Goal: Task Accomplishment & Management: Manage account settings

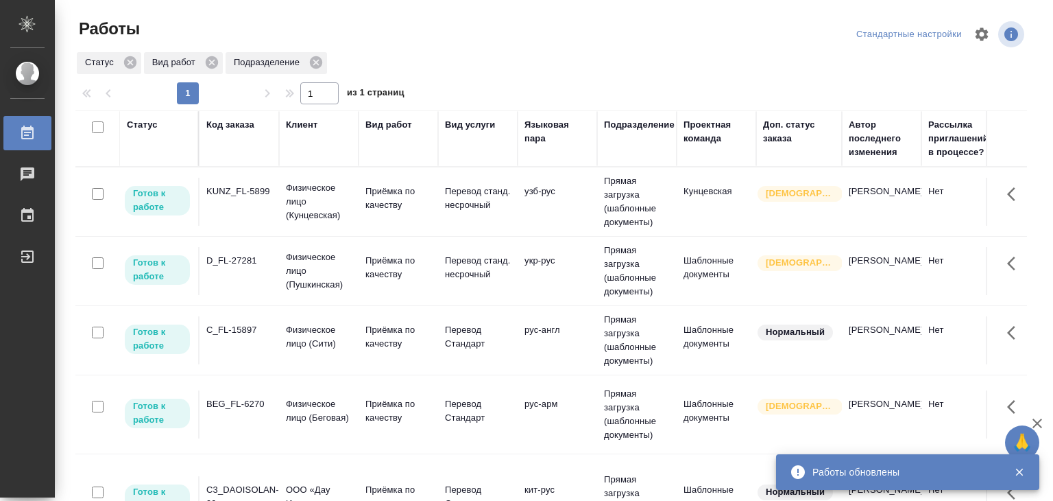
scroll to position [111, 0]
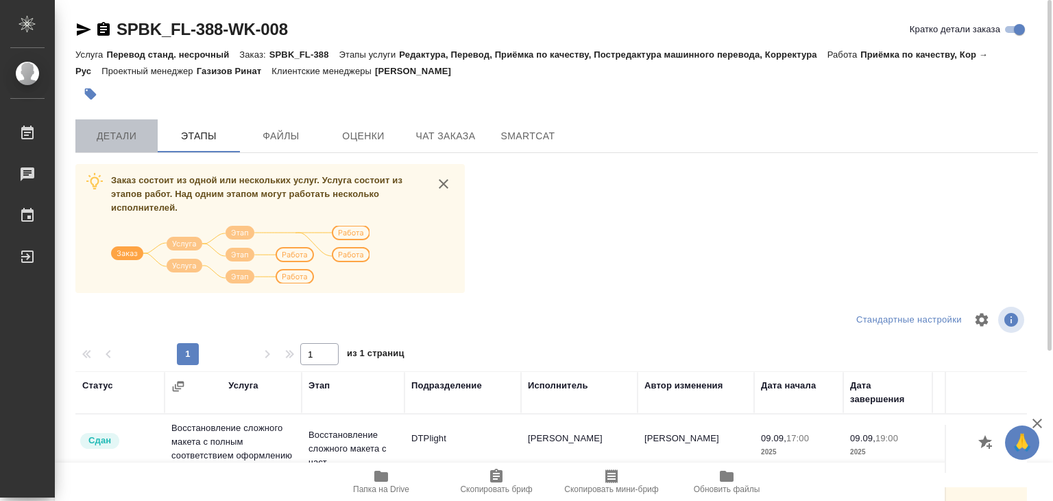
click at [128, 136] on span "Детали" at bounding box center [117, 136] width 66 height 17
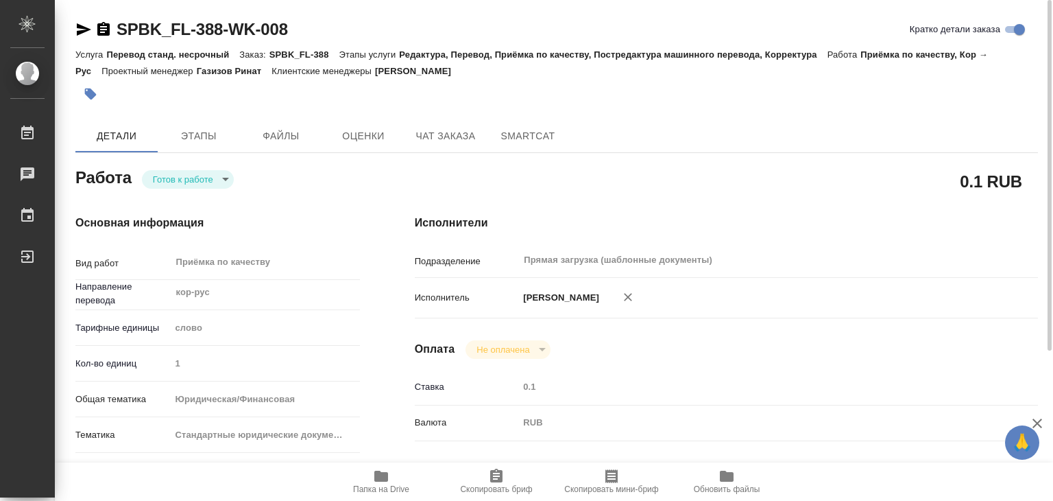
type textarea "x"
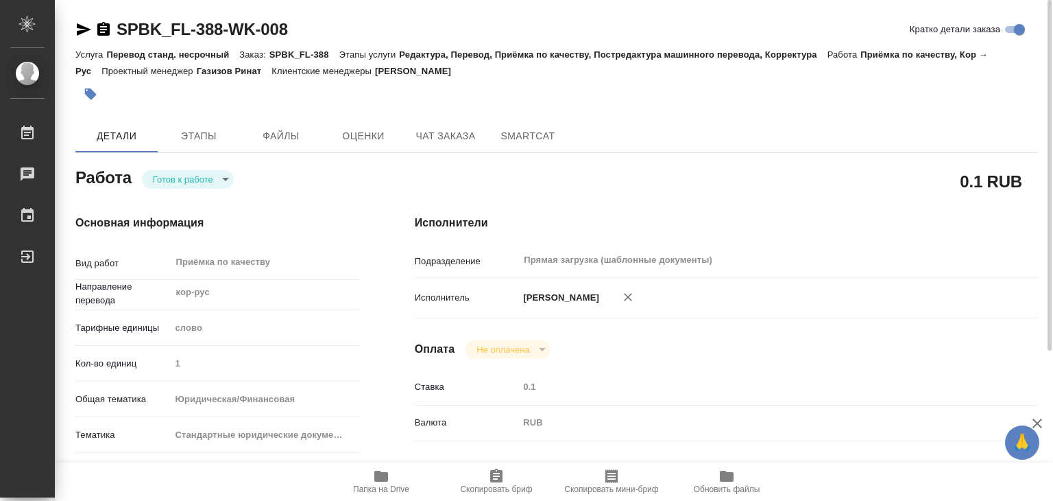
type textarea "x"
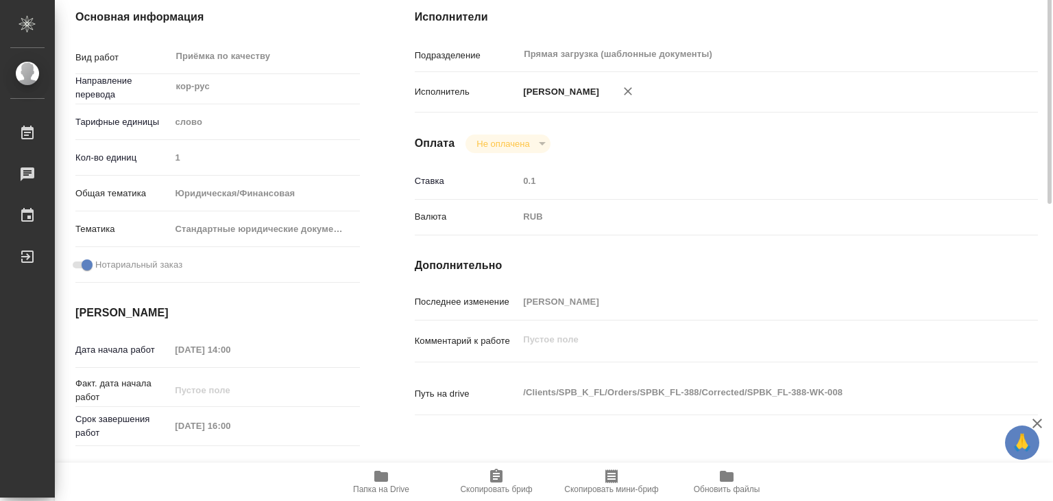
scroll to position [274, 0]
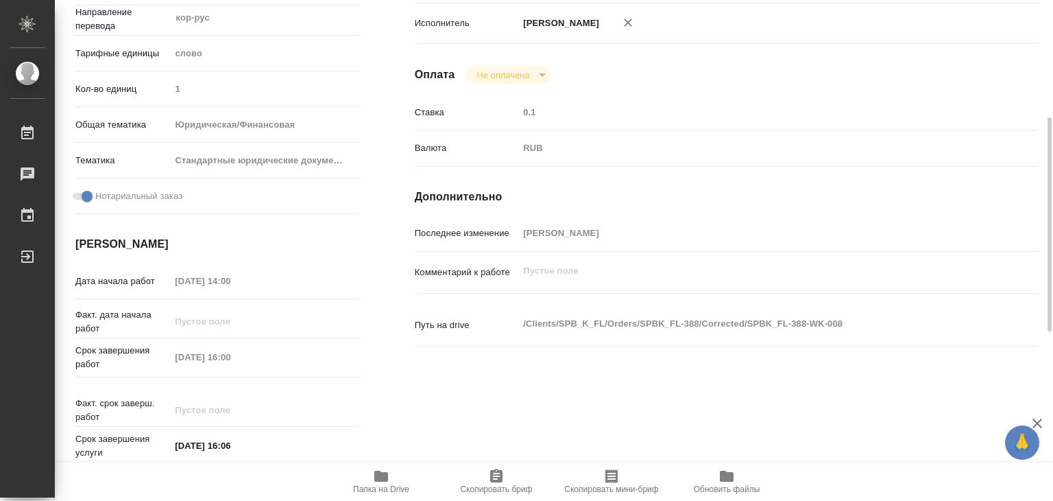
type textarea "x"
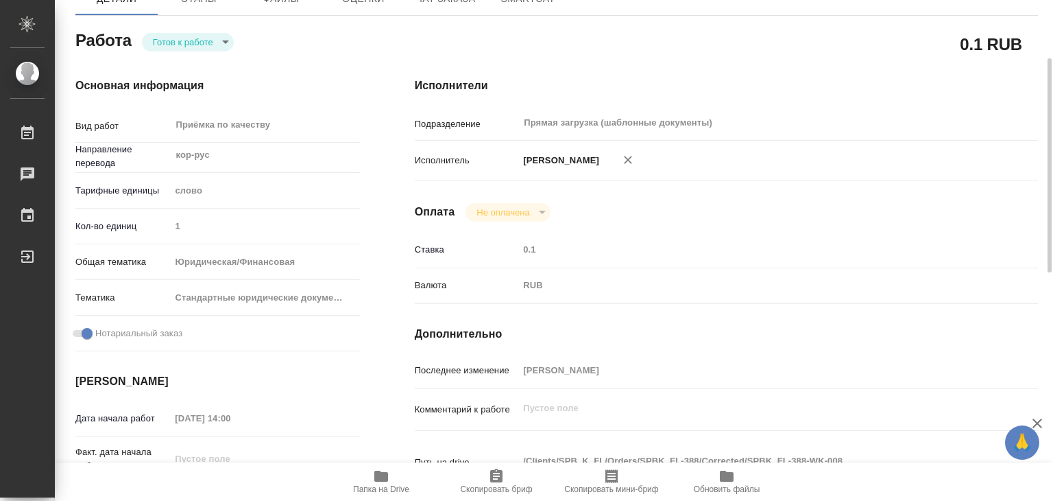
scroll to position [0, 0]
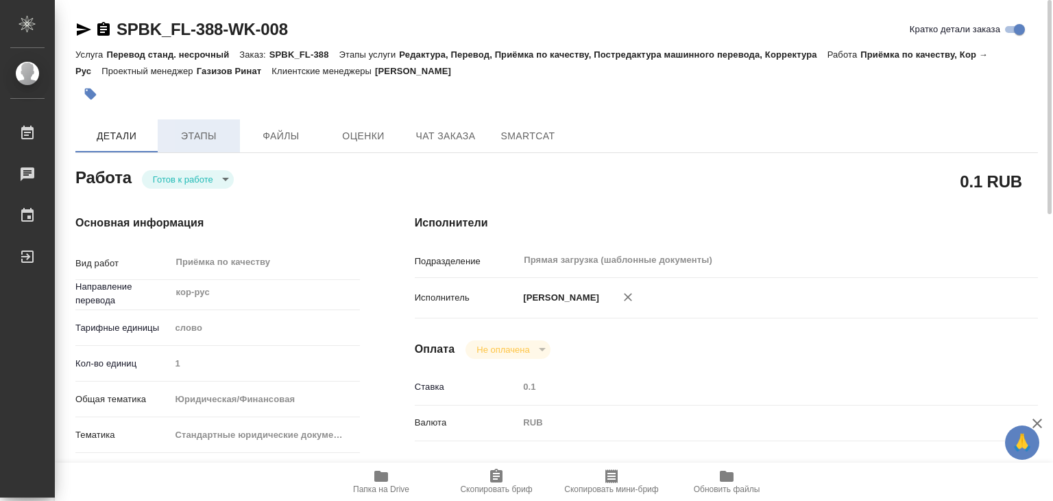
click at [208, 128] on span "Этапы" at bounding box center [199, 136] width 66 height 17
click at [208, 138] on span "Этапы" at bounding box center [199, 136] width 66 height 17
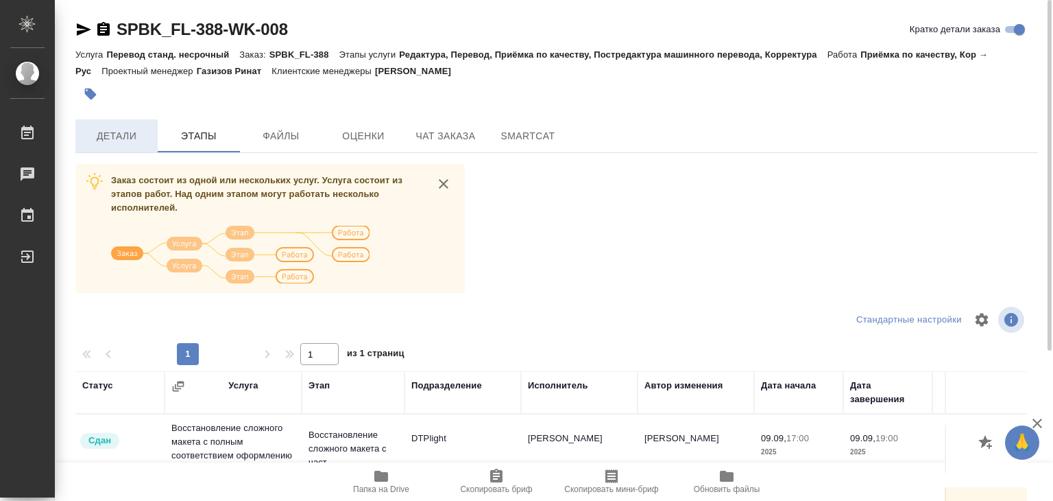
click at [111, 132] on span "Детали" at bounding box center [117, 136] width 66 height 17
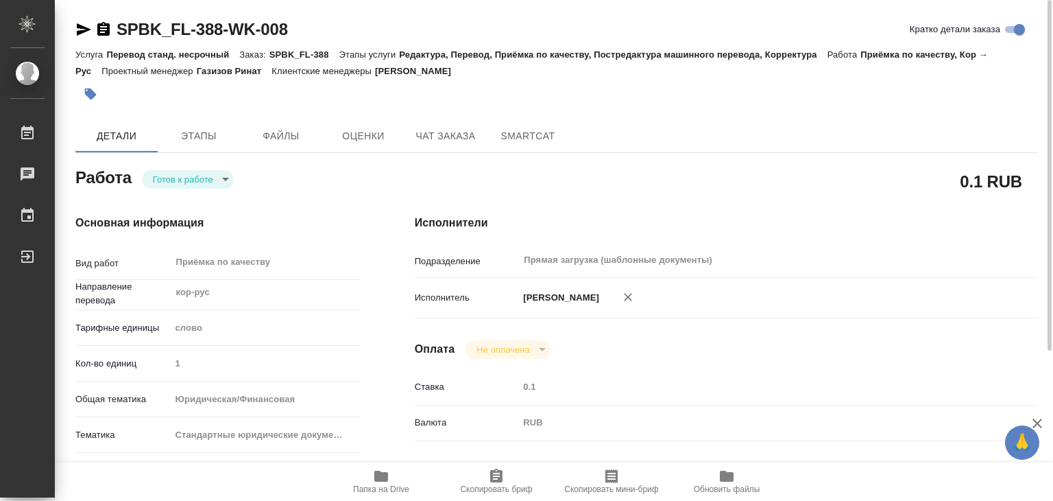
type textarea "x"
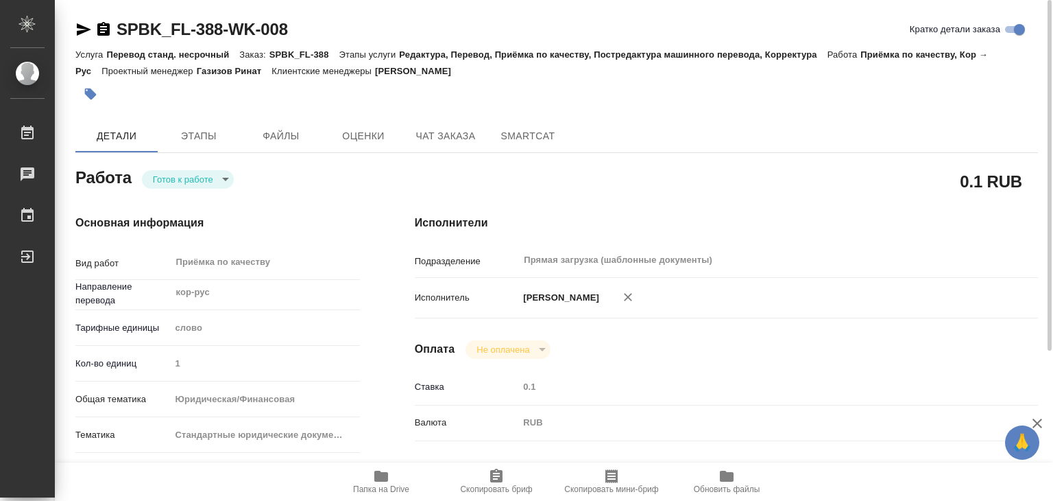
click at [384, 477] on icon "button" at bounding box center [381, 475] width 14 height 11
type textarea "x"
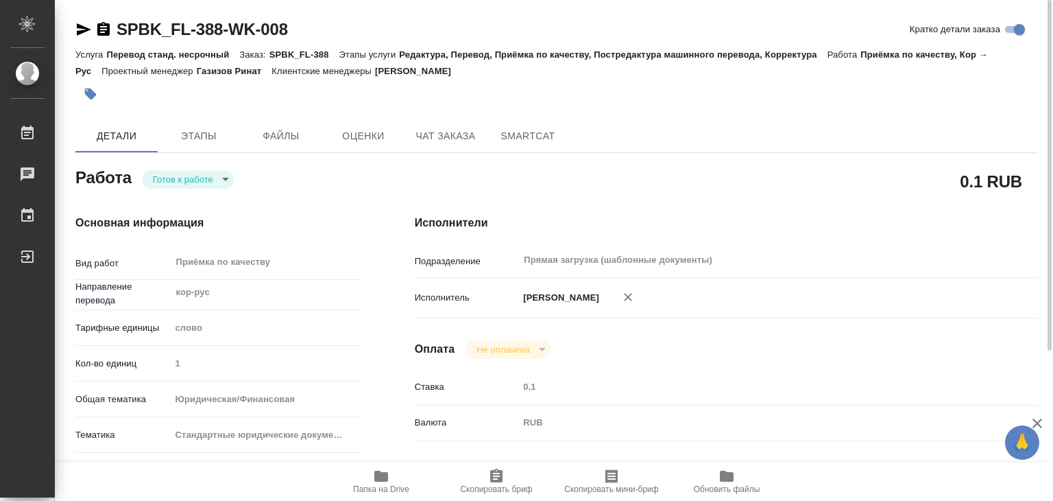
type textarea "x"
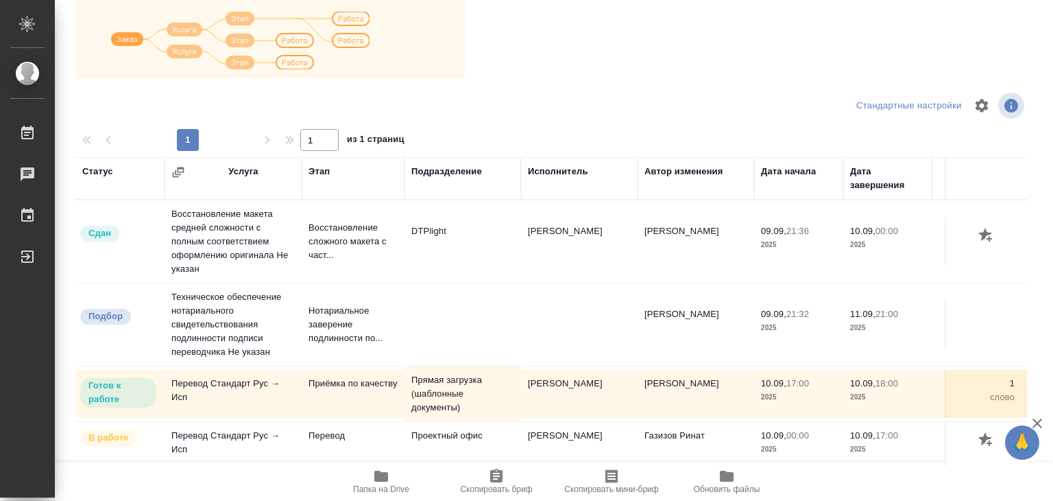
scroll to position [14, 0]
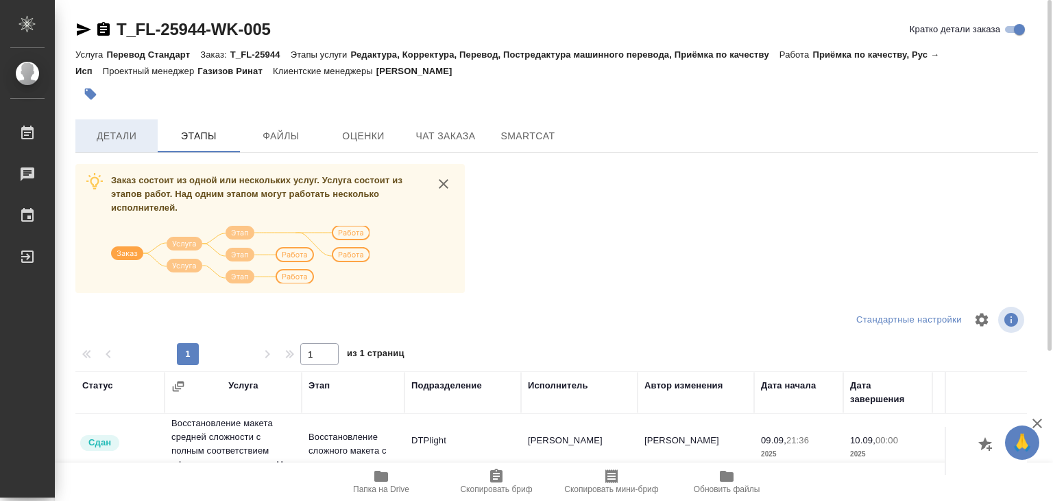
click at [143, 143] on span "Детали" at bounding box center [117, 136] width 66 height 17
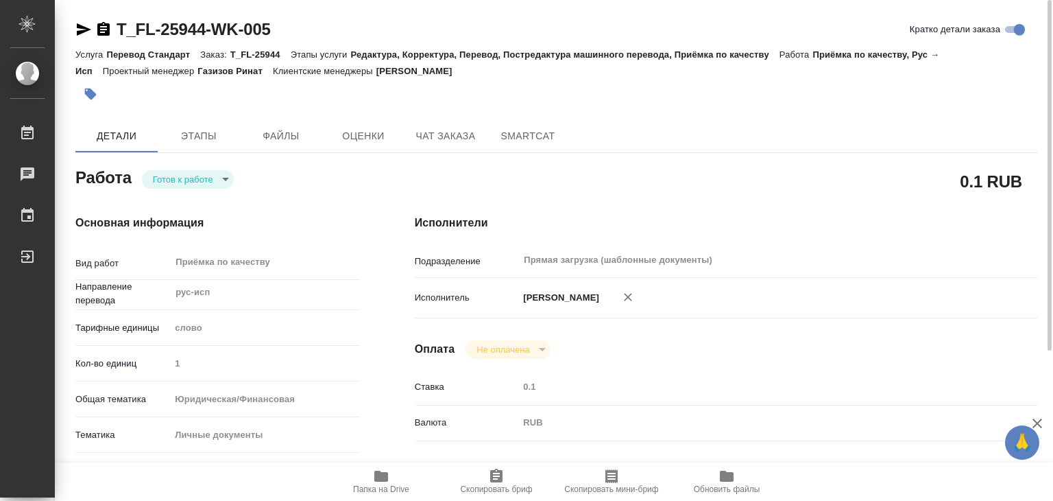
type textarea "x"
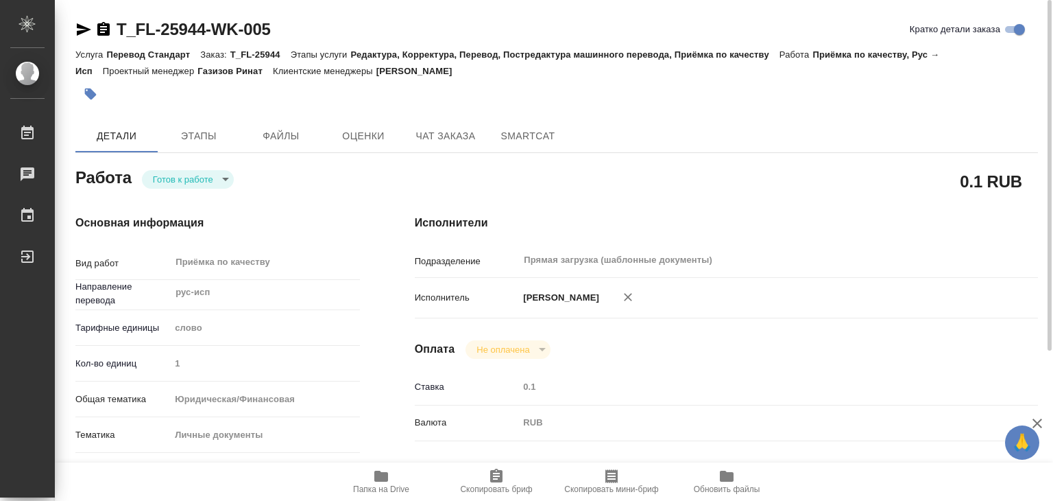
type textarea "x"
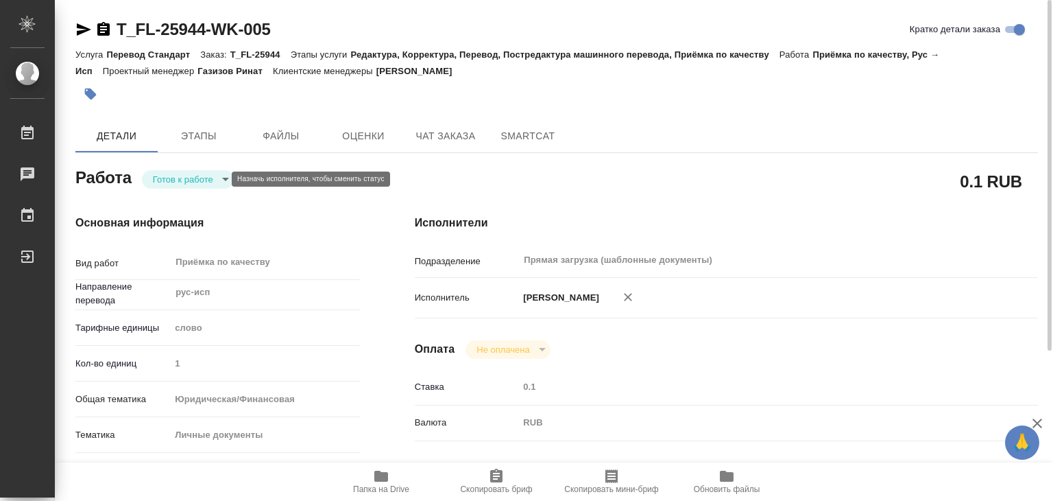
click at [178, 179] on body "🙏 .cls-1 fill:#fff; AWATERA Alilekova Valeriya Работы 0 Чаты График Выйти T_FL-…" at bounding box center [526, 250] width 1053 height 501
type textarea "x"
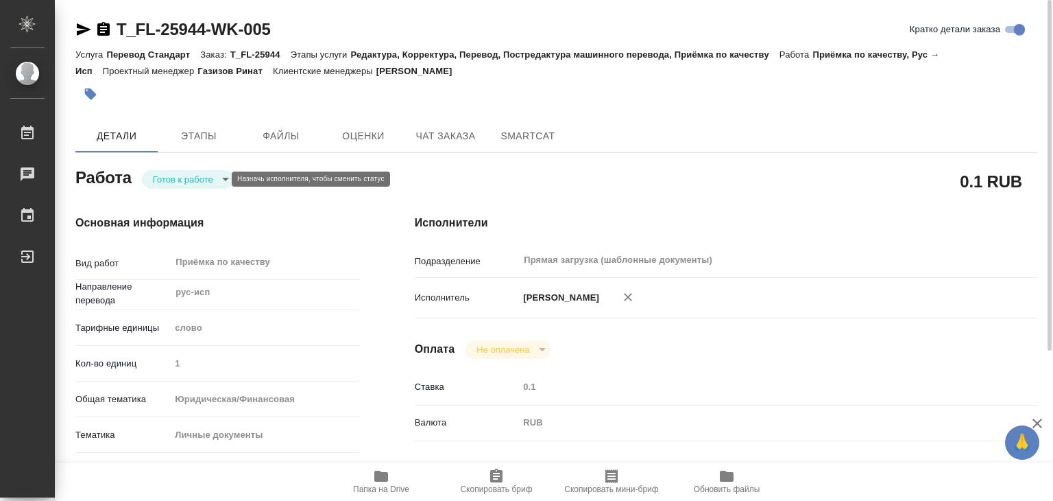
type textarea "x"
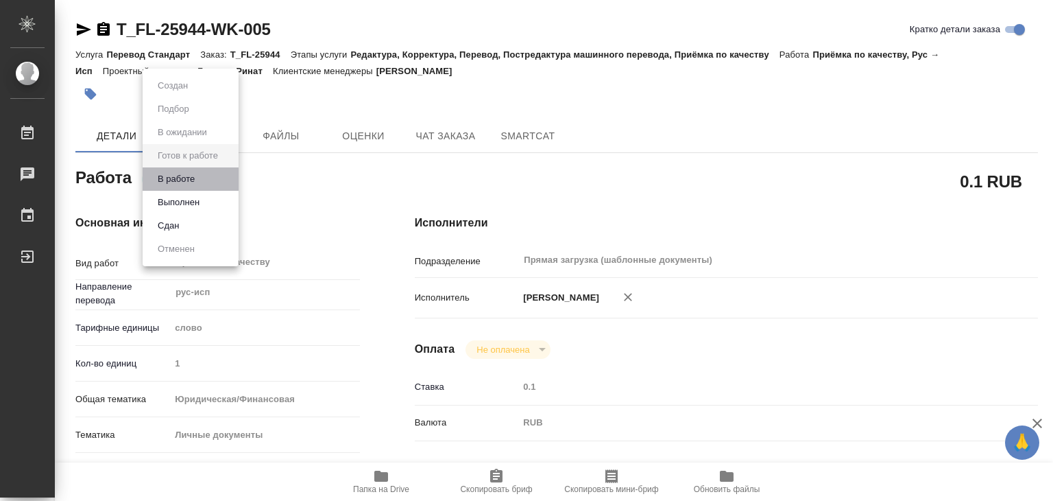
click at [222, 176] on li "В работе" at bounding box center [191, 178] width 96 height 23
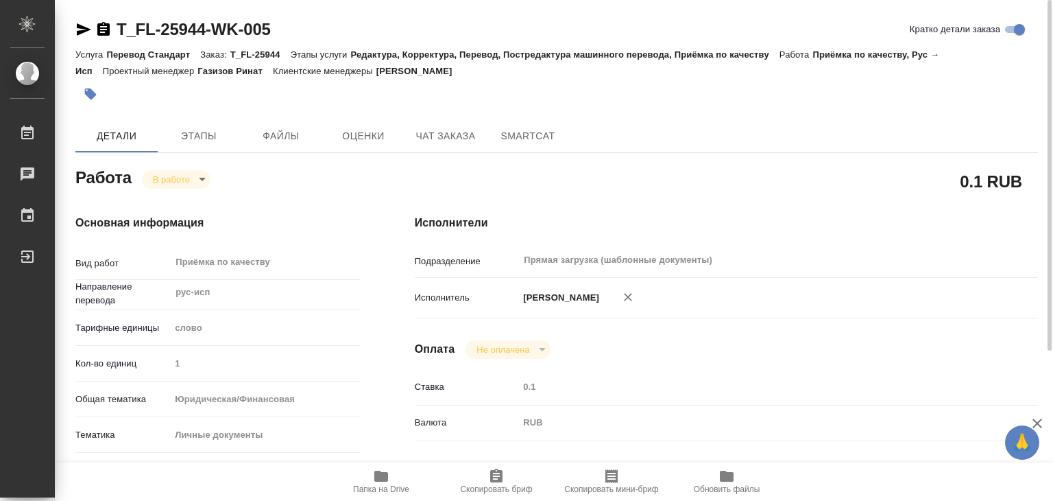
type textarea "x"
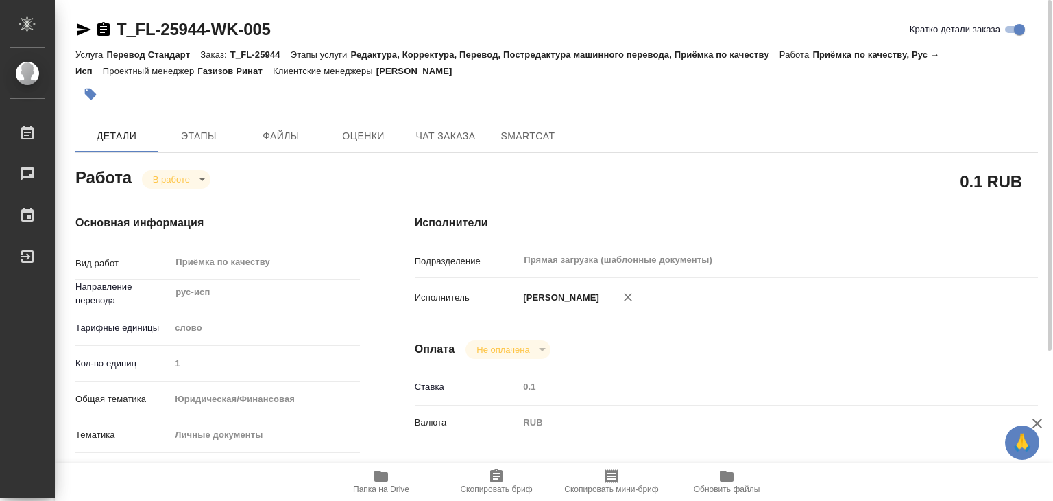
type textarea "x"
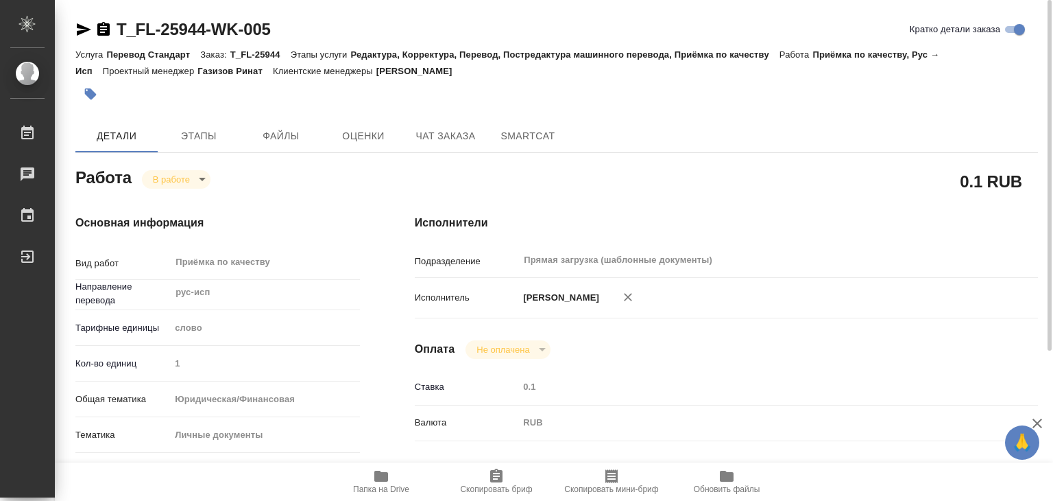
type textarea "x"
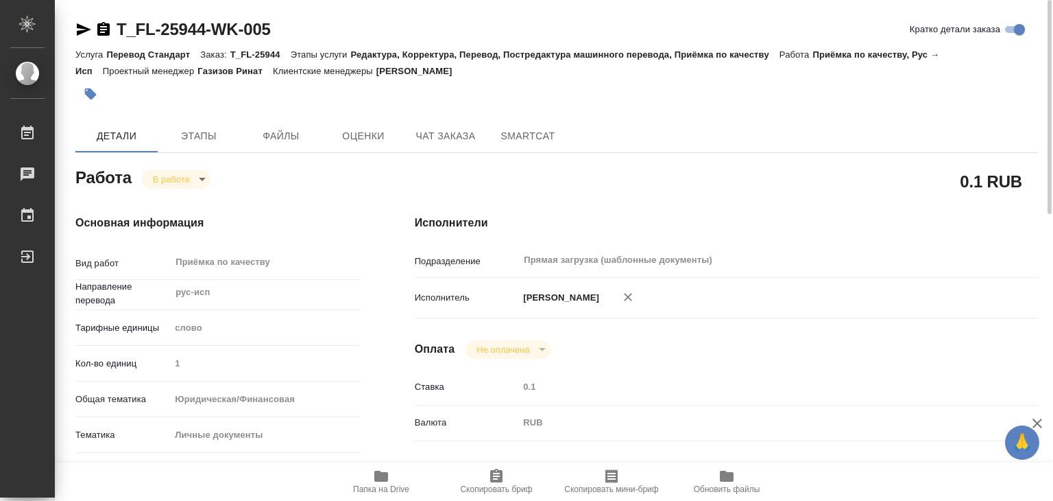
click at [95, 88] on icon "button" at bounding box center [91, 94] width 14 height 14
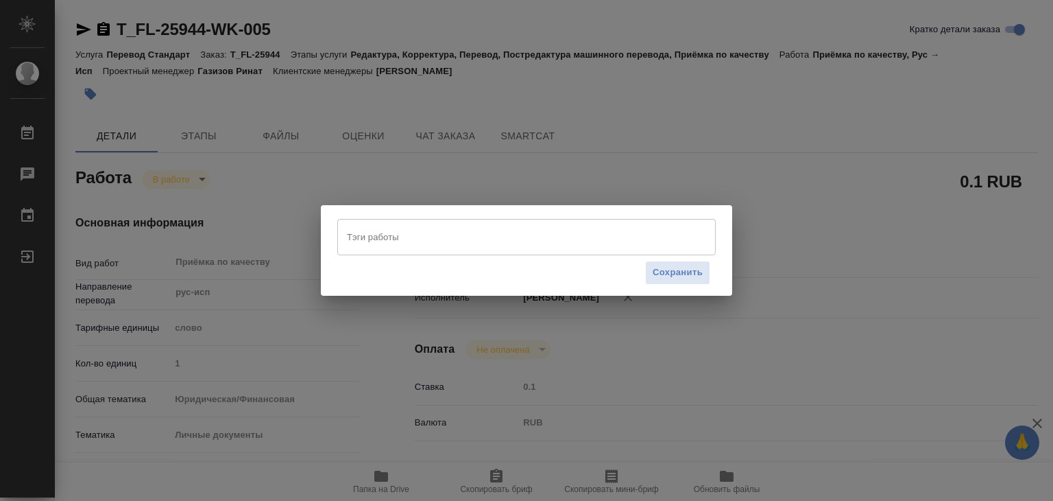
click at [374, 244] on input "Тэги работы" at bounding box center [514, 236] width 340 height 23
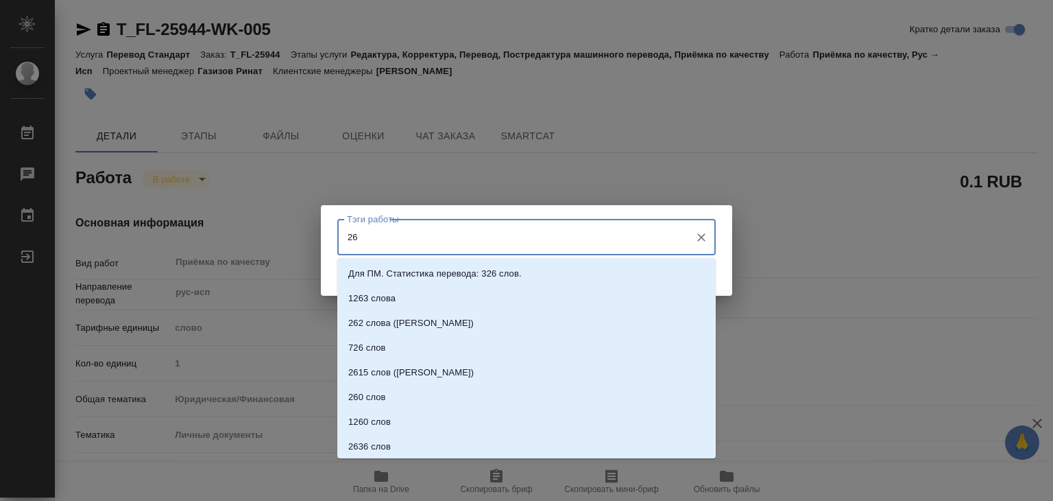
type input "264"
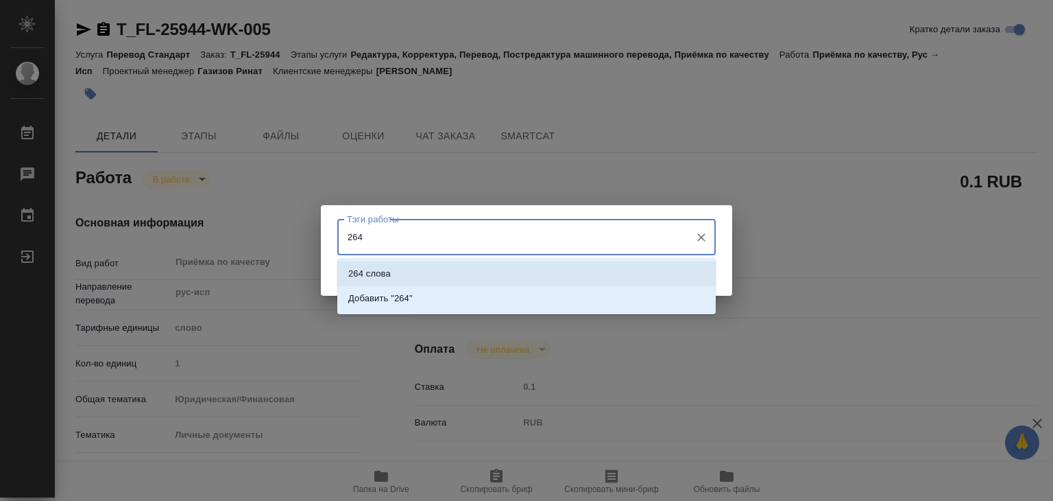
click at [398, 267] on li "264 слова" at bounding box center [526, 273] width 378 height 25
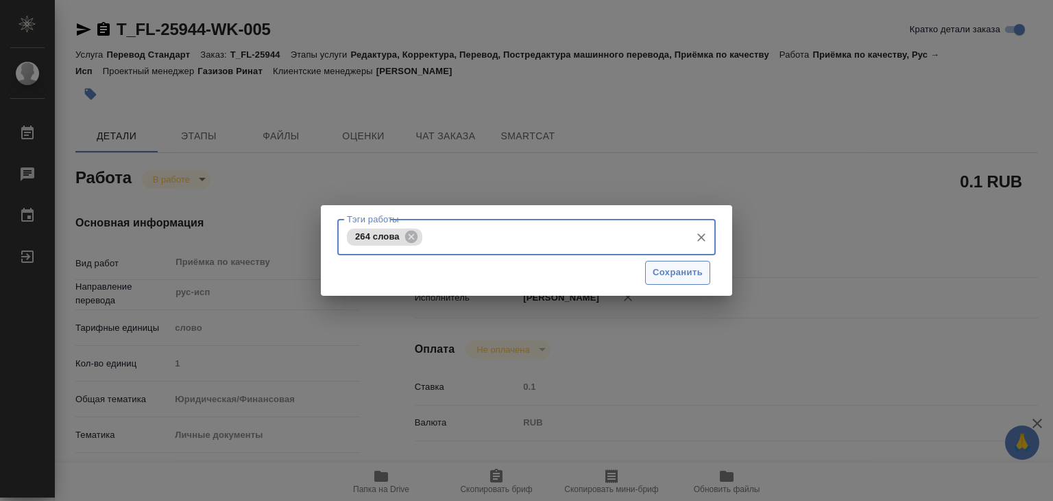
click at [705, 280] on button "Сохранить" at bounding box center [677, 273] width 65 height 24
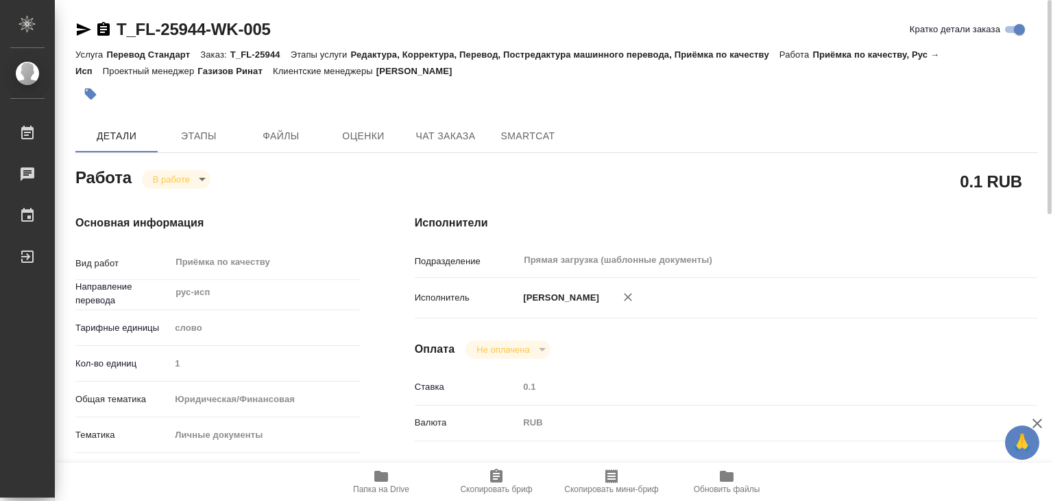
type input "inProgress"
type textarea "Приёмка по качеству"
type textarea "x"
type input "рус-исп"
type input "5a8b1489cc6b4906c91bfd90"
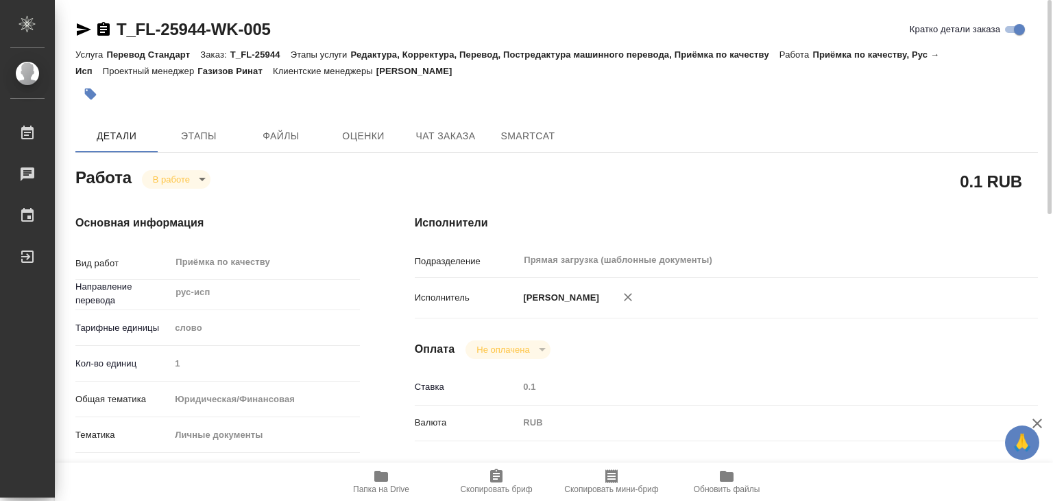
type input "1"
type input "yr-fn"
type input "5a8b8b956a9677013d343cfe"
checkbox input "true"
type input "10.09.2025 17:00"
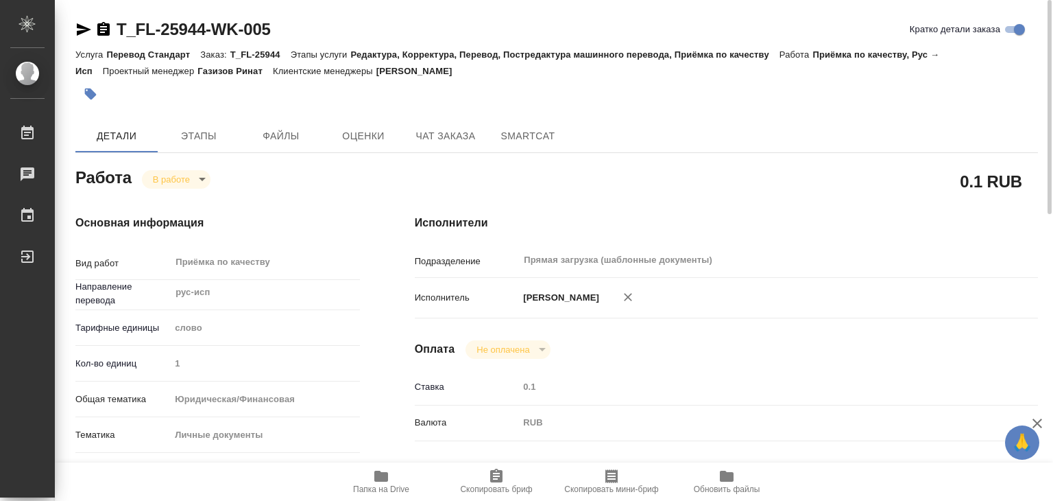
type input "10.09.2025 19:21"
type input "10.09.2025 18:00"
type input "10.09.2025 20:00"
type input "Прямая загрузка (шаблонные документы)"
type input "notPayed"
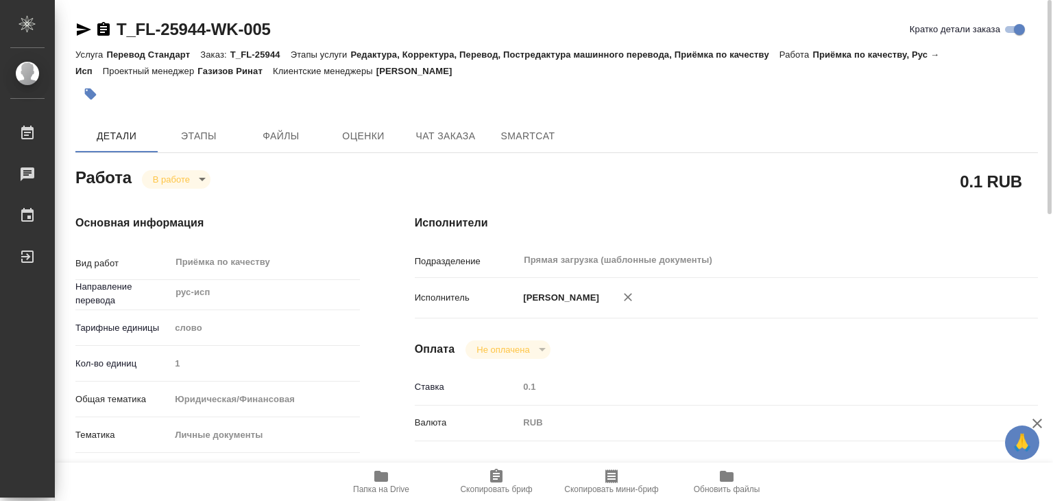
type input "0.1"
type input "RUB"
type input "[PERSON_NAME]"
type textarea "x"
type textarea "/Clients/FL_T/Orders/T_FL-25944/Corrected/T_FL-25944-WK-005"
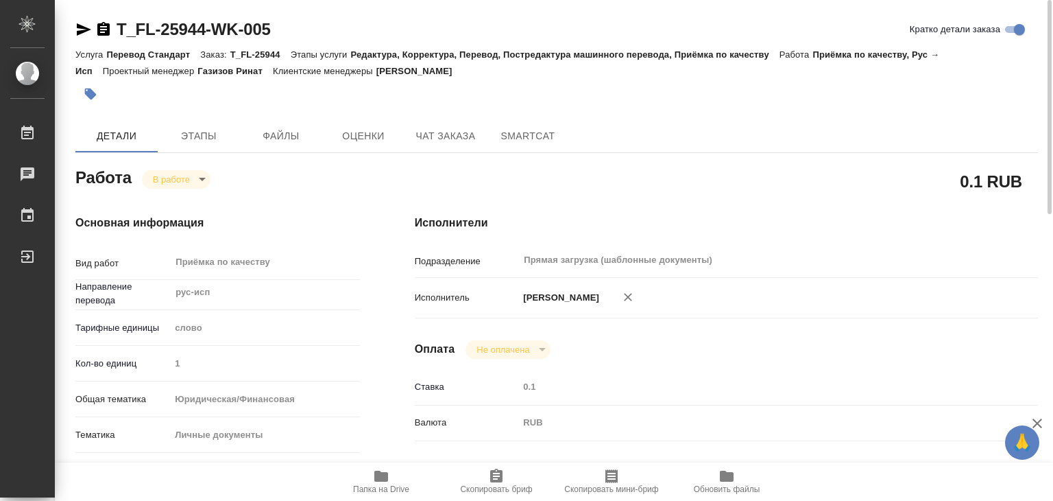
type textarea "x"
type input "T_FL-25944"
type input "Перевод Стандарт"
type input "Редактура, Корректура, Перевод, Постредактура машинного перевода, Приёмка по ка…"
type input "[PERSON_NAME]"
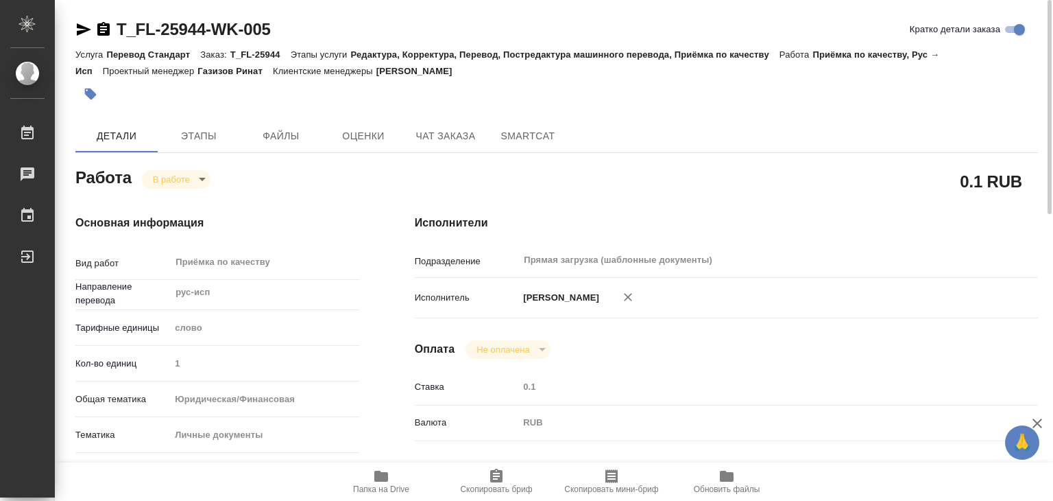
type input "[PERSON_NAME]"
type input "/Clients/FL_T/Orders/T_FL-25944"
type textarea "x"
type textarea "рус-исп под нот перевод домовой книги"
type textarea "x"
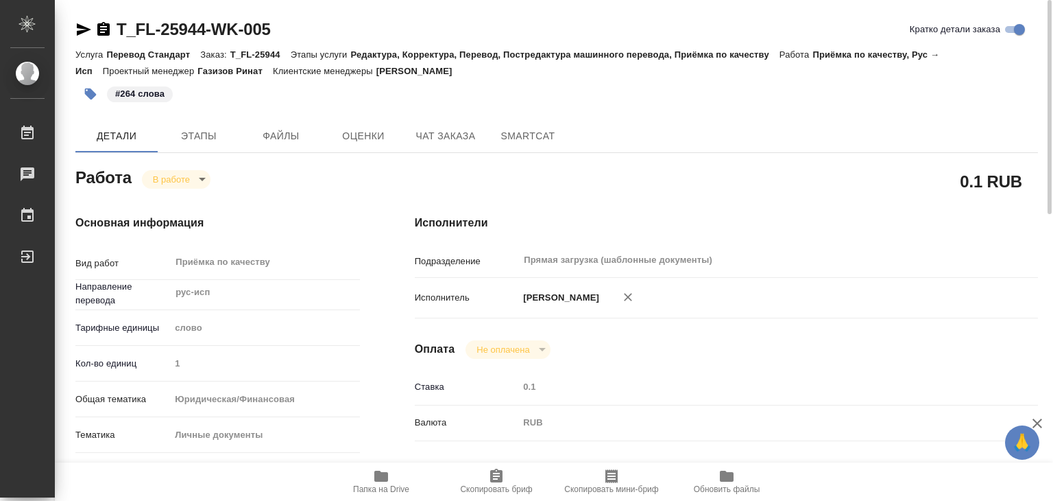
type textarea "x"
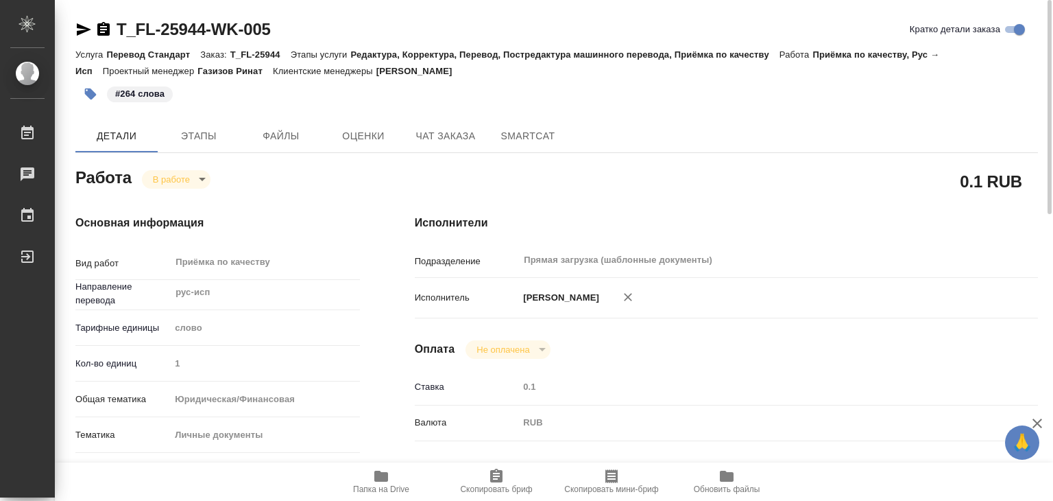
type textarea "x"
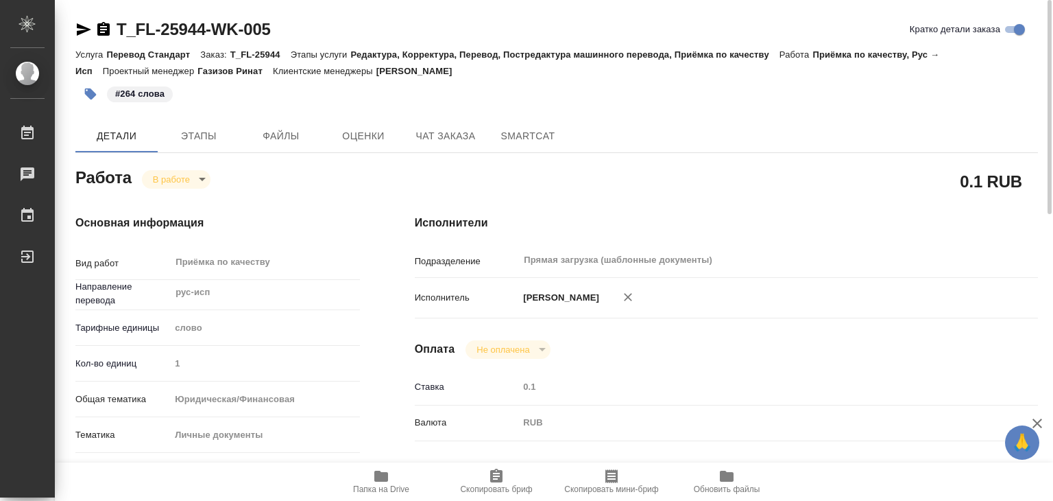
type textarea "x"
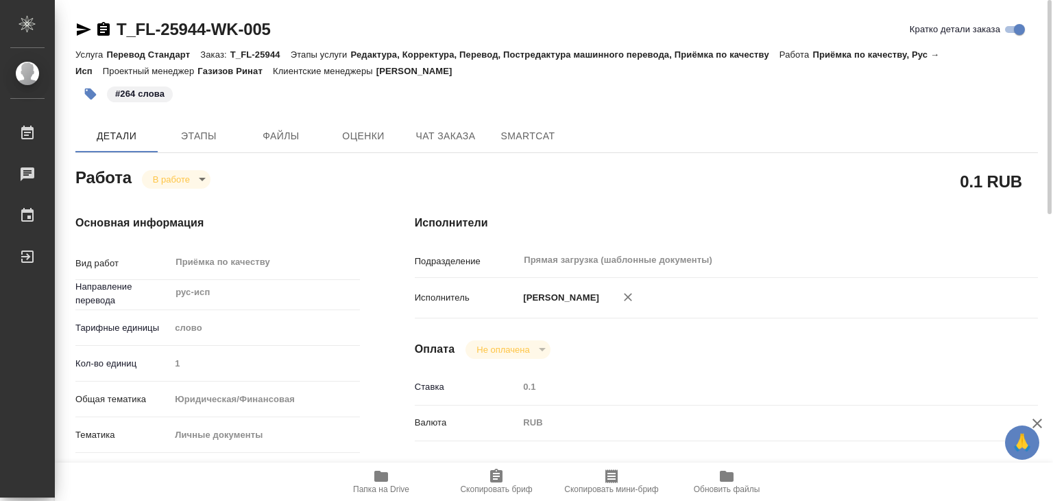
type textarea "x"
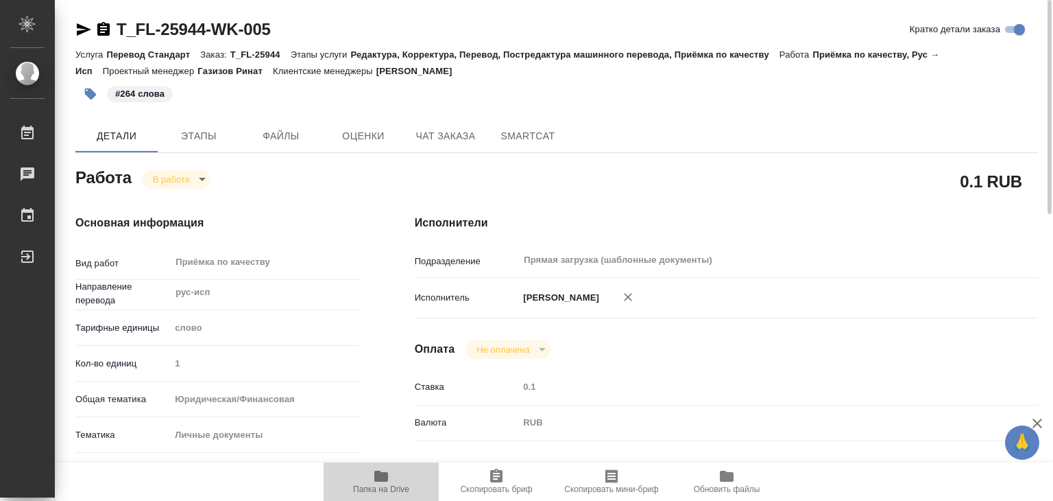
click at [379, 485] on span "Папка на Drive" at bounding box center [381, 489] width 56 height 10
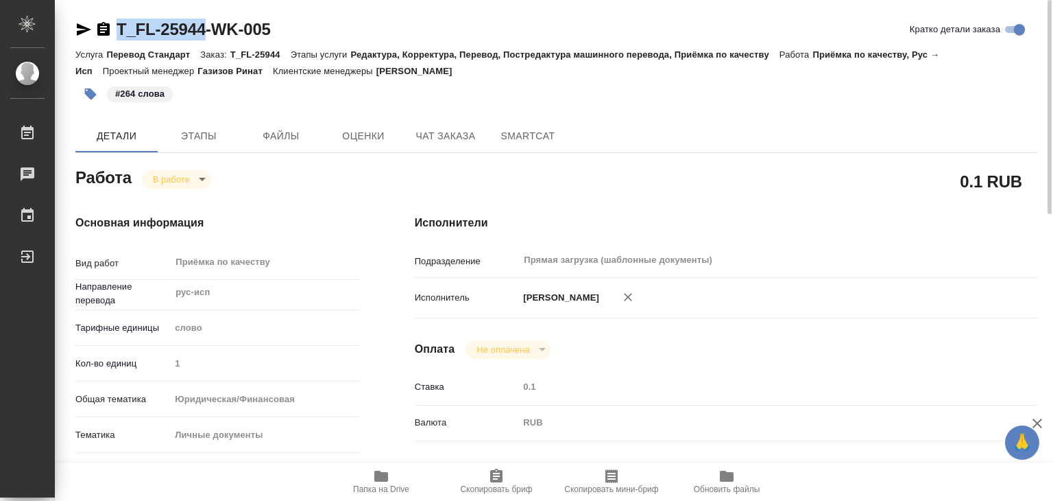
drag, startPoint x: 114, startPoint y: 12, endPoint x: 214, endPoint y: 27, distance: 101.3
copy link "T_FL-25944"
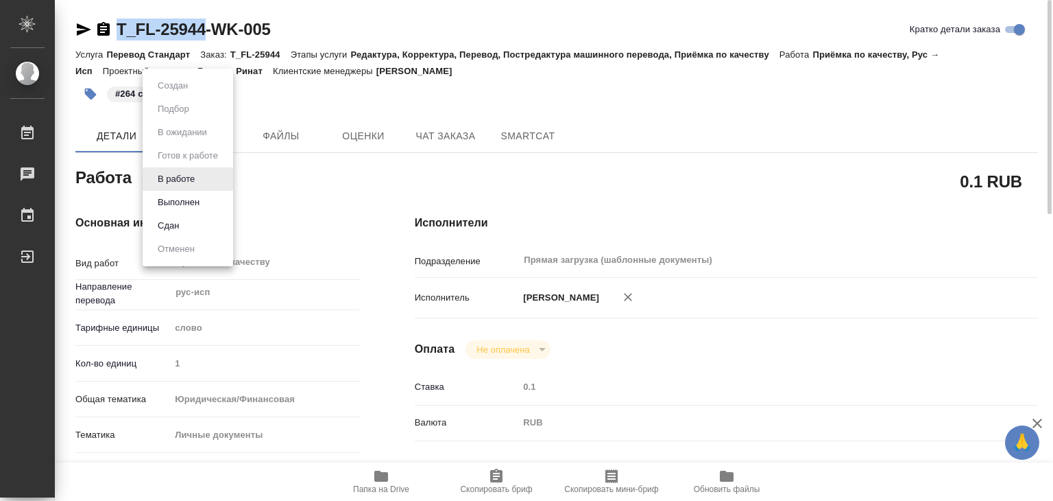
click at [192, 181] on body "🙏 .cls-1 fill:#fff; AWATERA Alilekova Valeriya Работы 0 Чаты График Выйти T_FL-…" at bounding box center [526, 250] width 1053 height 501
click at [195, 195] on button "Выполнен" at bounding box center [179, 202] width 50 height 15
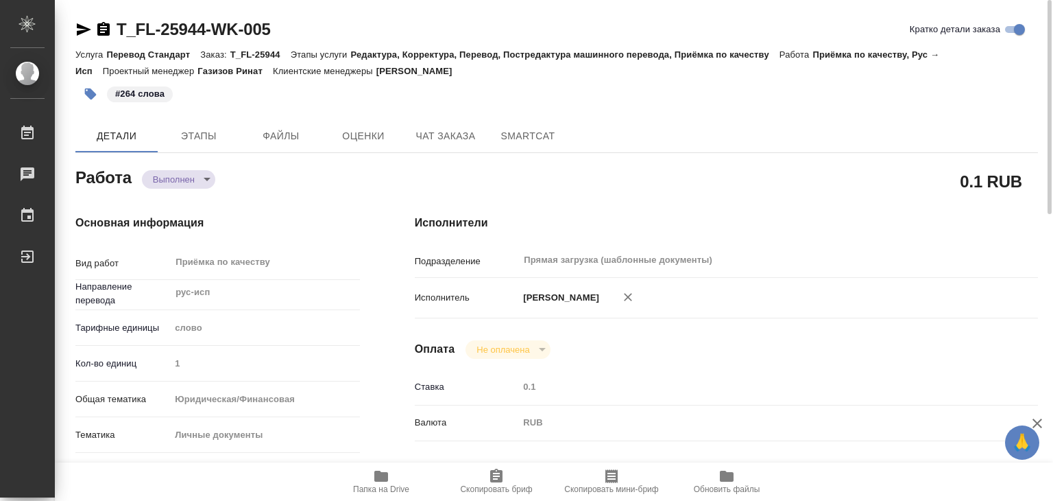
type textarea "x"
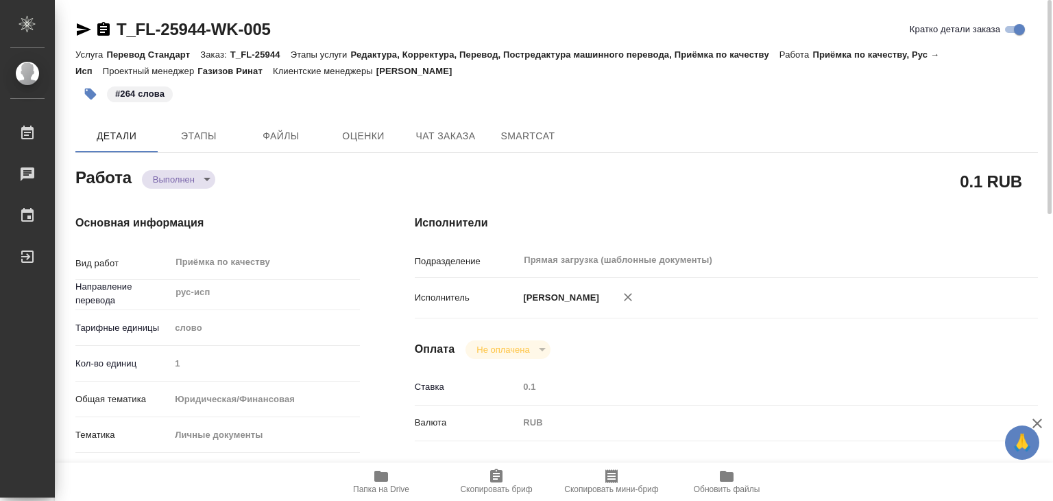
type textarea "x"
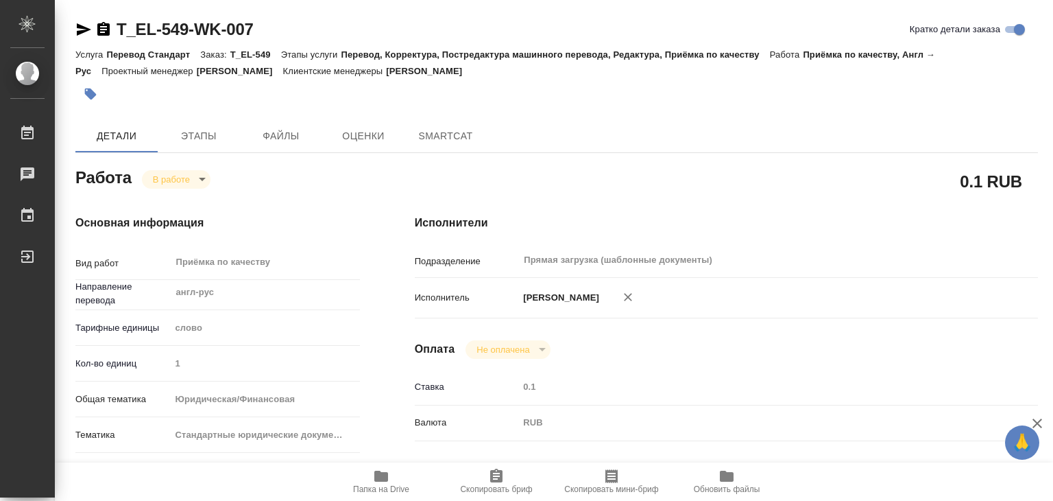
type textarea "x"
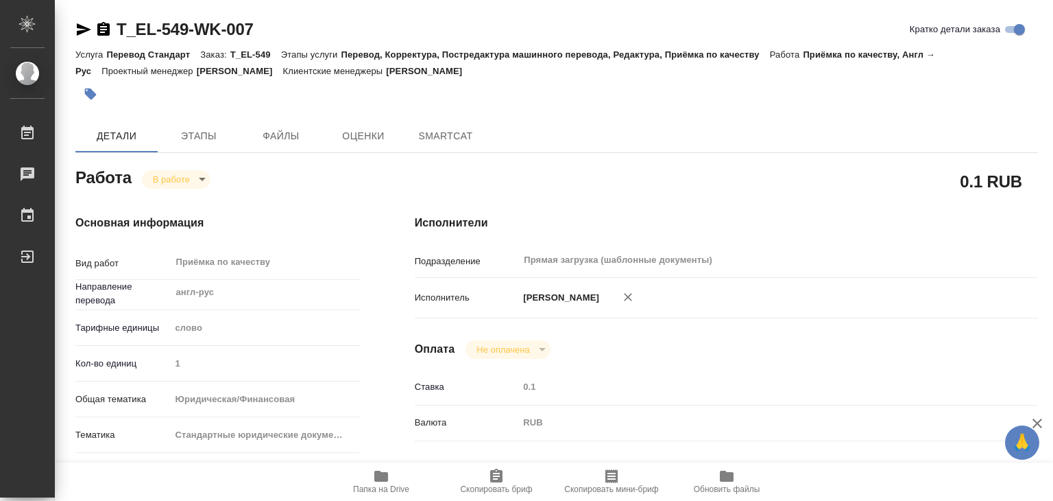
type textarea "x"
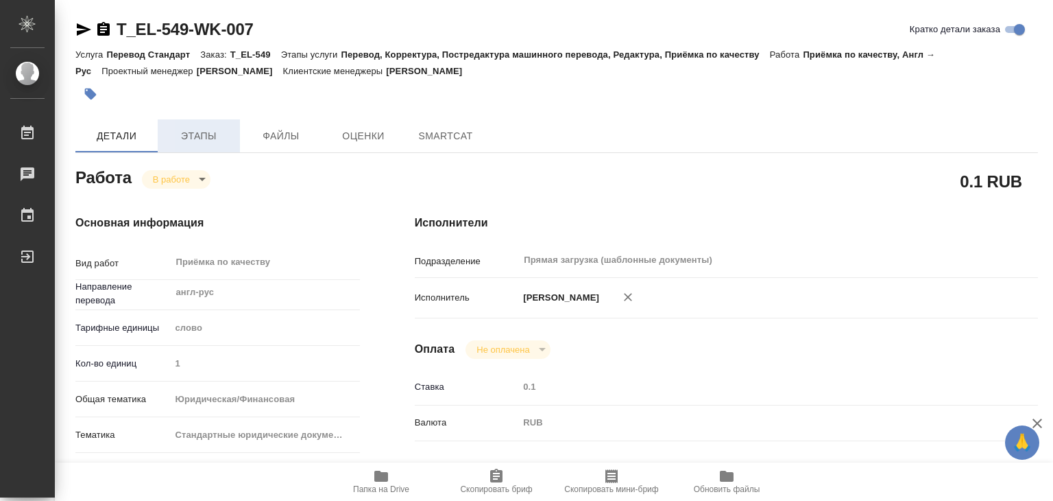
type textarea "x"
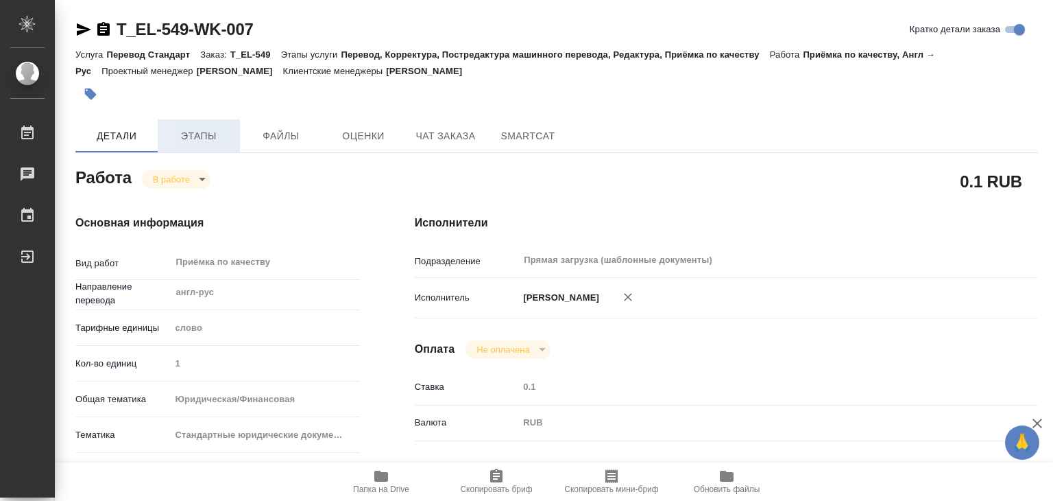
type textarea "x"
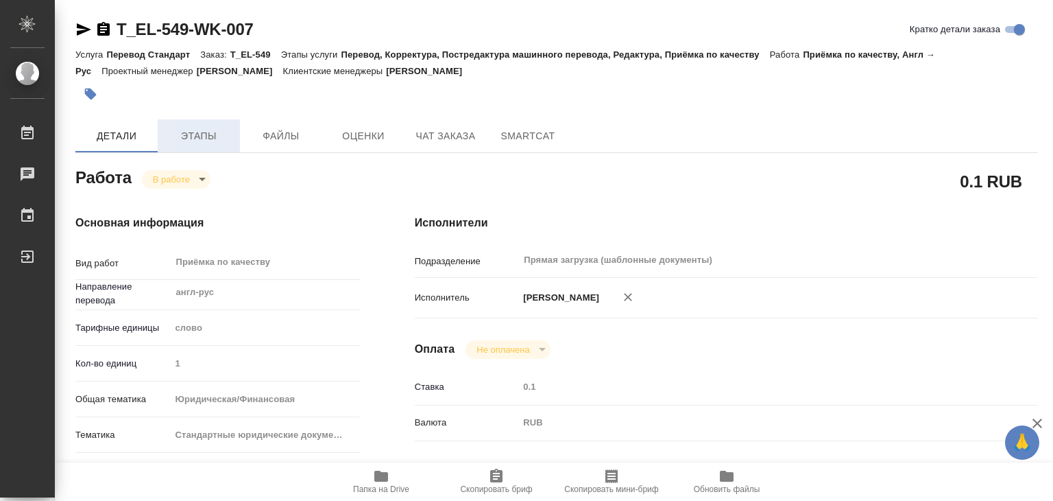
click at [208, 141] on span "Этапы" at bounding box center [199, 136] width 66 height 17
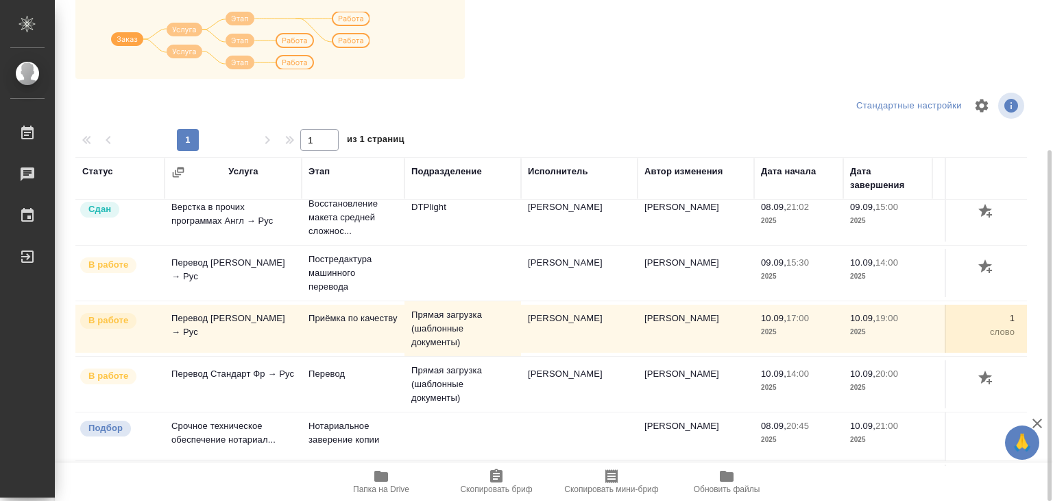
scroll to position [77, 0]
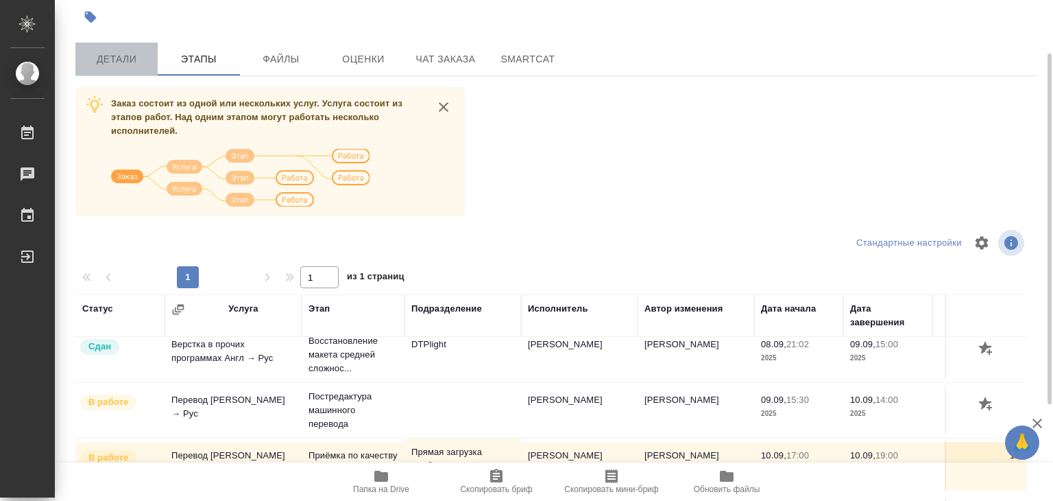
click at [107, 66] on span "Детали" at bounding box center [117, 59] width 66 height 17
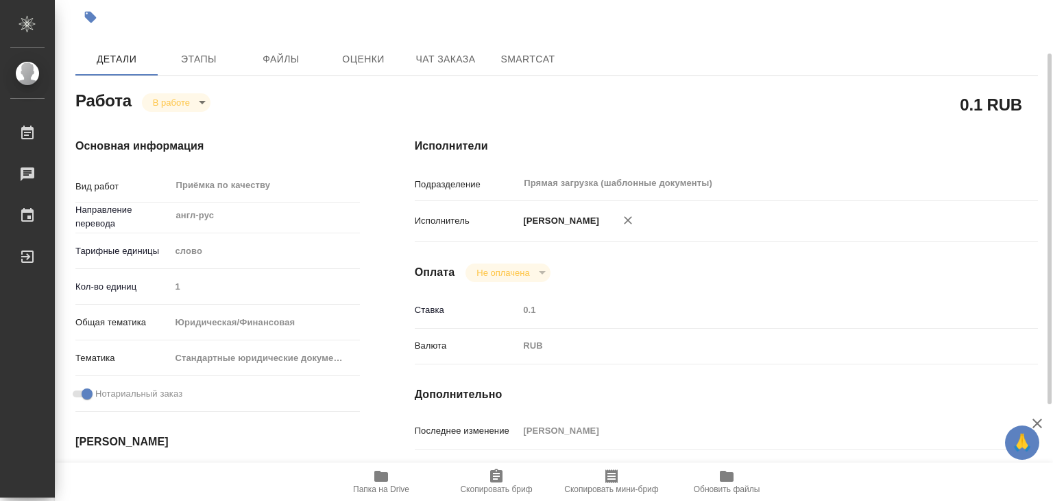
type textarea "x"
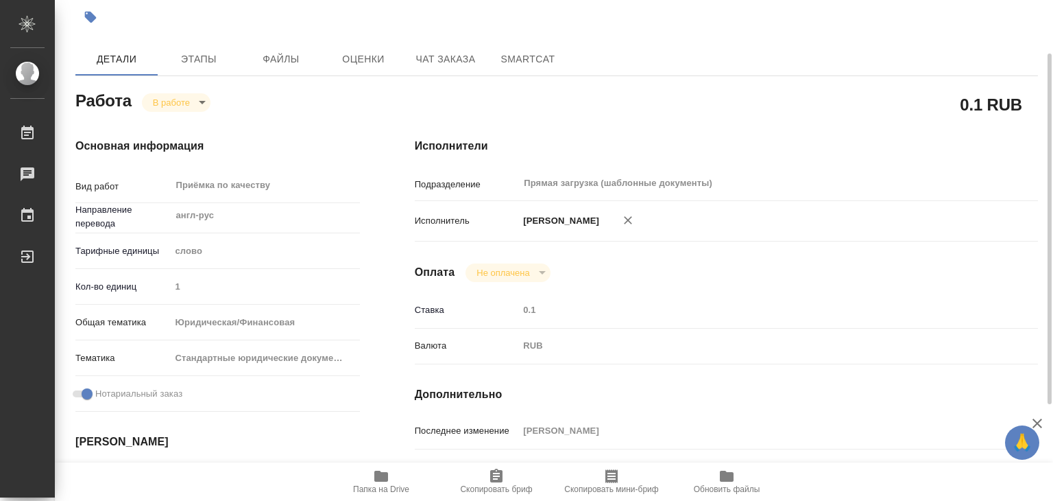
type textarea "x"
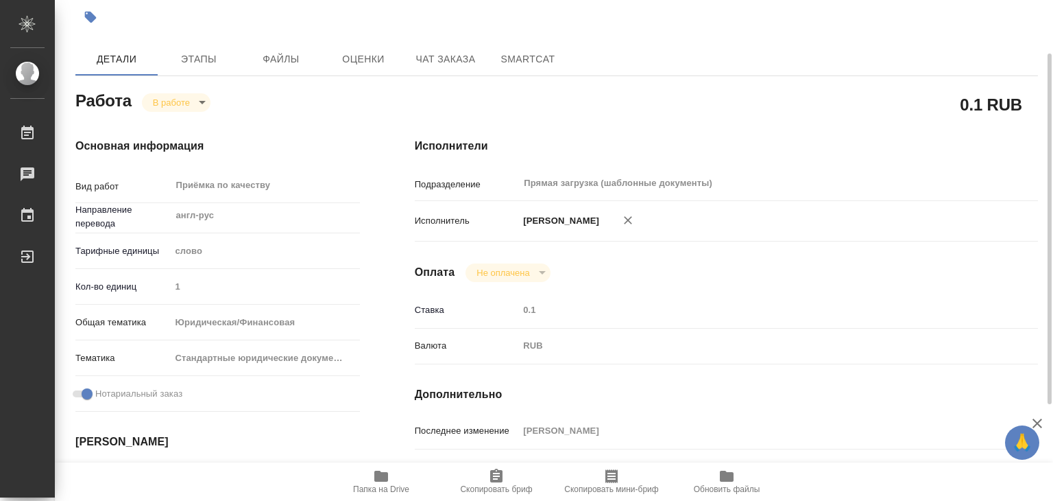
type textarea "x"
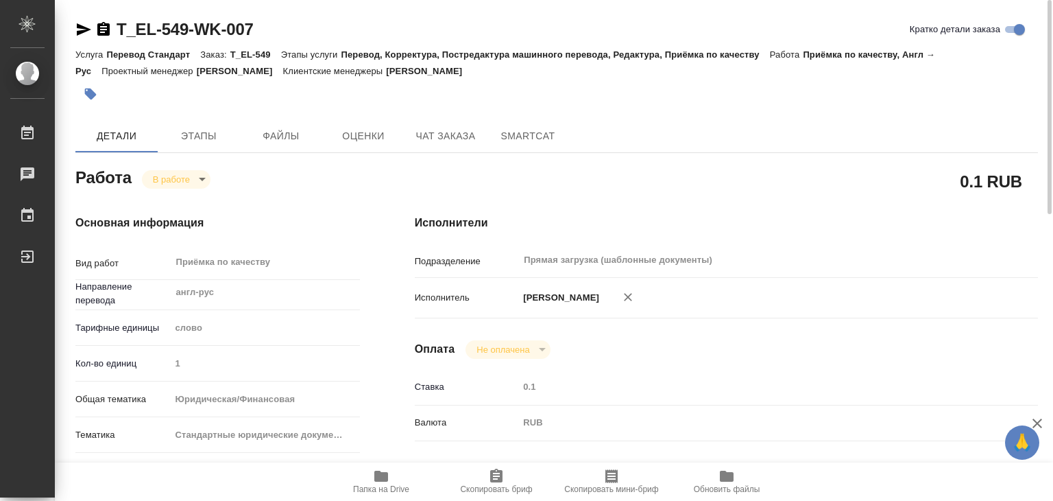
click at [172, 173] on body "🙏 .cls-1 fill:#fff; AWATERA Alilekova Valeriya Работы 0 Чаты График Выйти T_EL-…" at bounding box center [526, 250] width 1053 height 501
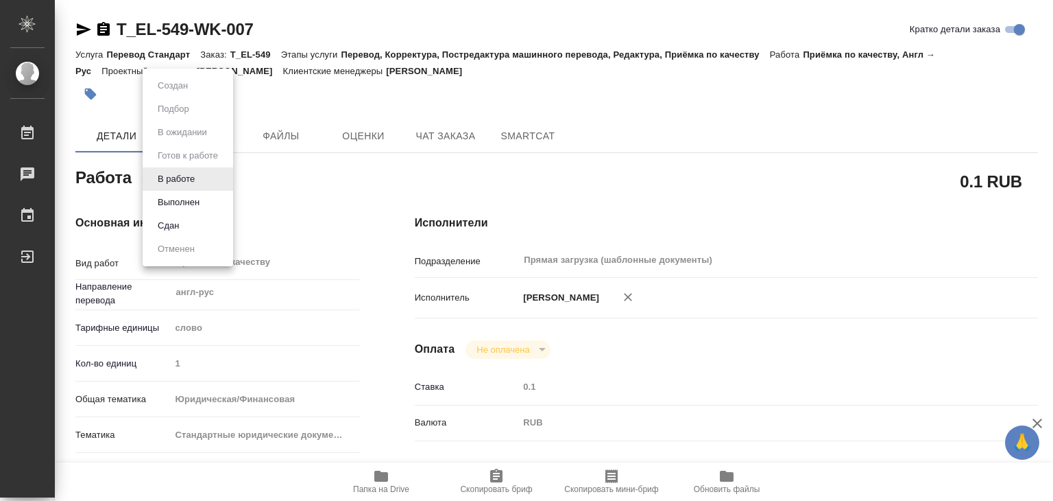
click at [381, 218] on div at bounding box center [526, 250] width 1053 height 501
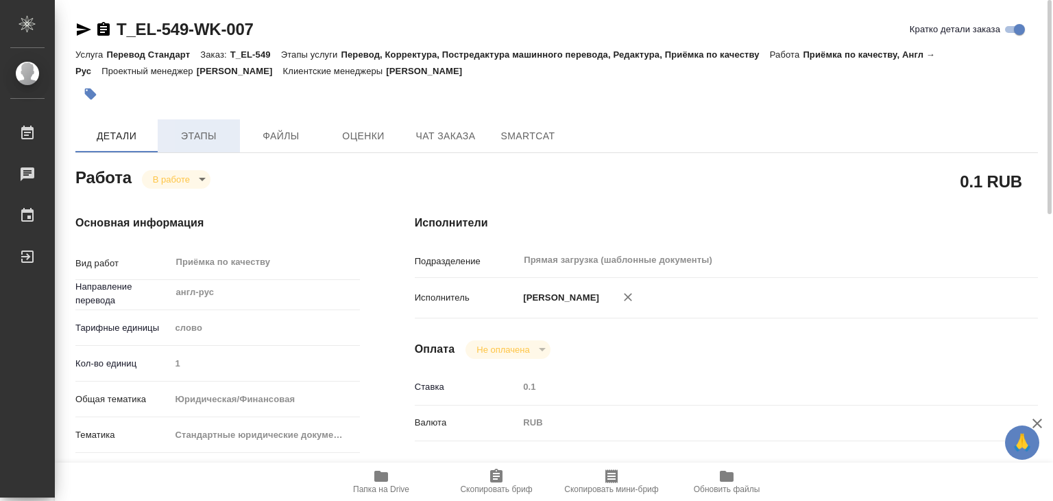
click at [209, 139] on span "Этапы" at bounding box center [199, 136] width 66 height 17
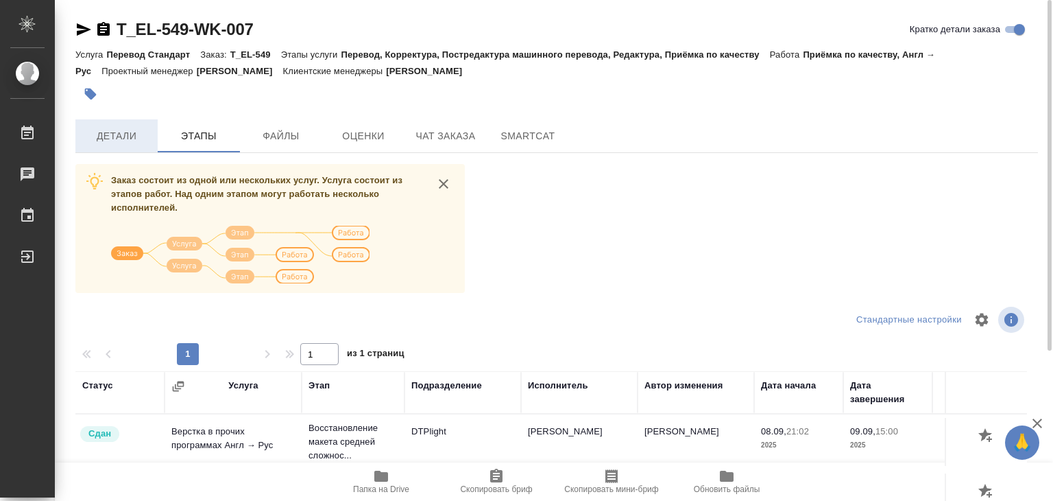
click at [108, 134] on span "Детали" at bounding box center [117, 136] width 66 height 17
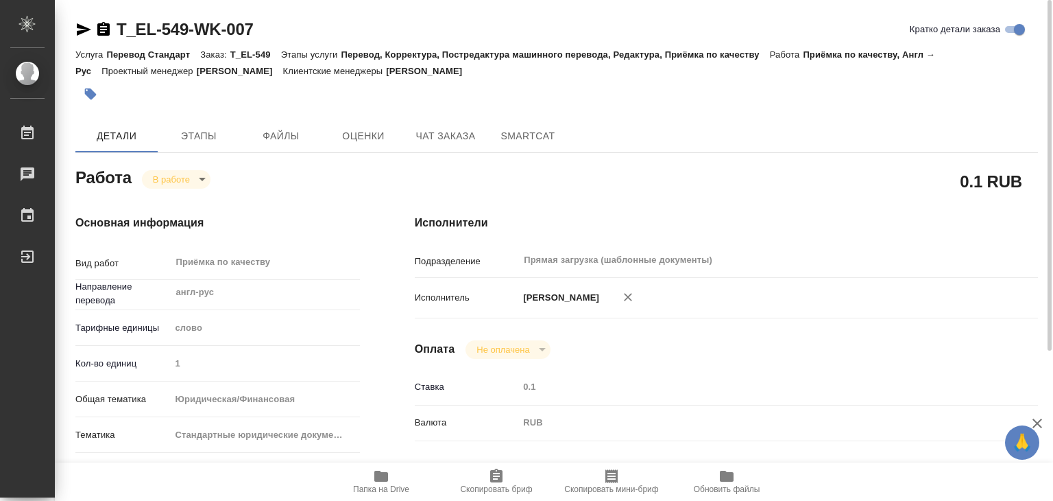
type textarea "x"
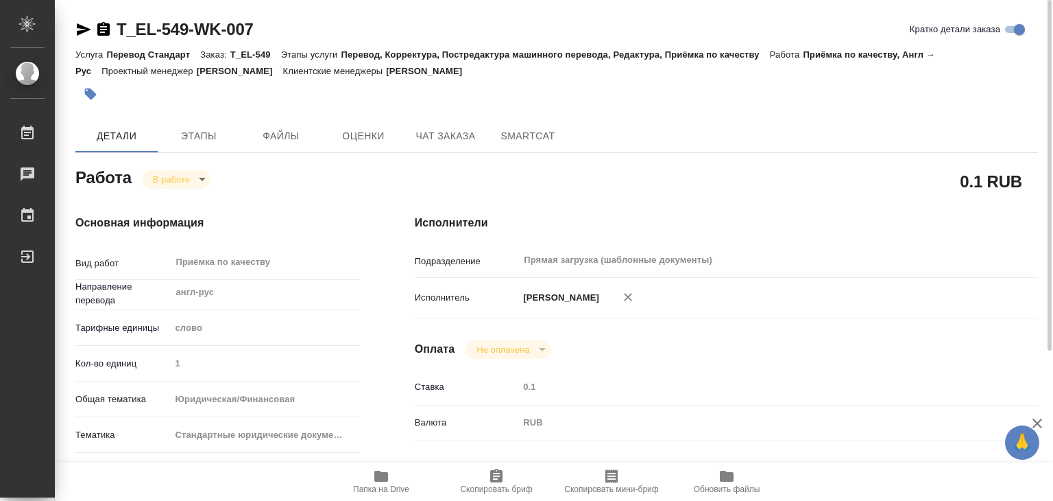
type textarea "x"
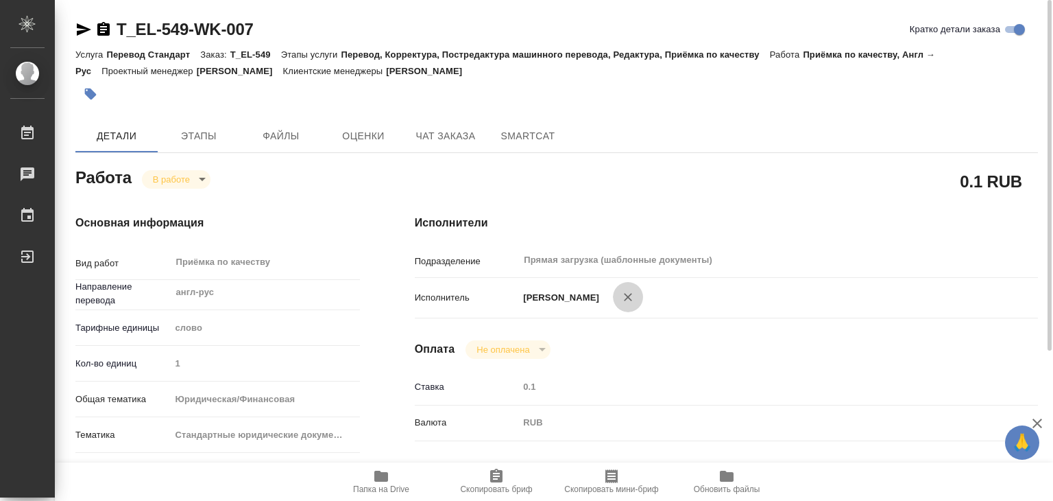
click at [635, 296] on icon "button" at bounding box center [628, 297] width 14 height 14
type textarea "x"
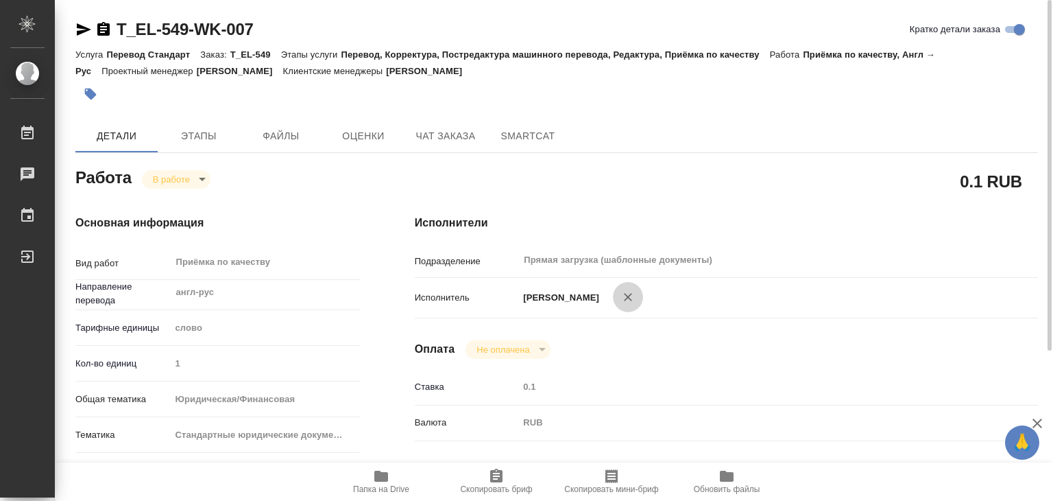
type textarea "x"
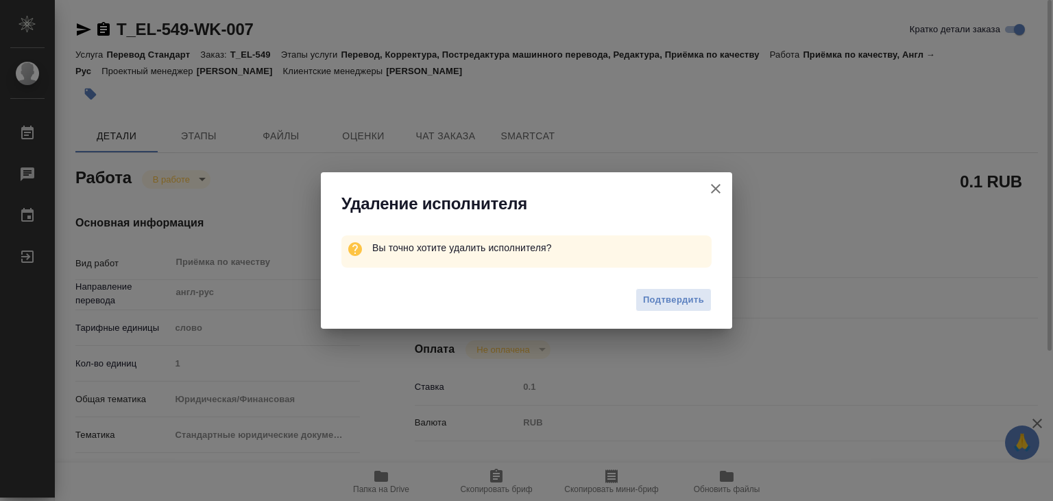
type textarea "x"
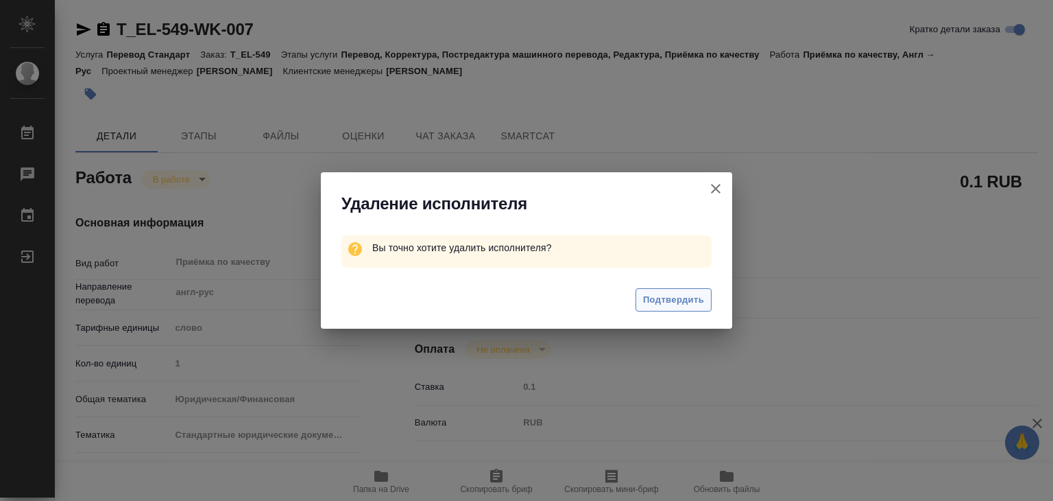
click at [658, 303] on span "Подтвердить" at bounding box center [673, 300] width 61 height 16
type textarea "x"
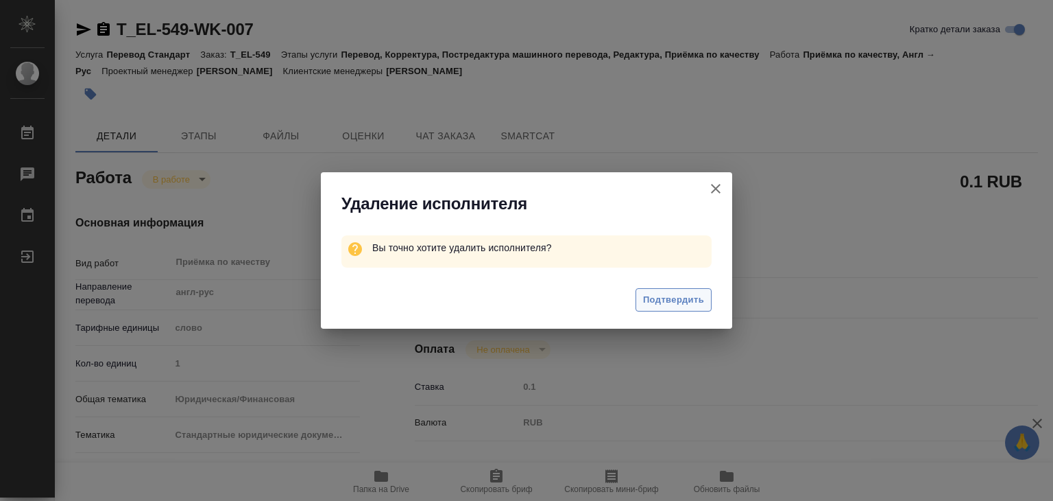
type textarea "x"
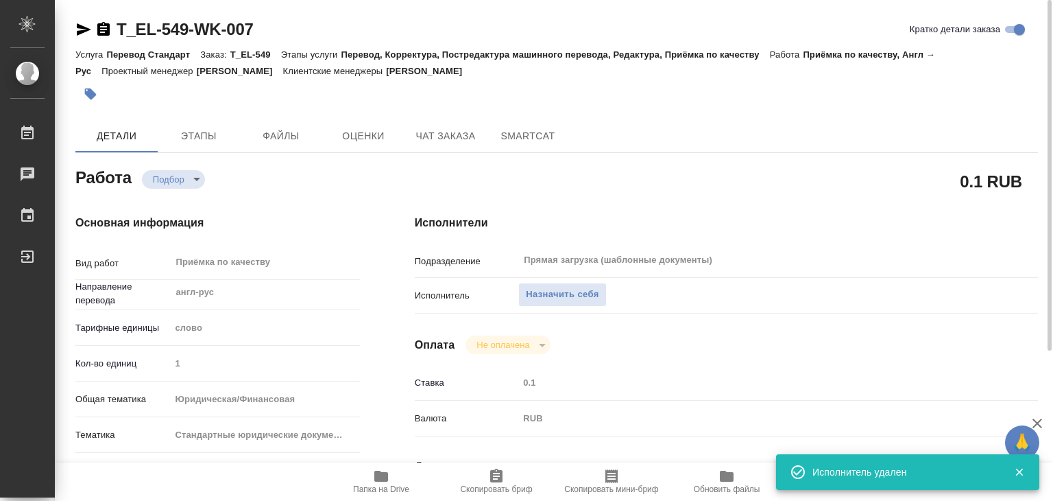
type textarea "x"
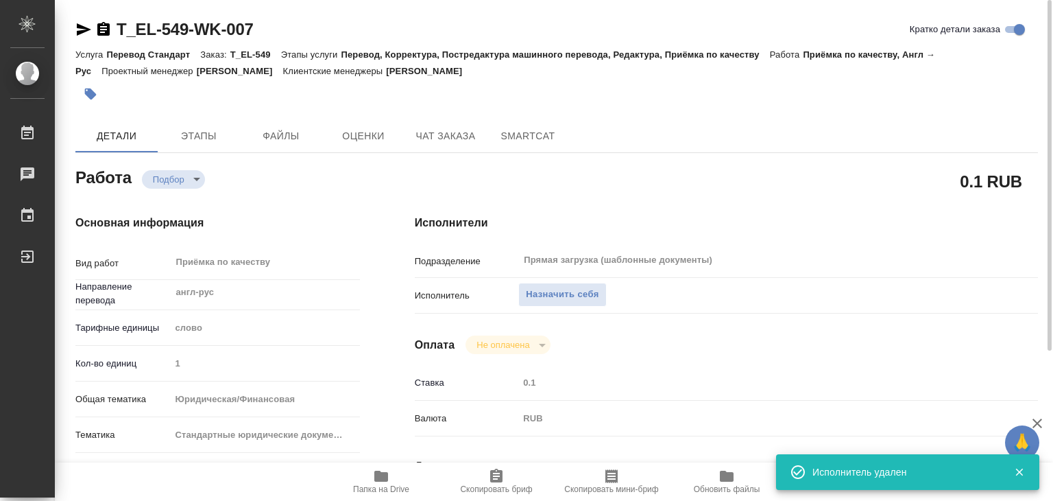
type textarea "x"
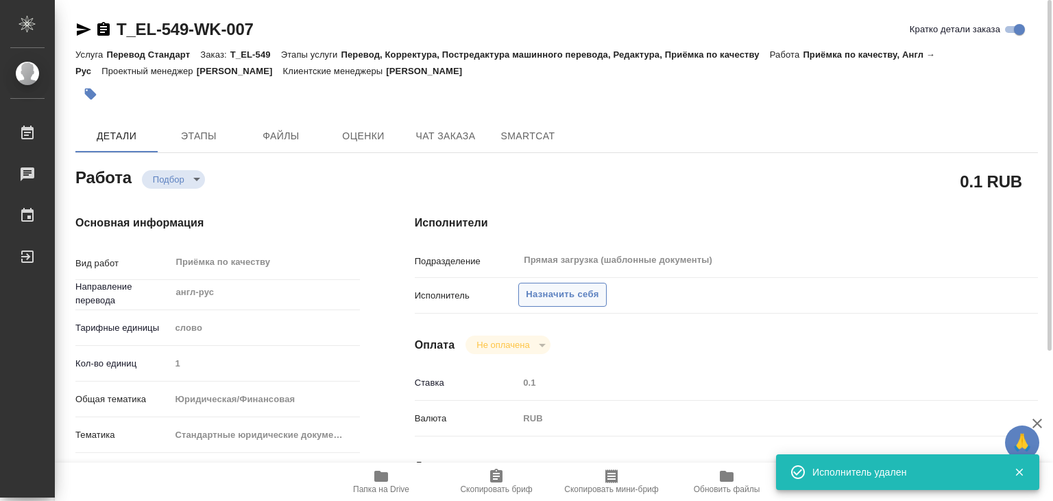
click at [559, 287] on span "Назначить себя" at bounding box center [562, 295] width 73 height 16
type textarea "x"
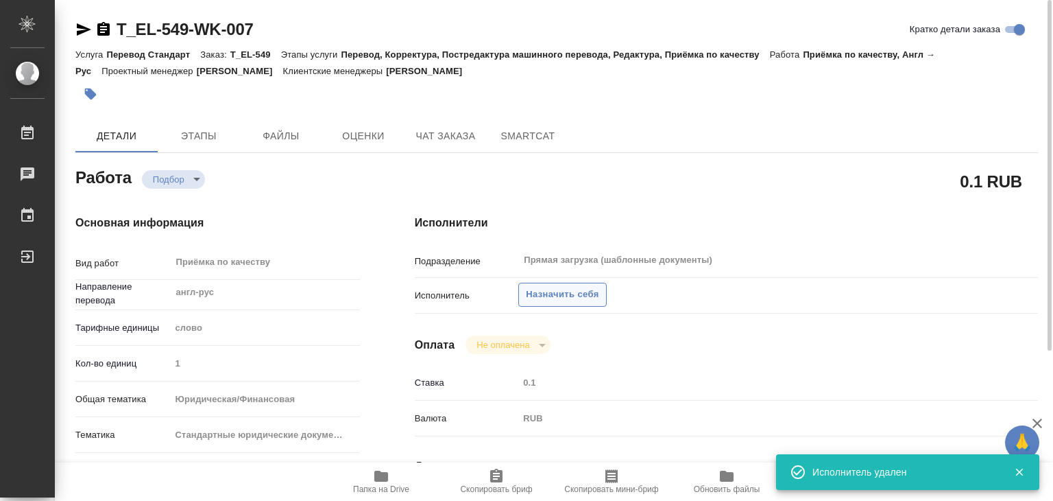
type textarea "x"
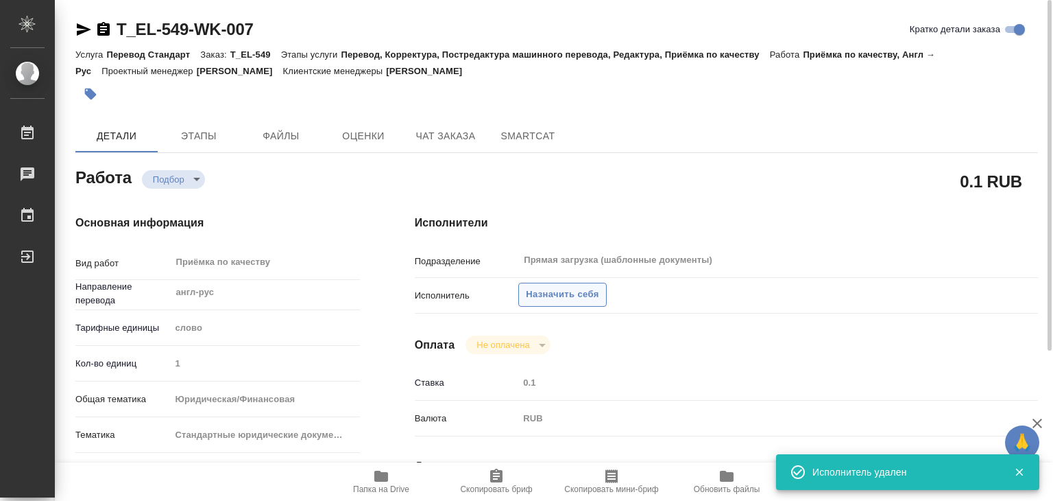
type textarea "x"
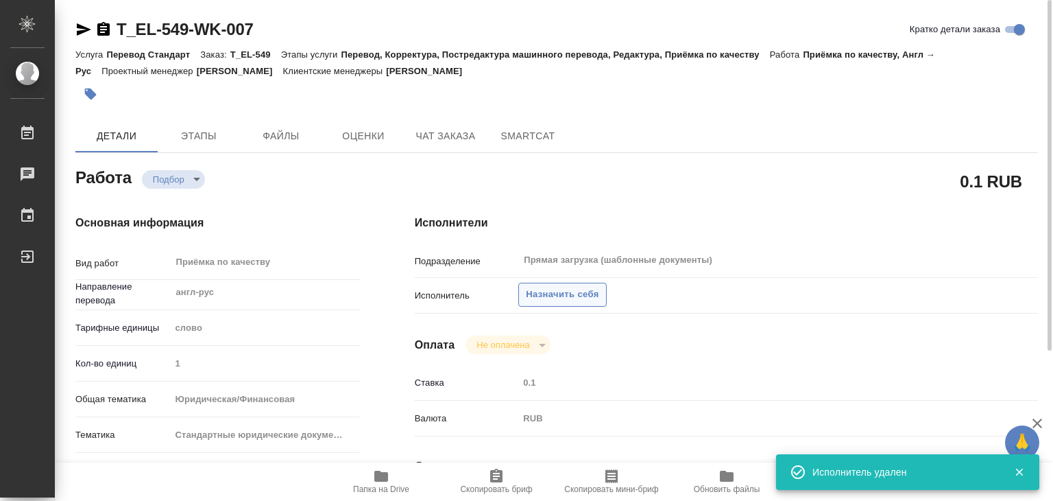
type textarea "x"
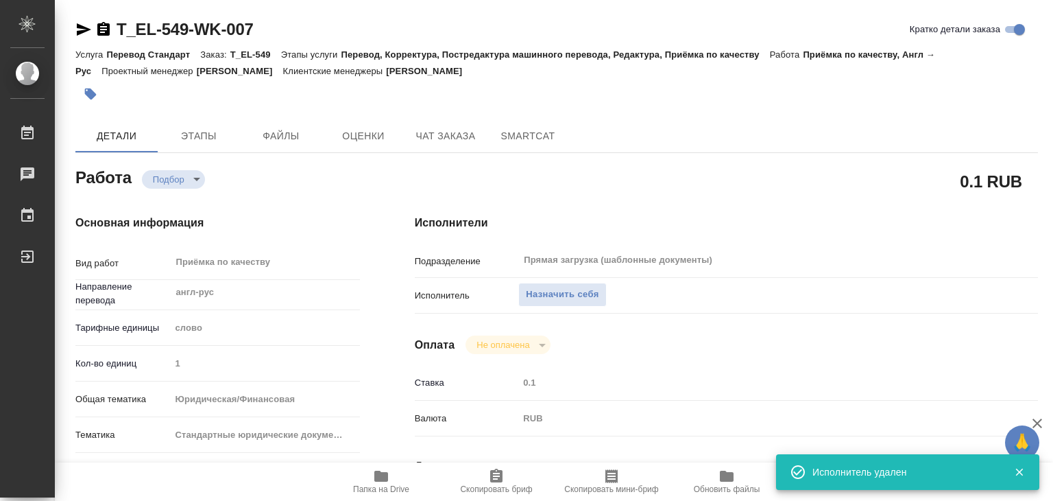
type textarea "x"
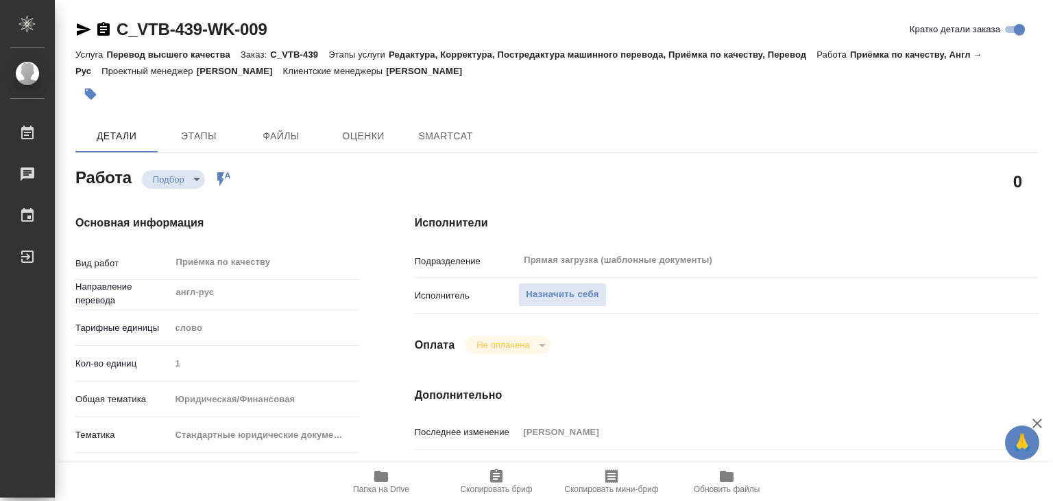
type textarea "x"
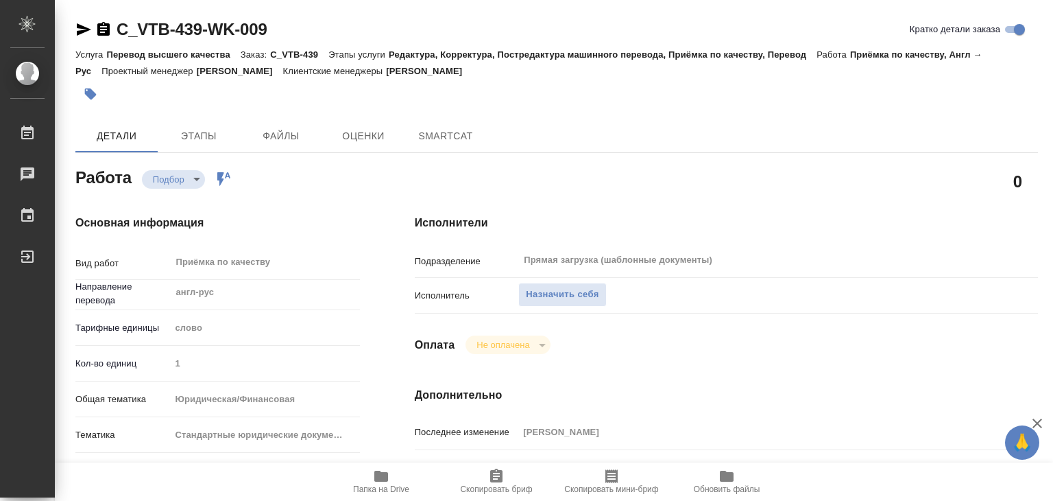
type textarea "x"
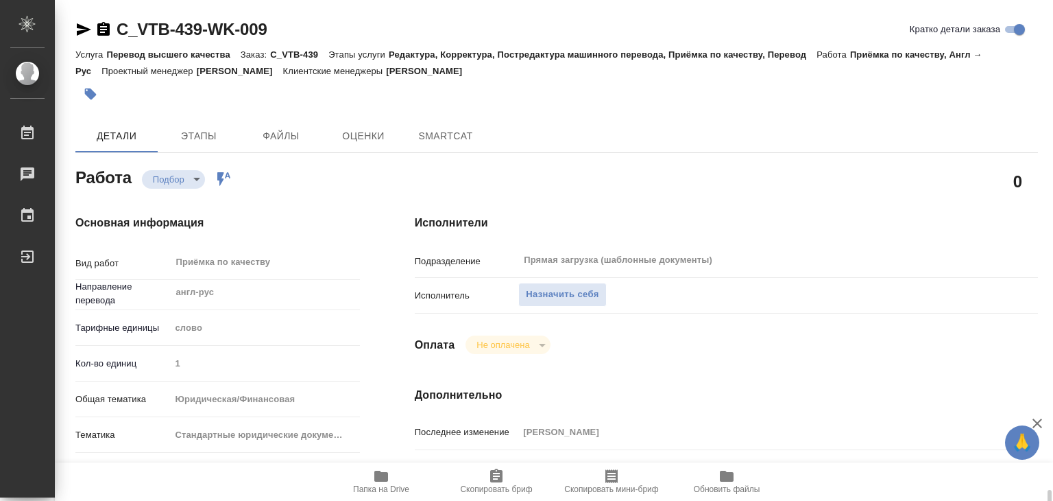
scroll to position [343, 0]
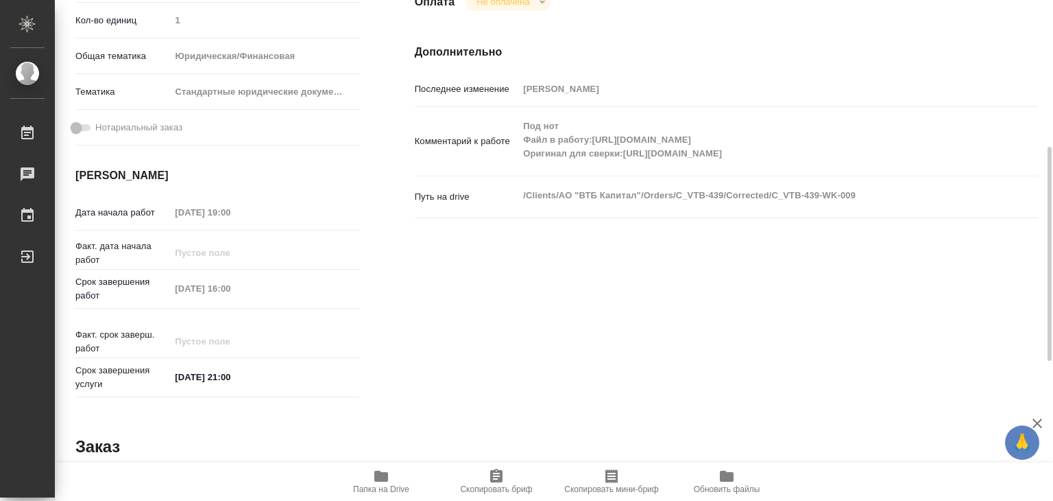
type textarea "x"
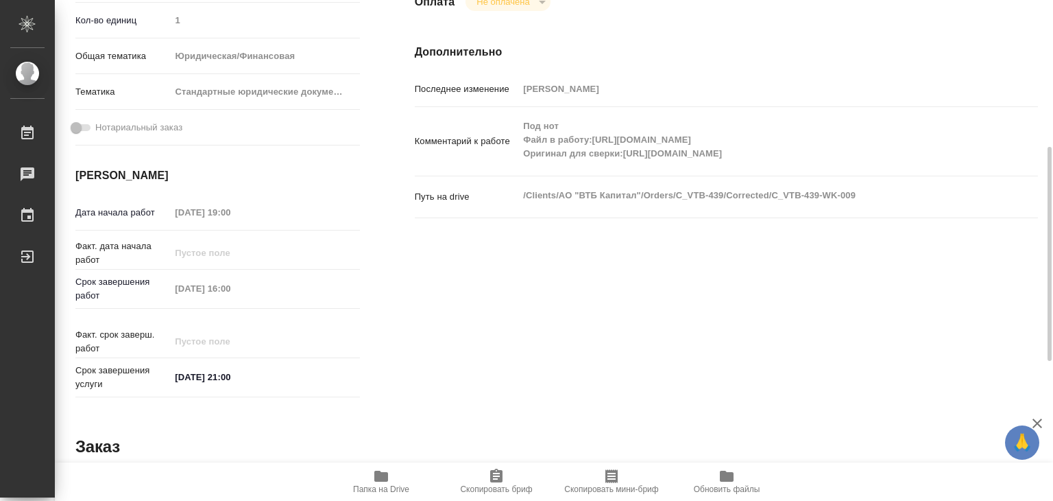
type textarea "x"
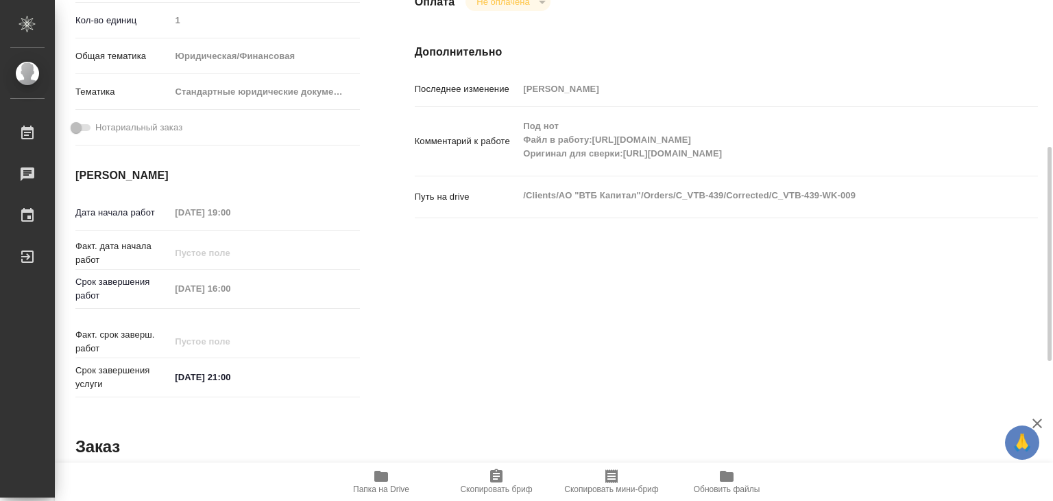
type textarea "x"
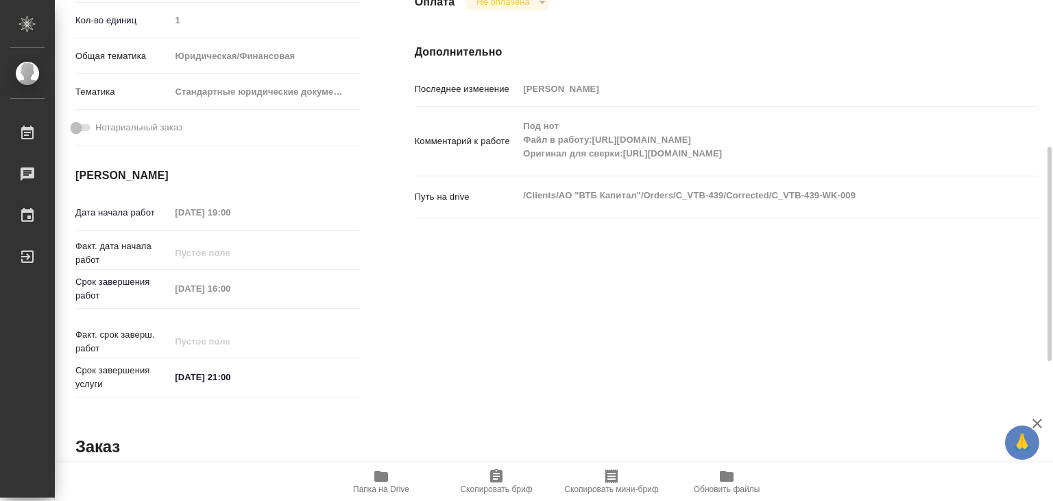
type textarea "x"
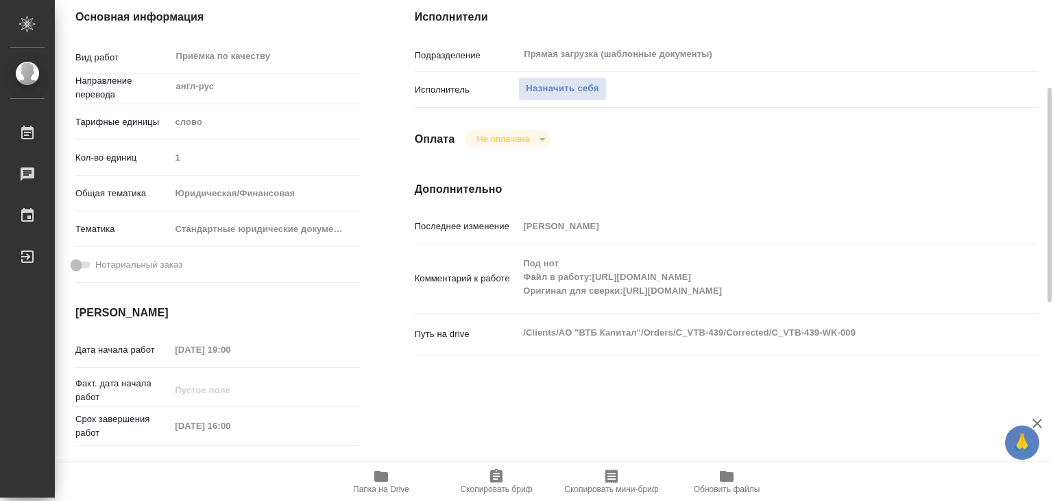
scroll to position [0, 0]
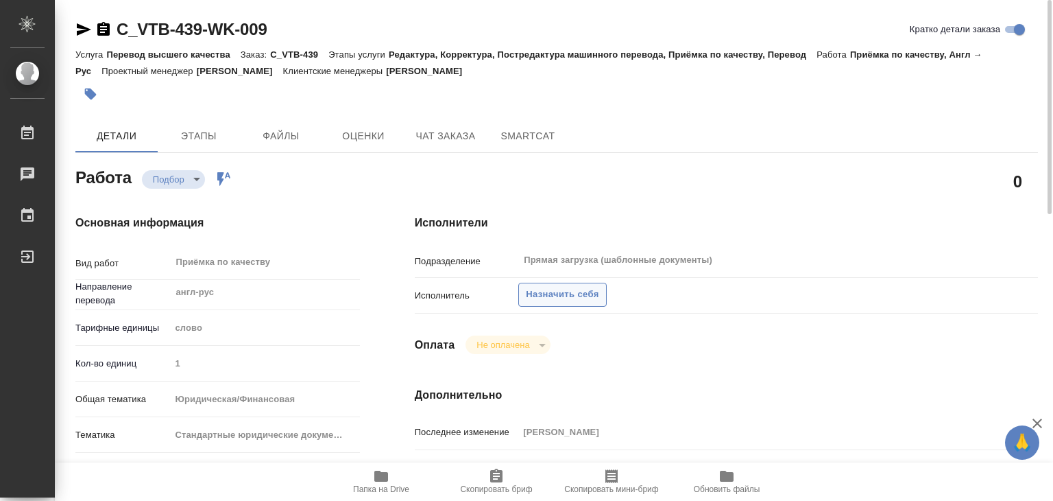
click at [562, 296] on span "Назначить себя" at bounding box center [562, 295] width 73 height 16
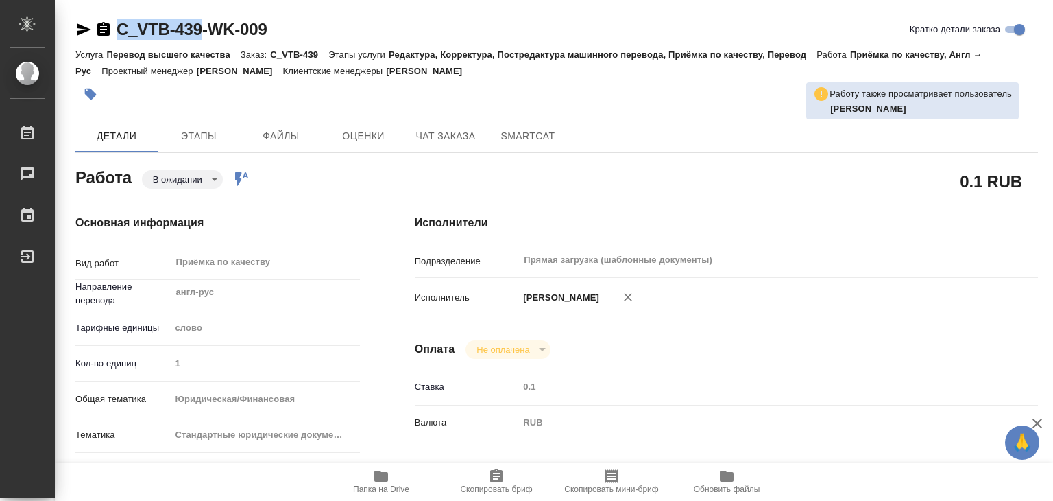
drag, startPoint x: 108, startPoint y: 14, endPoint x: 204, endPoint y: 36, distance: 98.3
copy link "C_VTB-439"
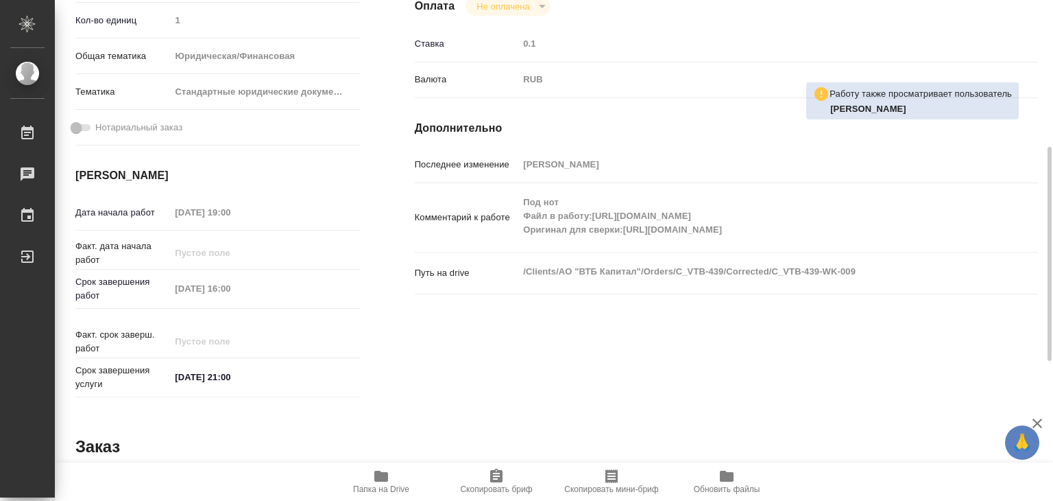
scroll to position [411, 0]
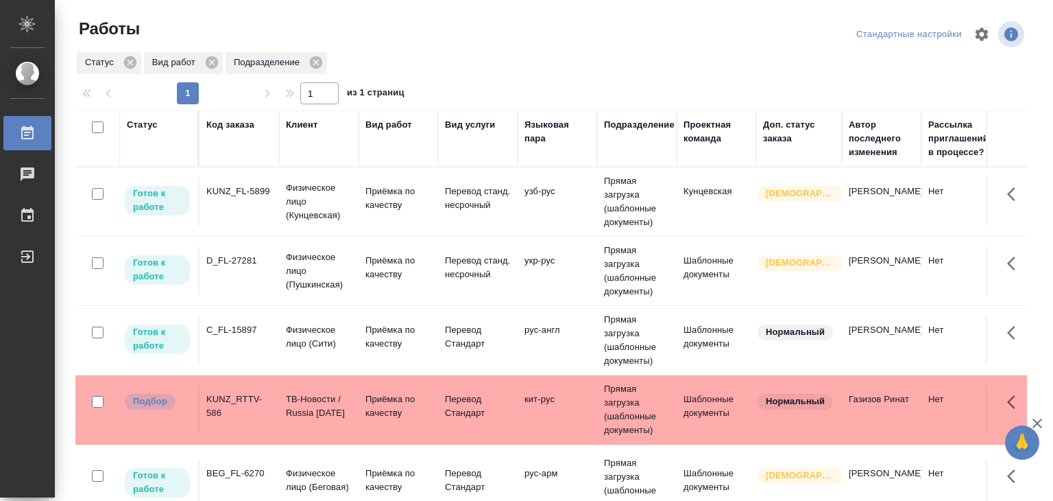
click at [485, 412] on p "Перевод Стандарт" at bounding box center [478, 405] width 66 height 27
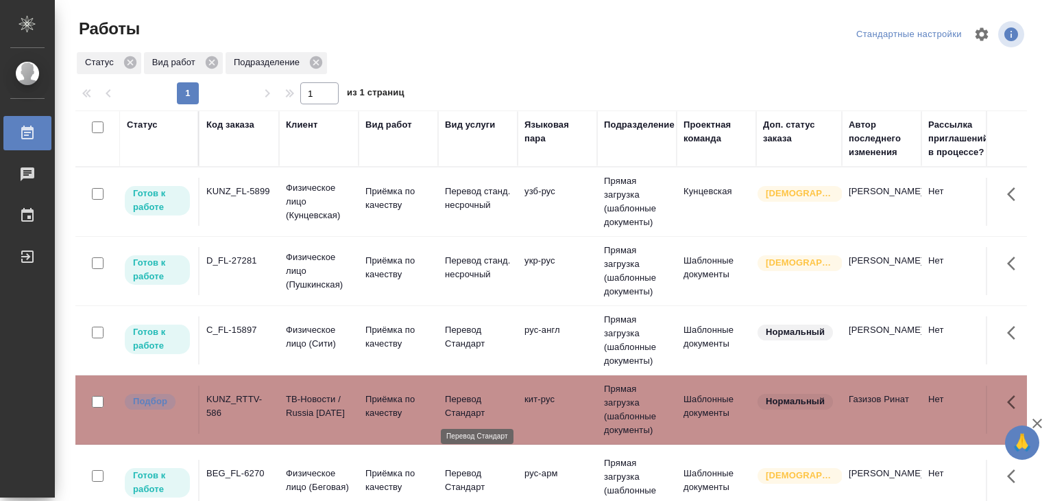
click at [485, 412] on p "Перевод Стандарт" at bounding box center [478, 405] width 66 height 27
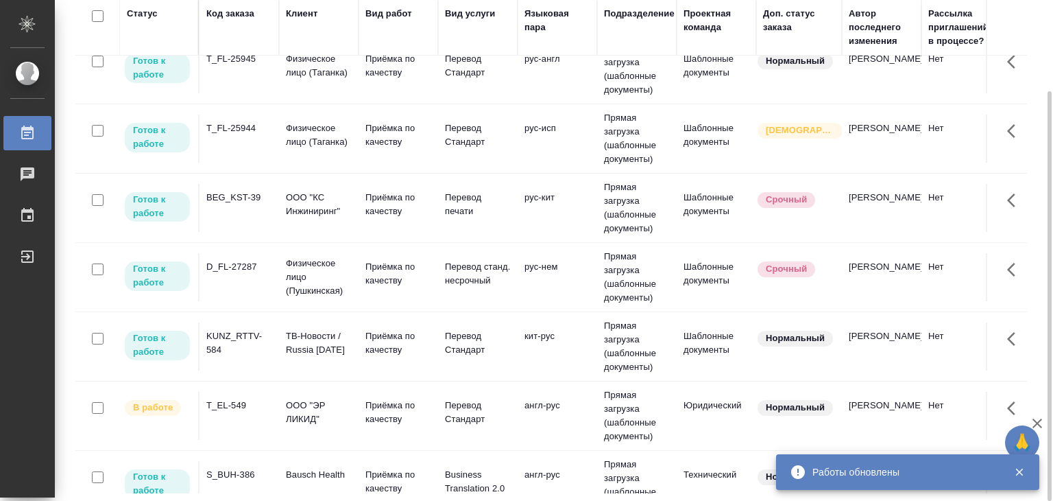
scroll to position [823, 0]
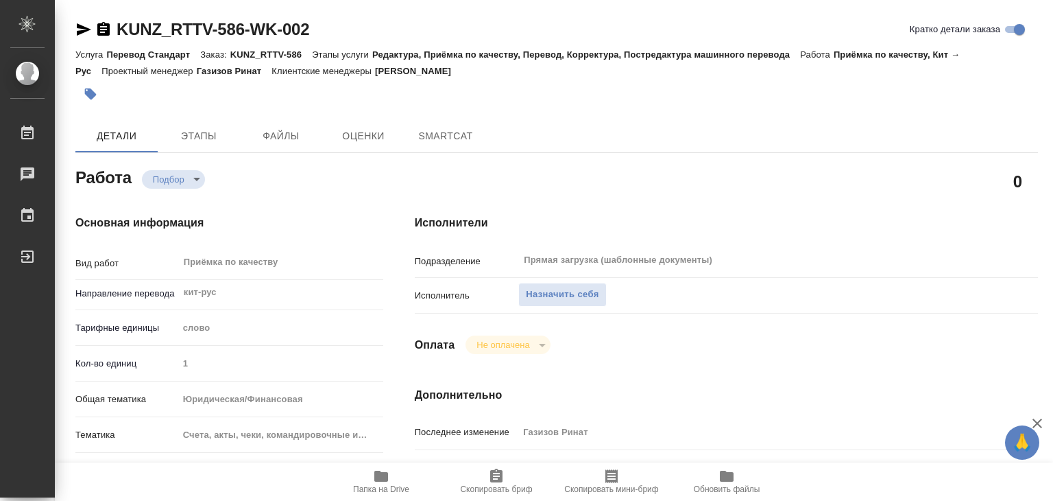
type textarea "x"
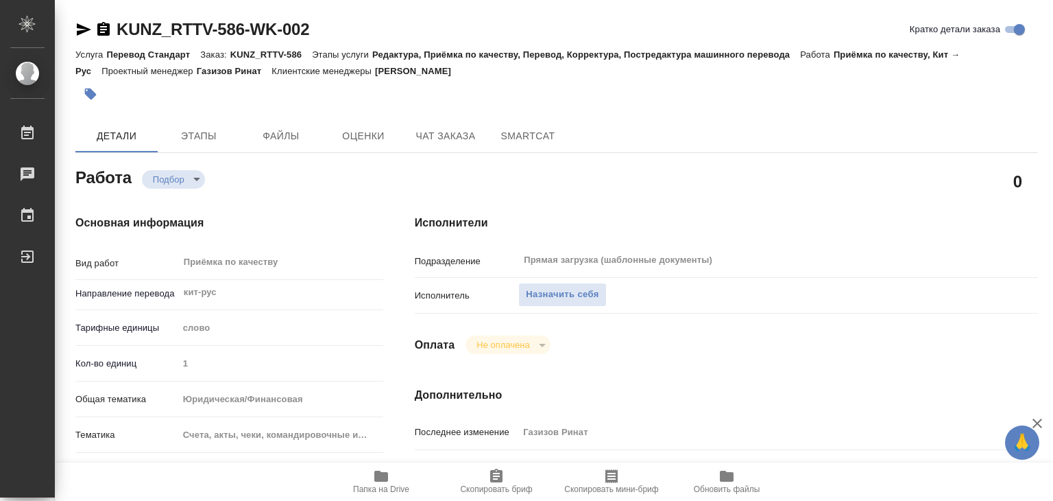
type textarea "x"
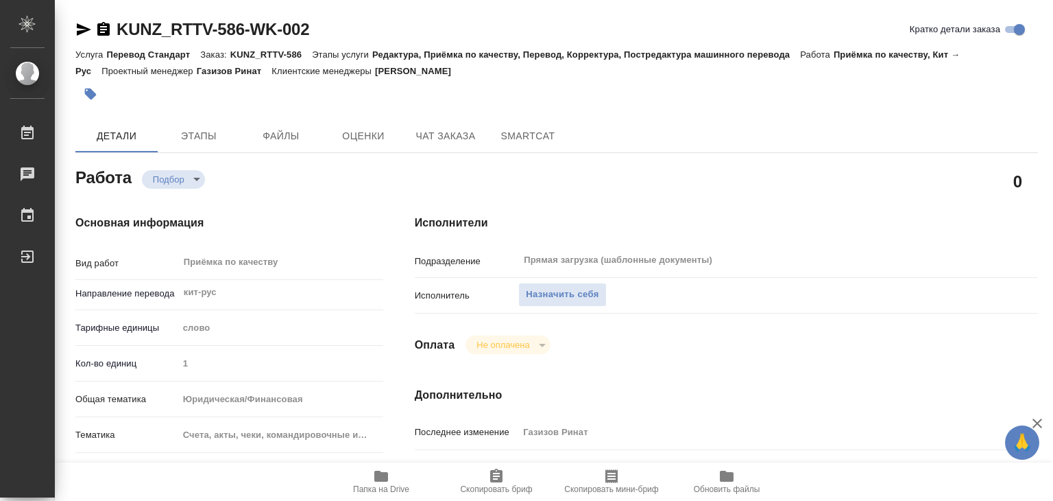
type textarea "x"
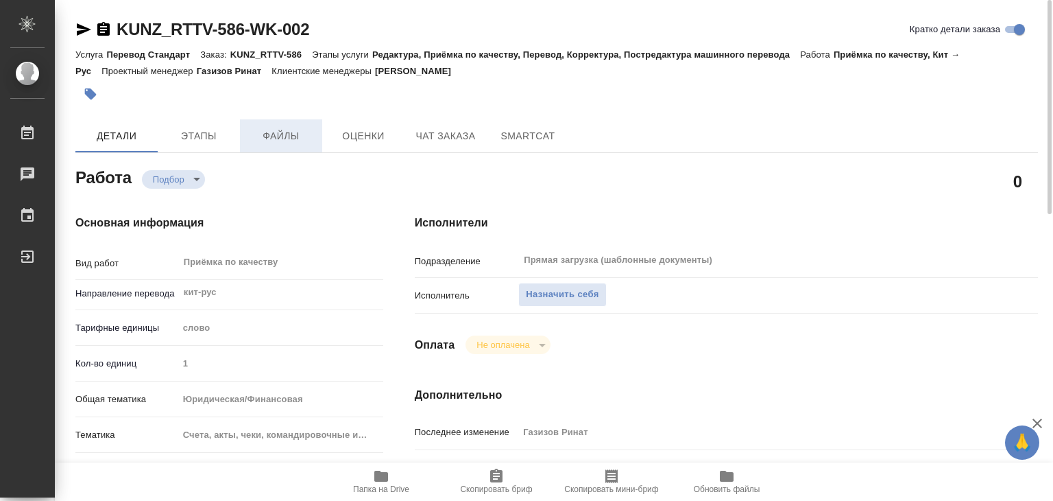
click at [278, 141] on span "Файлы" at bounding box center [281, 136] width 66 height 17
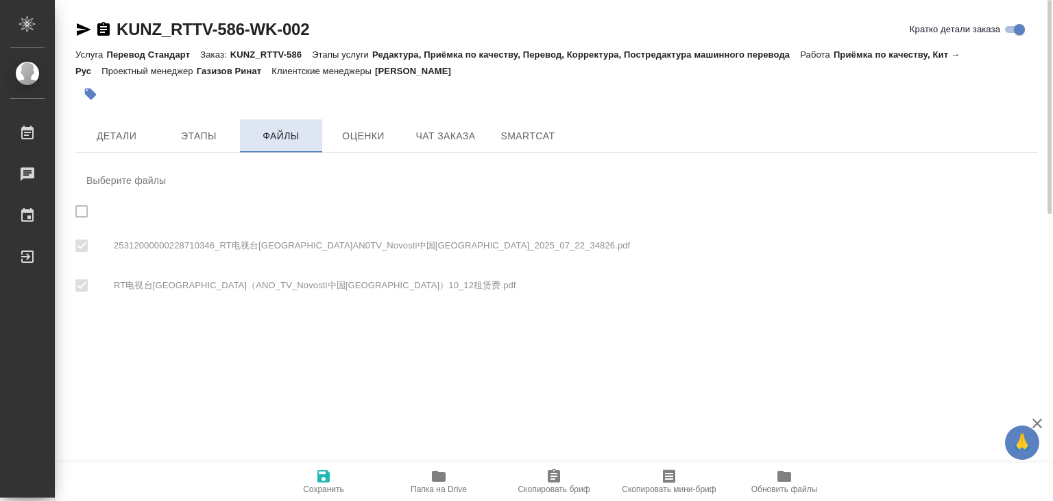
checkbox input "true"
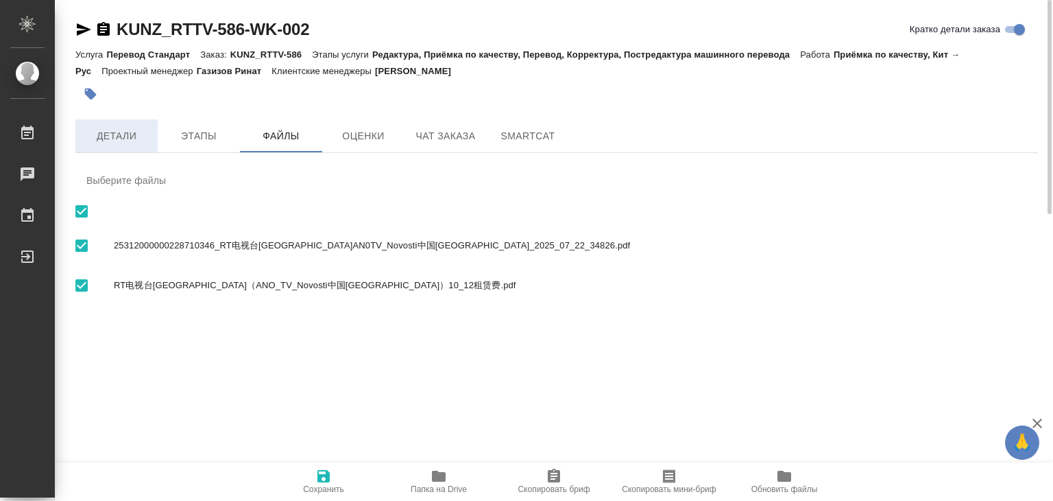
click at [124, 147] on button "Детали" at bounding box center [116, 135] width 82 height 33
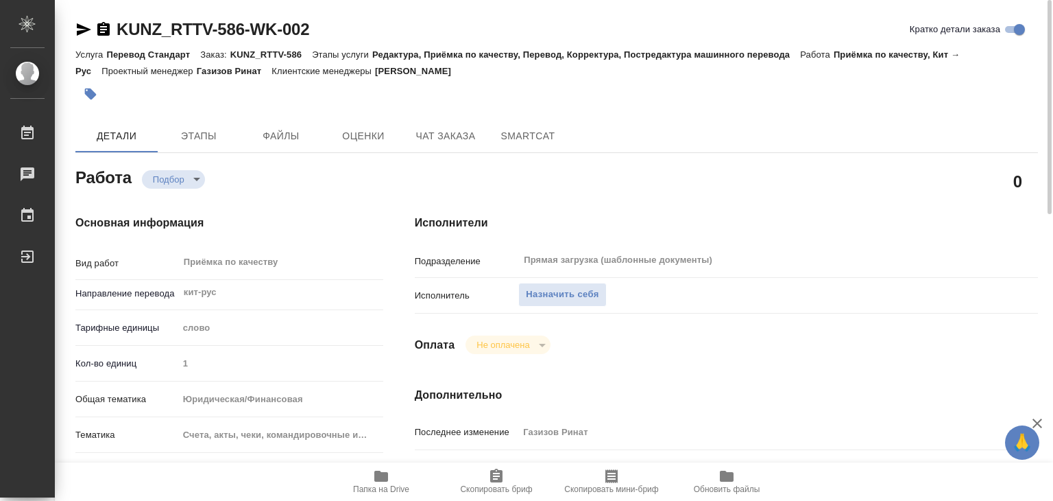
type textarea "x"
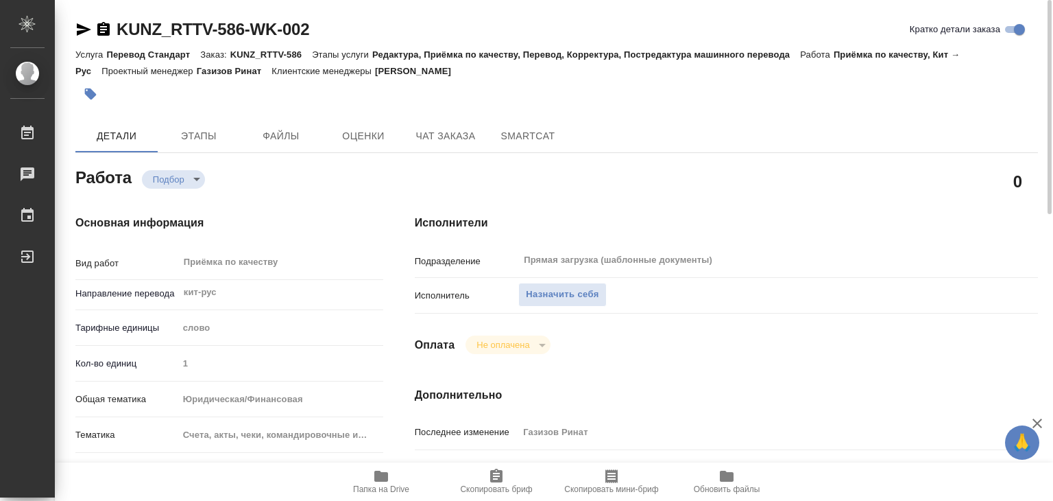
type textarea "x"
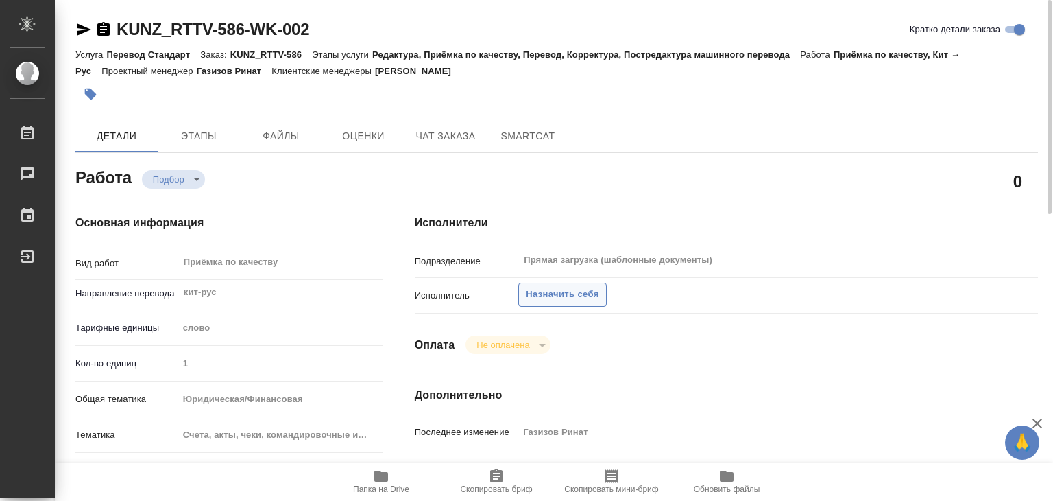
click at [561, 291] on span "Назначить себя" at bounding box center [562, 295] width 73 height 16
type textarea "x"
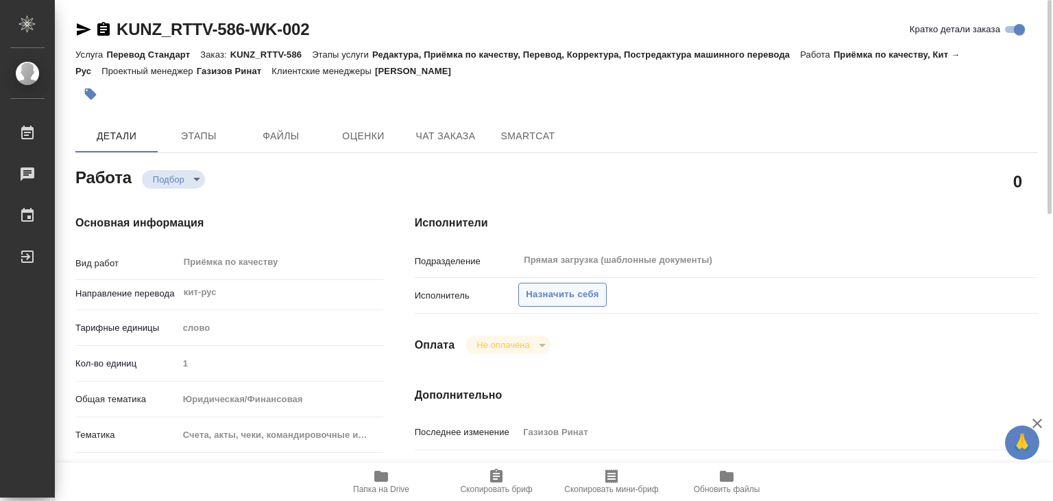
type textarea "x"
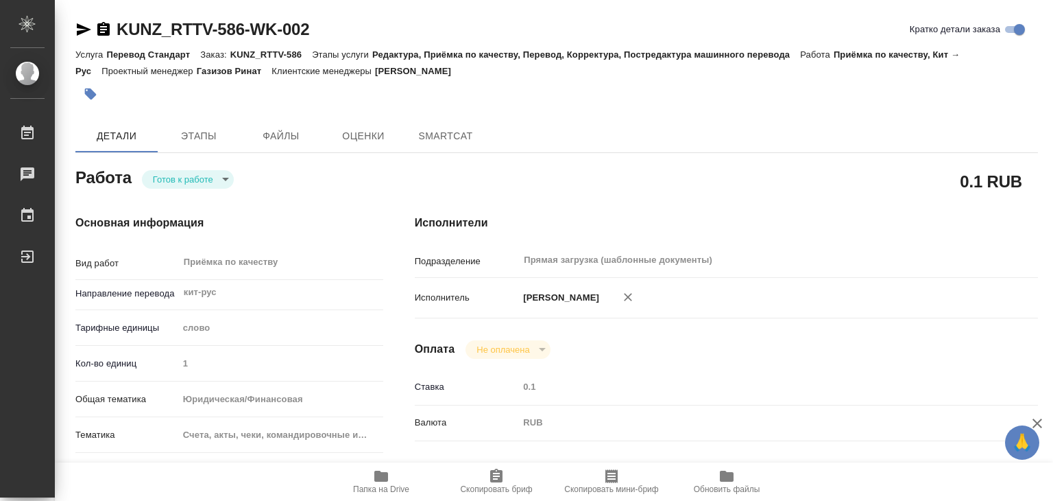
type textarea "x"
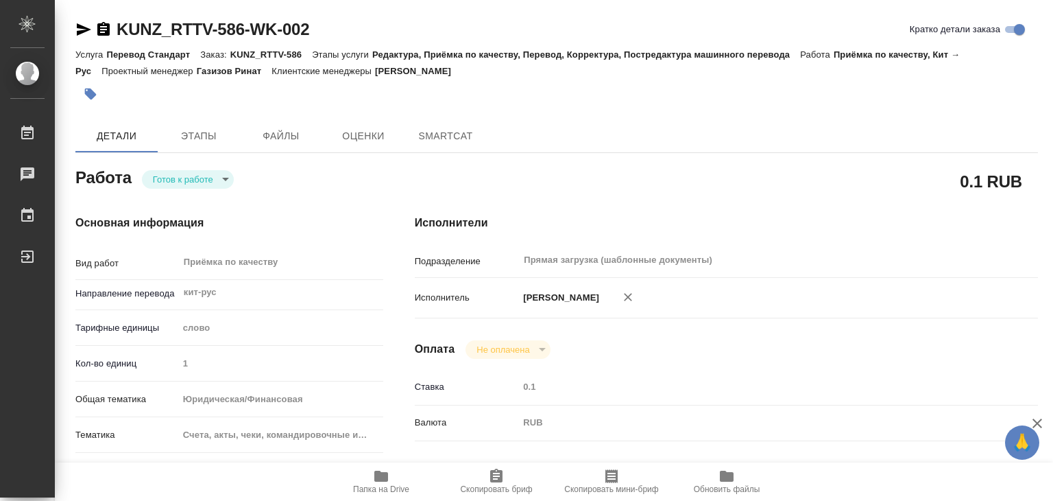
type textarea "x"
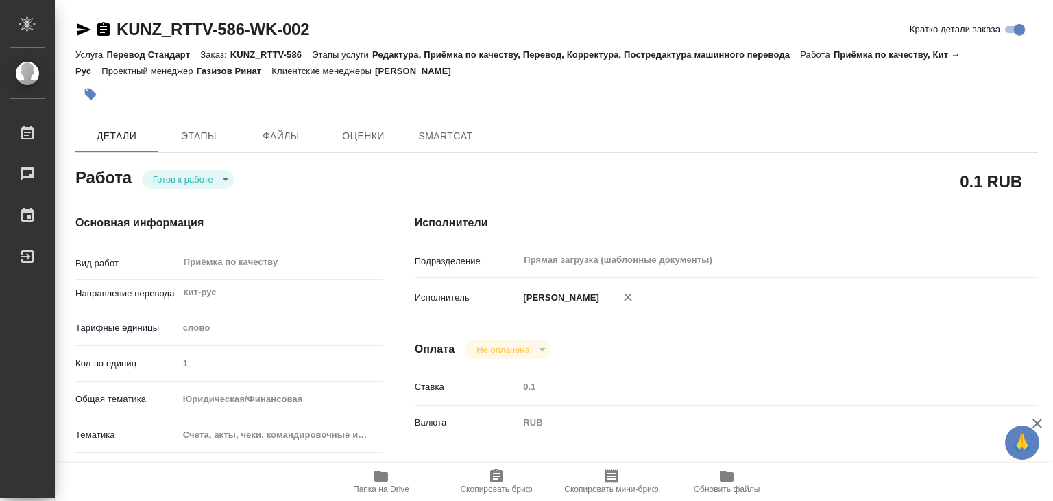
type textarea "x"
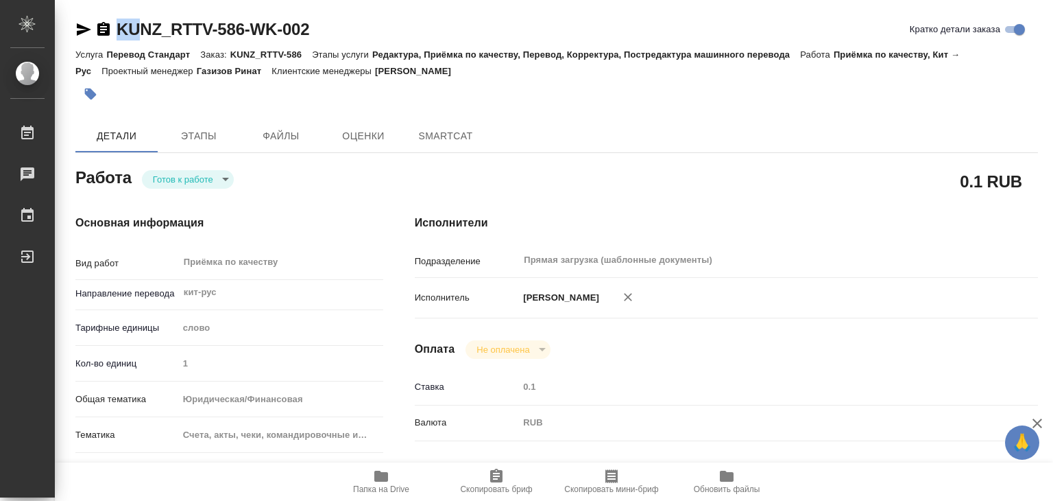
type textarea "x"
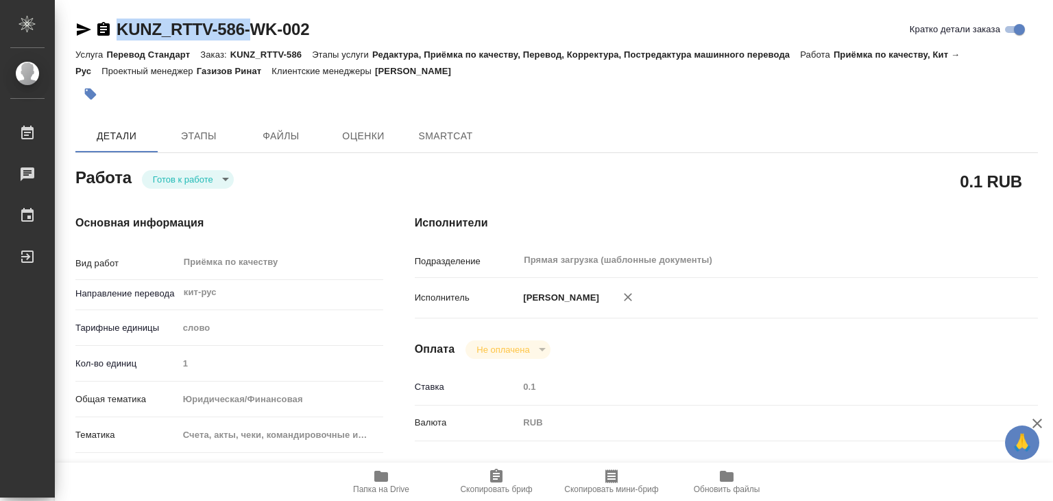
type textarea "x"
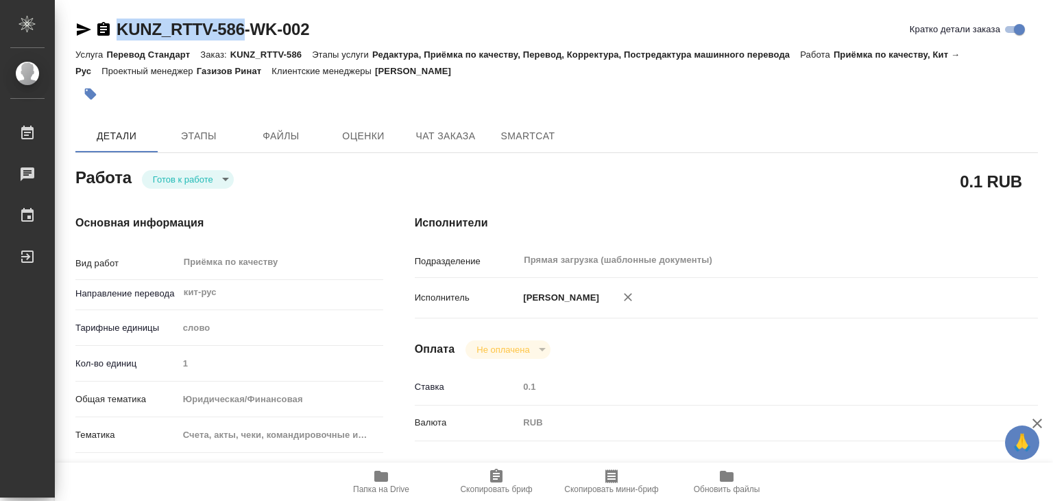
drag, startPoint x: 112, startPoint y: 11, endPoint x: 248, endPoint y: 40, distance: 138.1
copy link "KUNZ_RTTV-586"
type textarea "x"
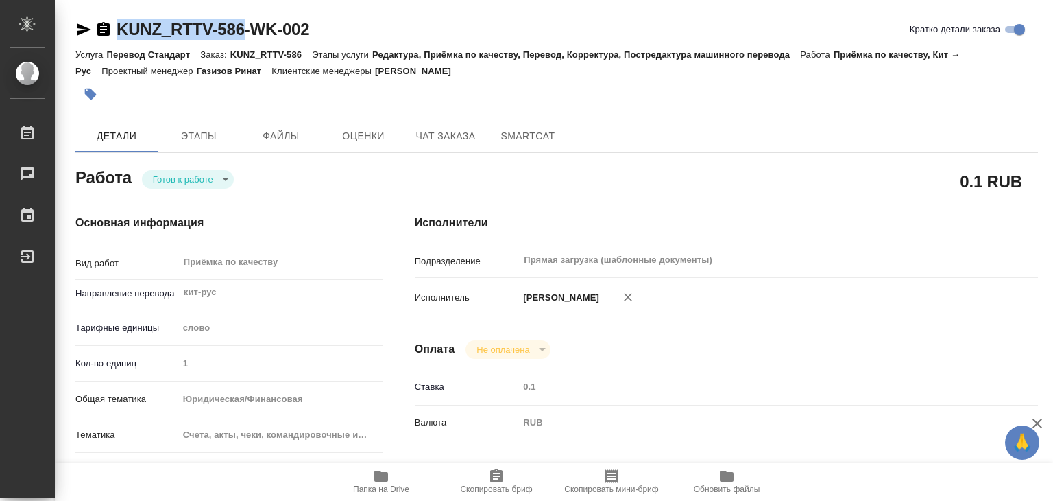
type textarea "x"
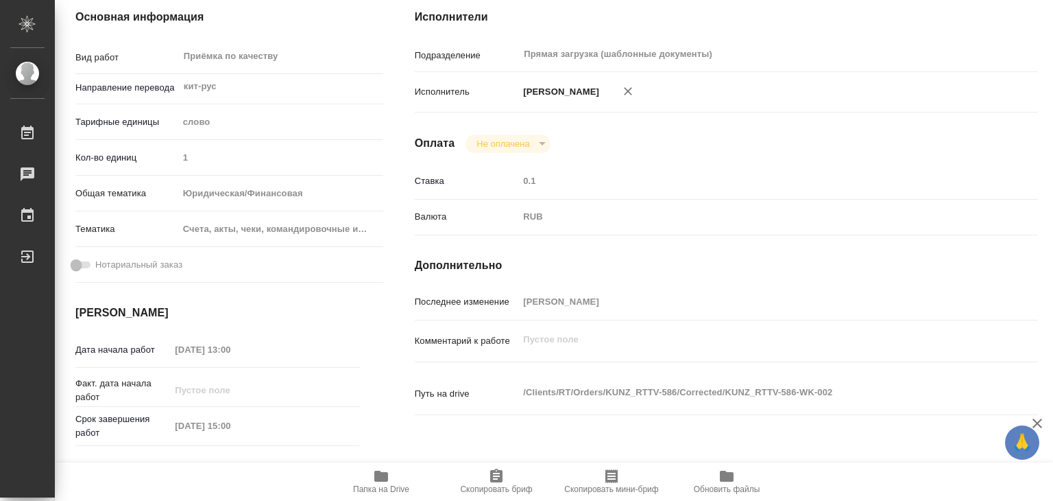
scroll to position [274, 0]
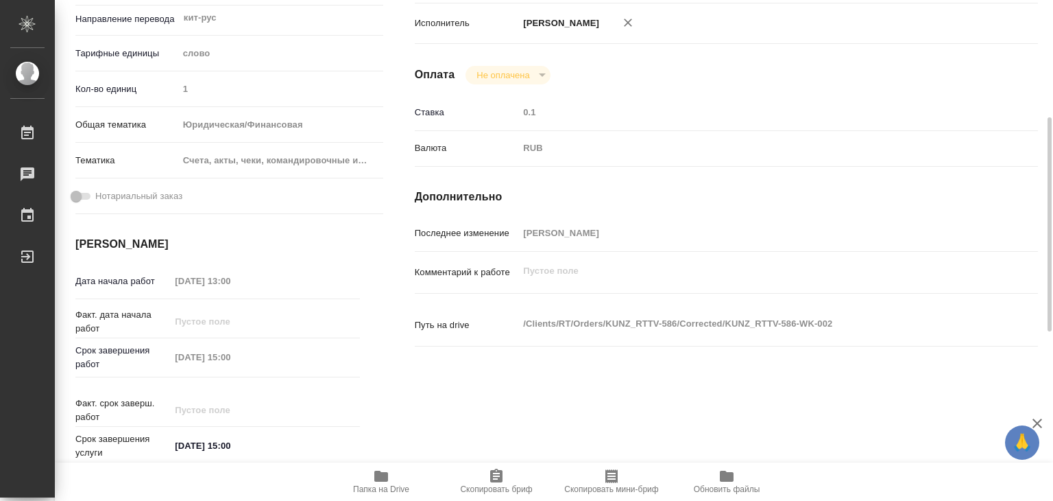
type textarea "x"
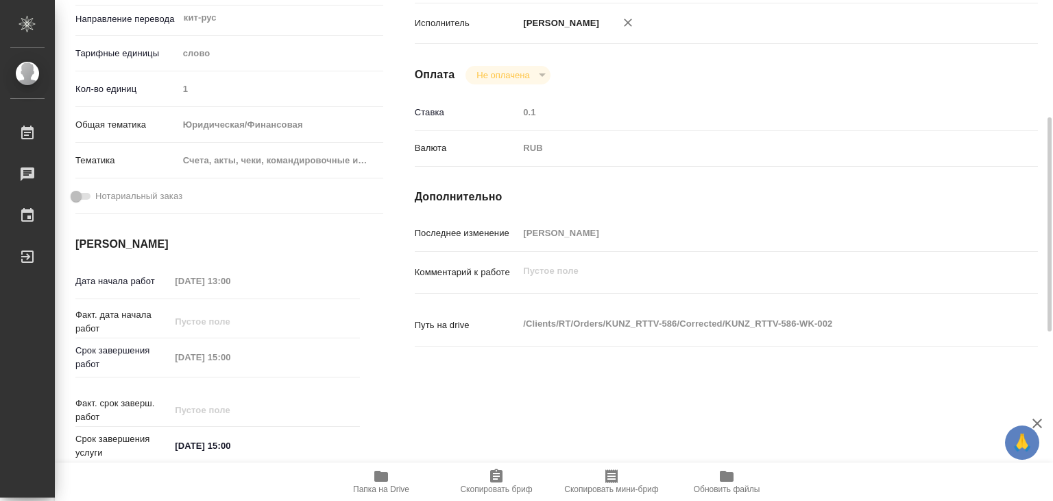
scroll to position [69, 0]
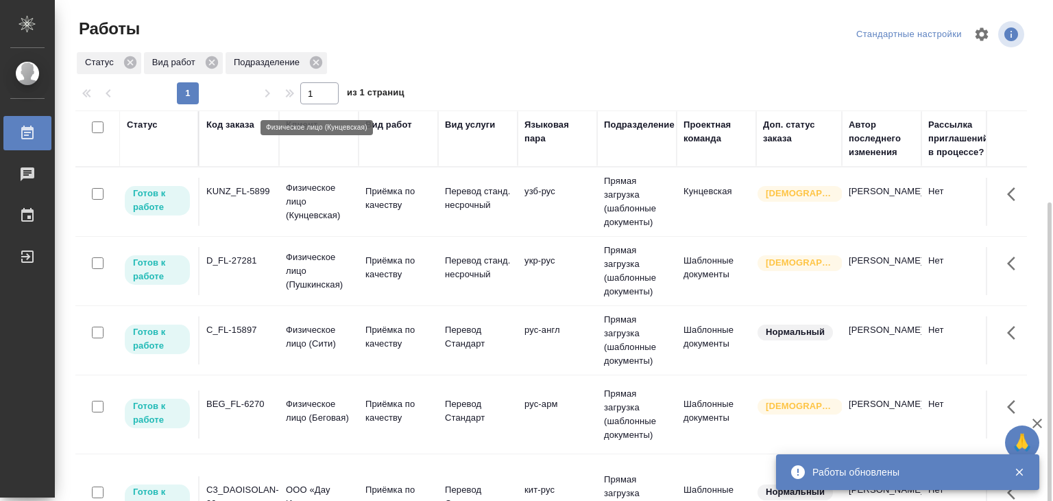
scroll to position [111, 0]
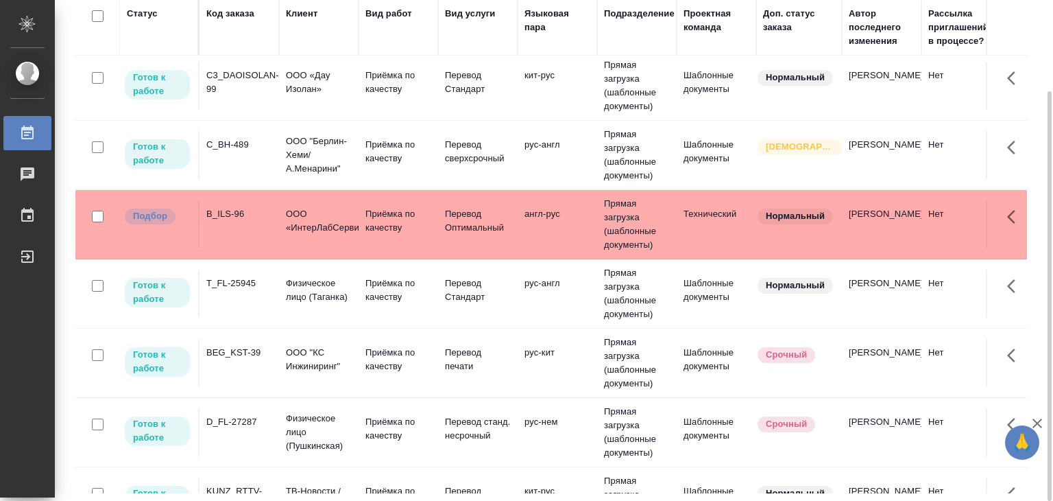
scroll to position [343, 0]
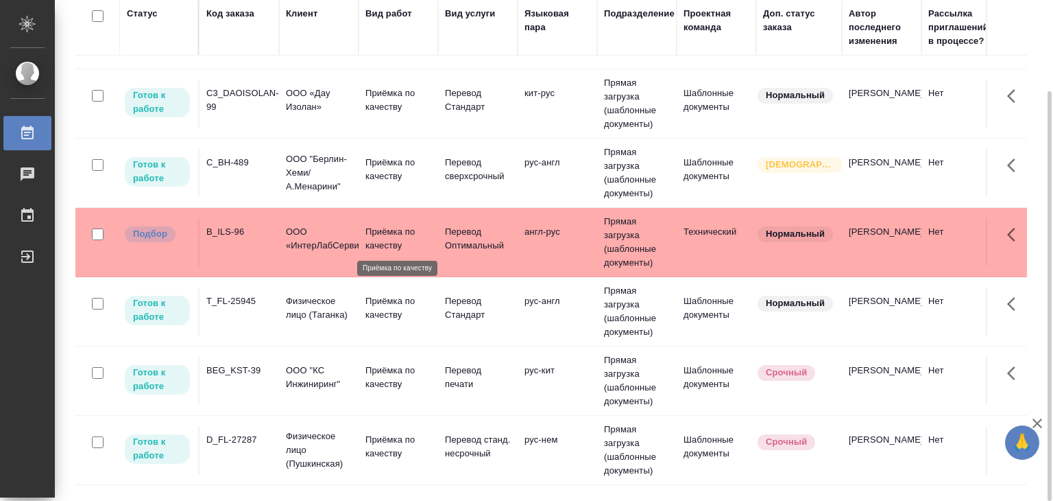
click at [388, 241] on p "Приёмка по качеству" at bounding box center [398, 238] width 66 height 27
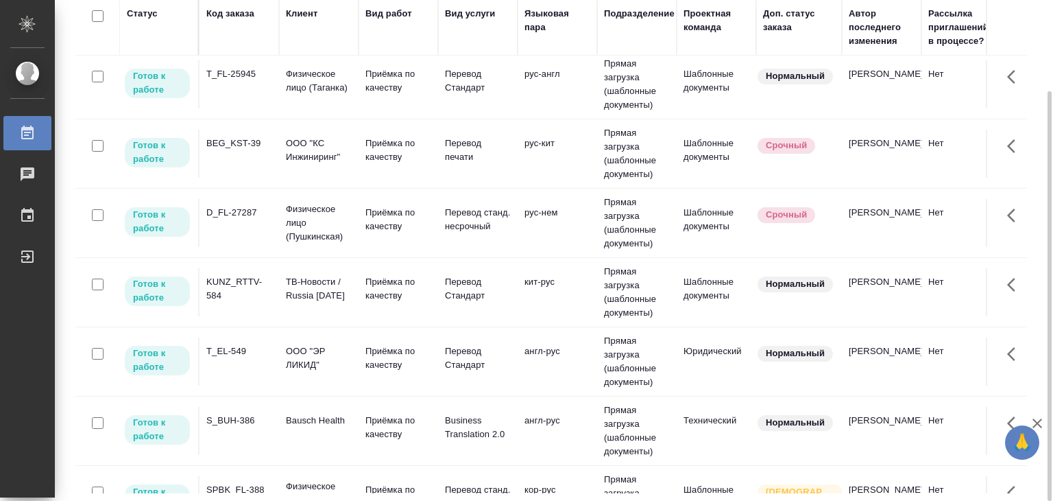
scroll to position [411, 0]
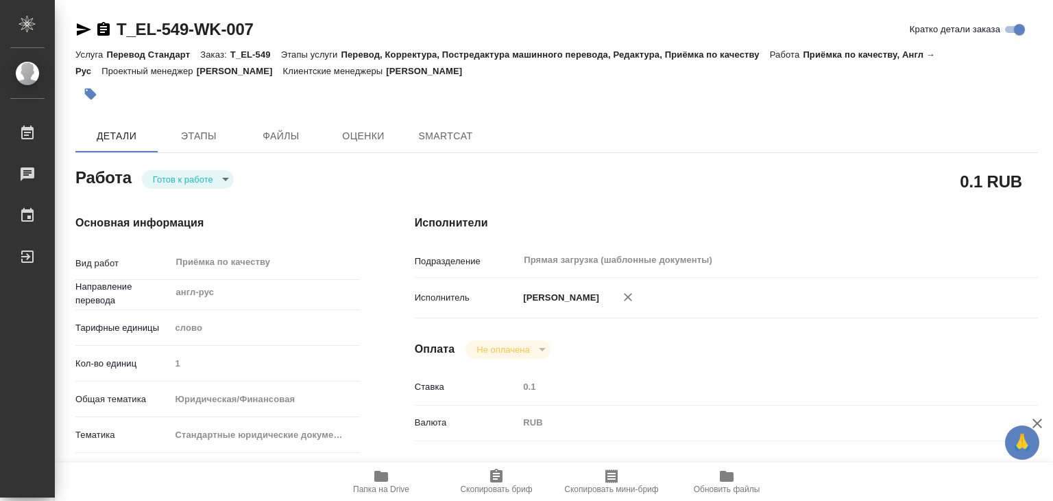
type textarea "x"
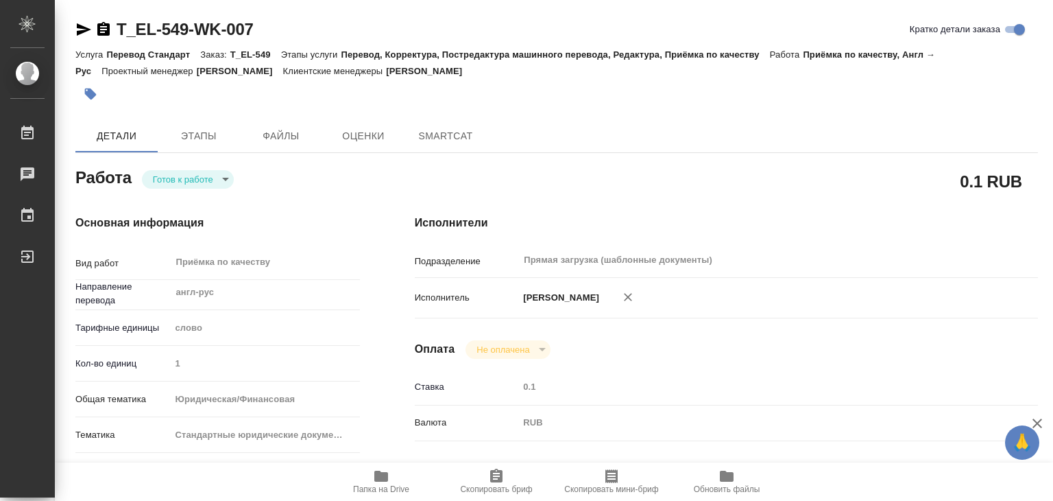
type textarea "x"
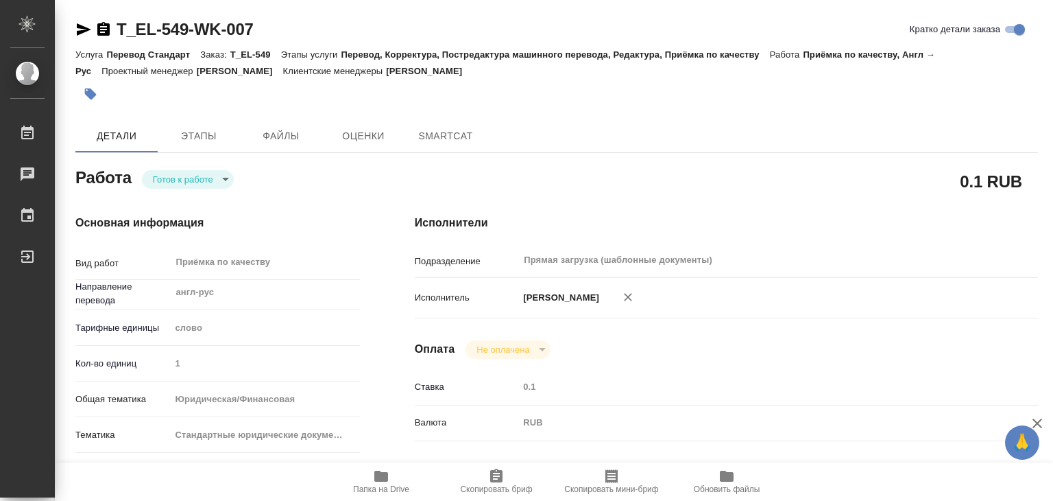
type textarea "x"
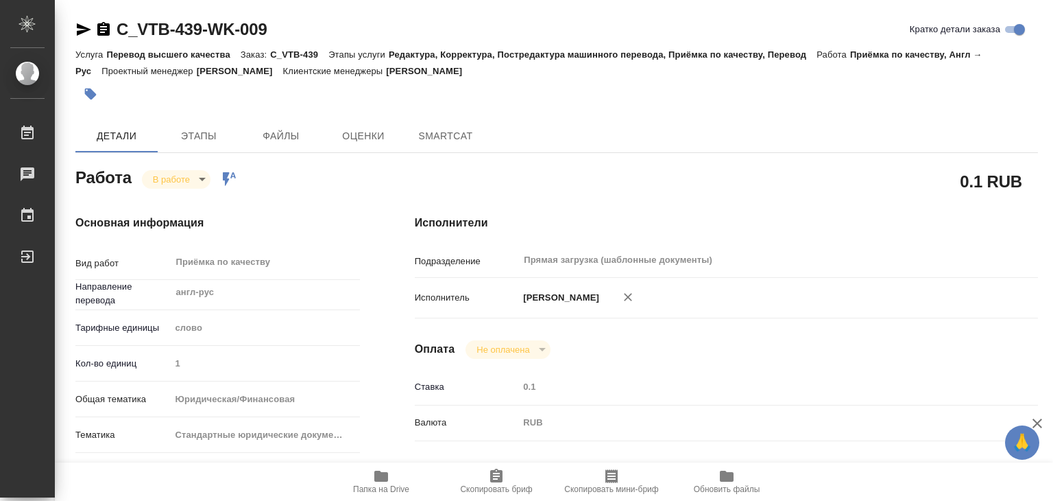
type textarea "x"
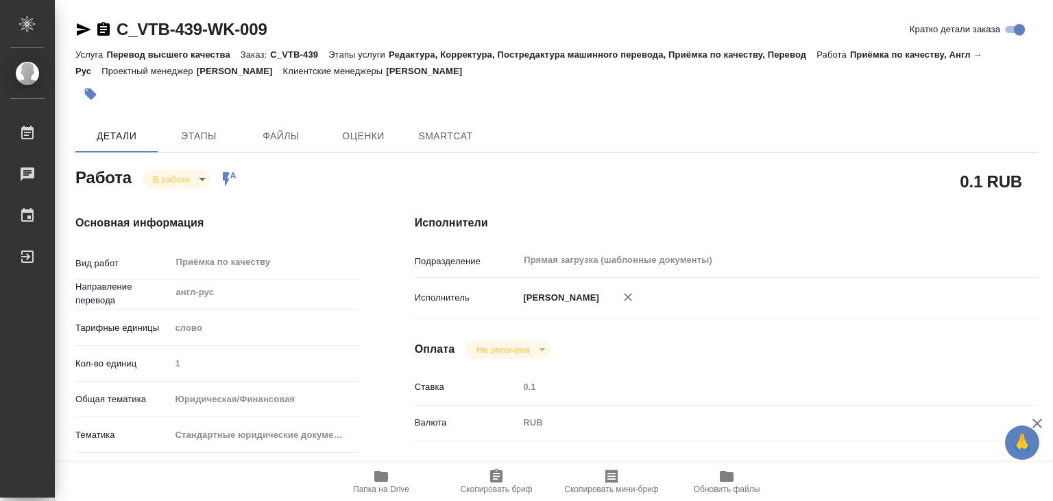
type textarea "x"
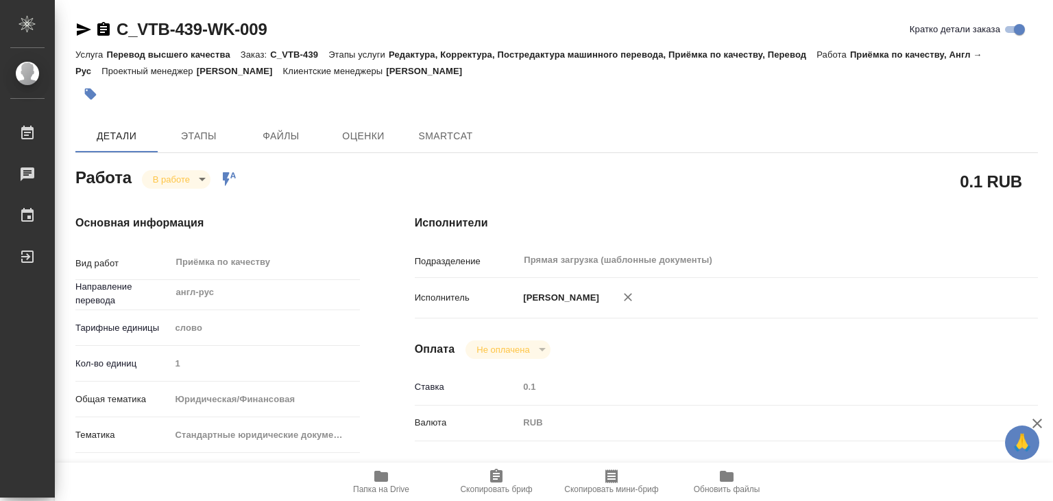
type textarea "x"
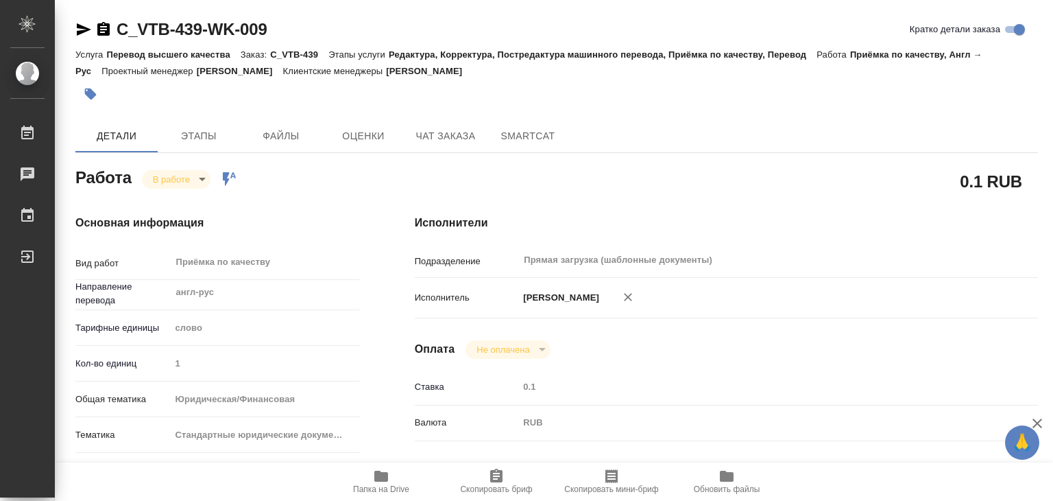
type textarea "x"
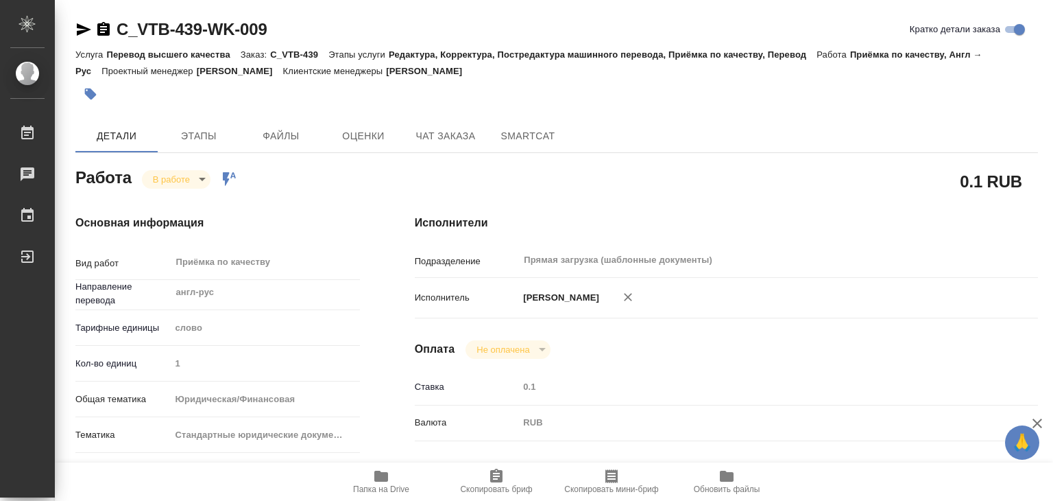
type textarea "x"
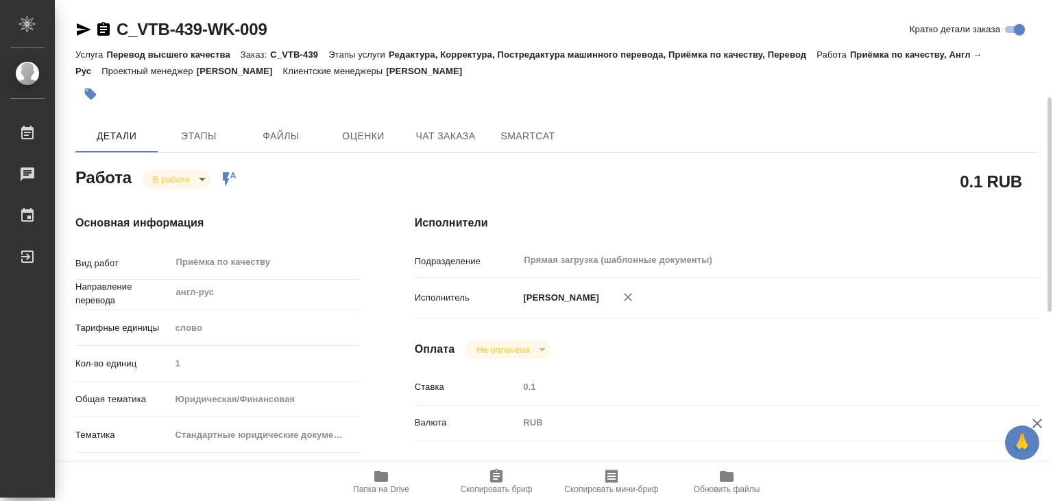
scroll to position [274, 0]
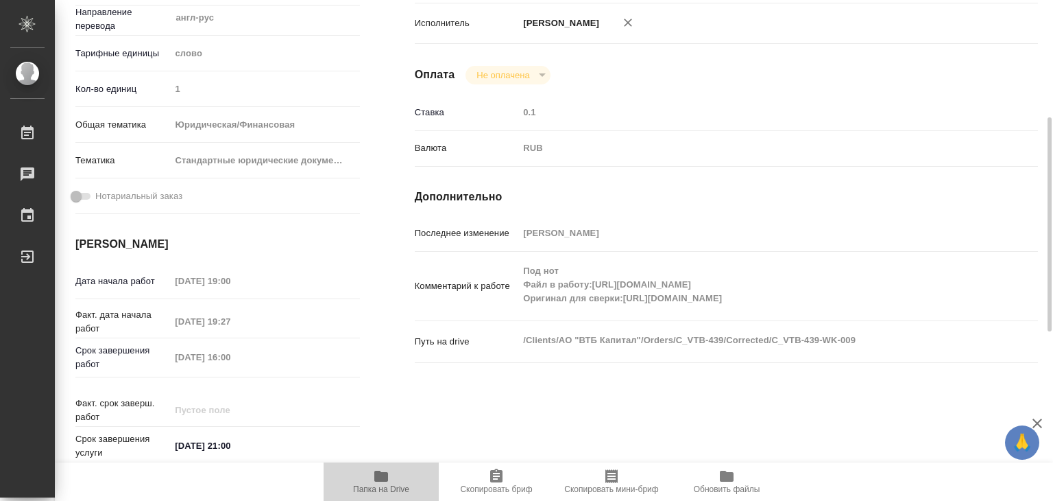
click at [398, 475] on span "Папка на Drive" at bounding box center [381, 481] width 99 height 26
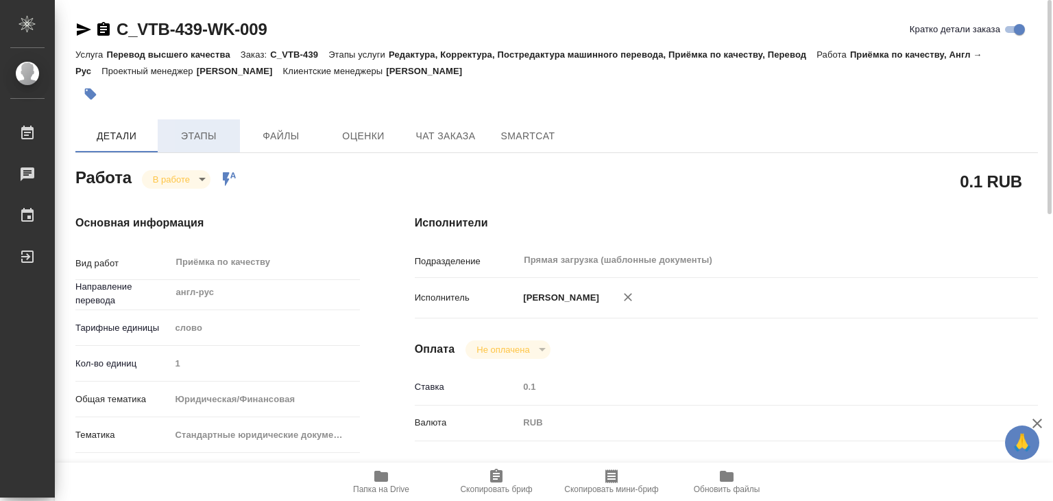
click at [181, 143] on span "Этапы" at bounding box center [199, 136] width 66 height 17
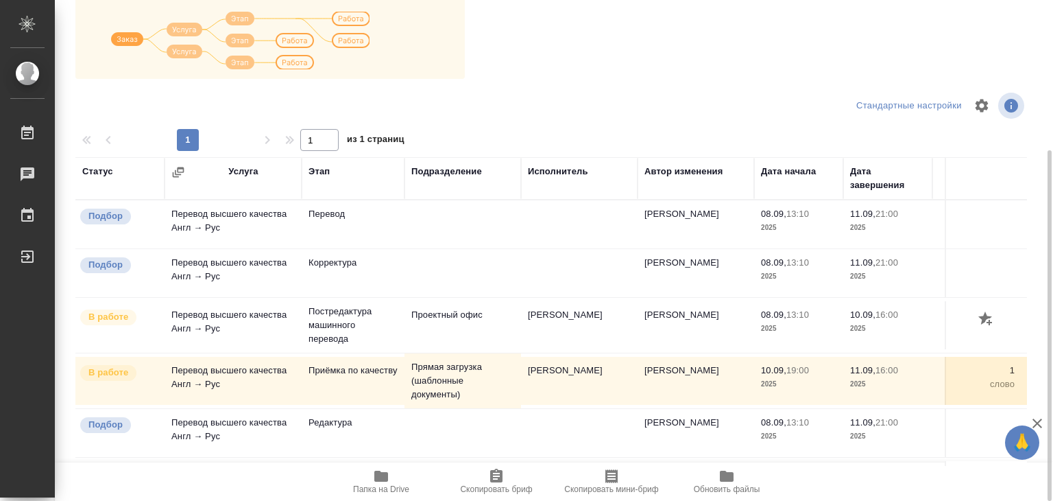
scroll to position [77, 0]
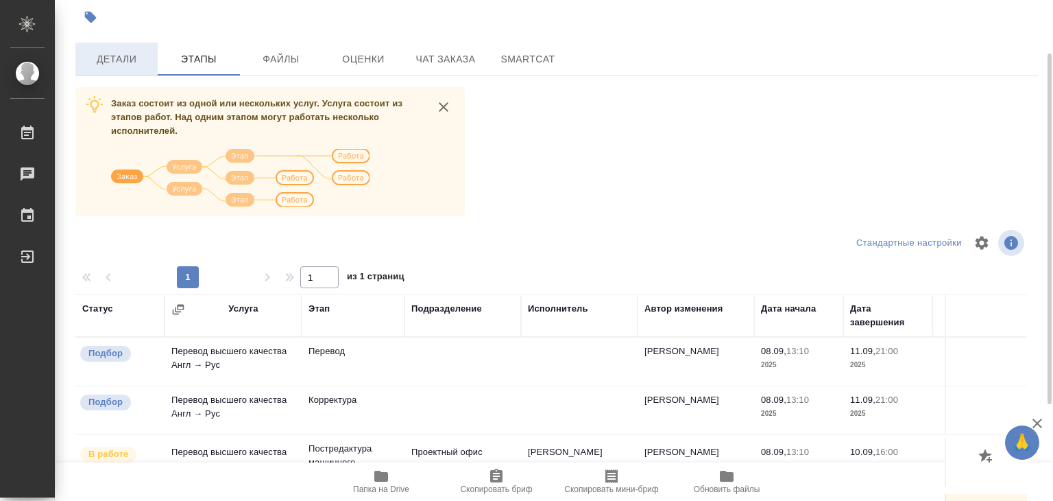
click at [113, 58] on span "Детали" at bounding box center [117, 59] width 66 height 17
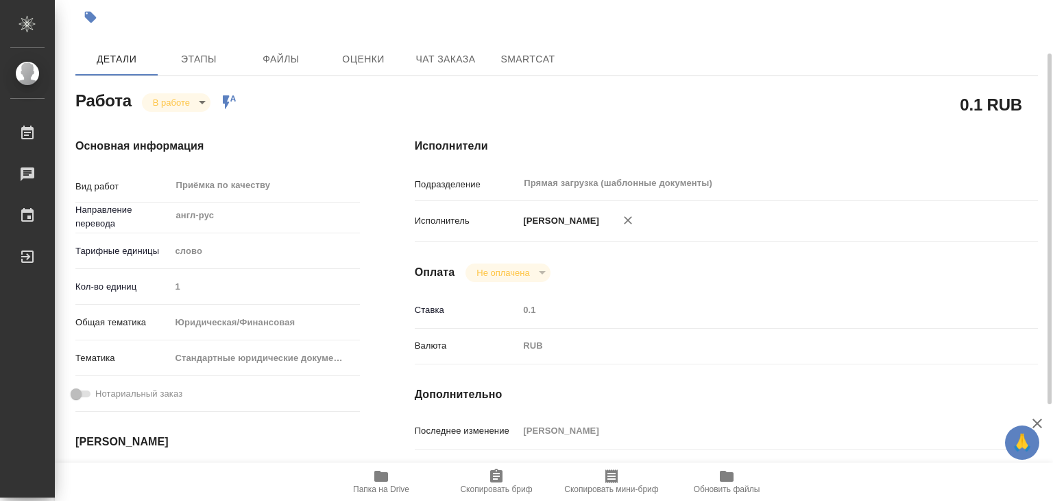
type textarea "x"
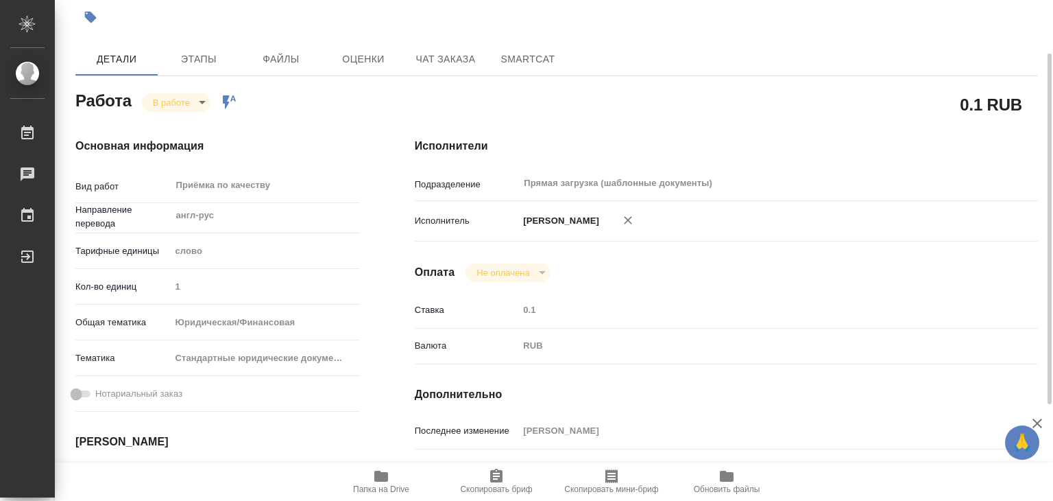
type textarea "x"
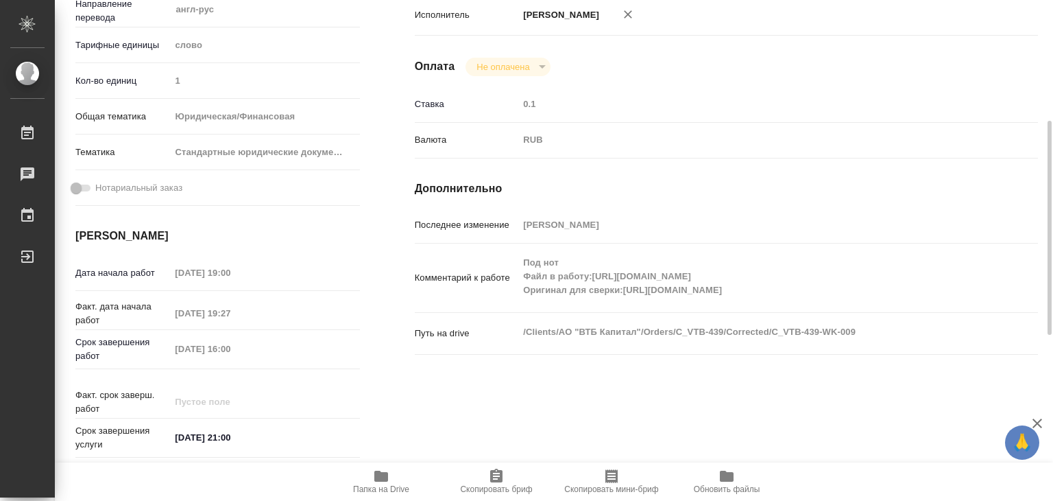
type textarea "x"
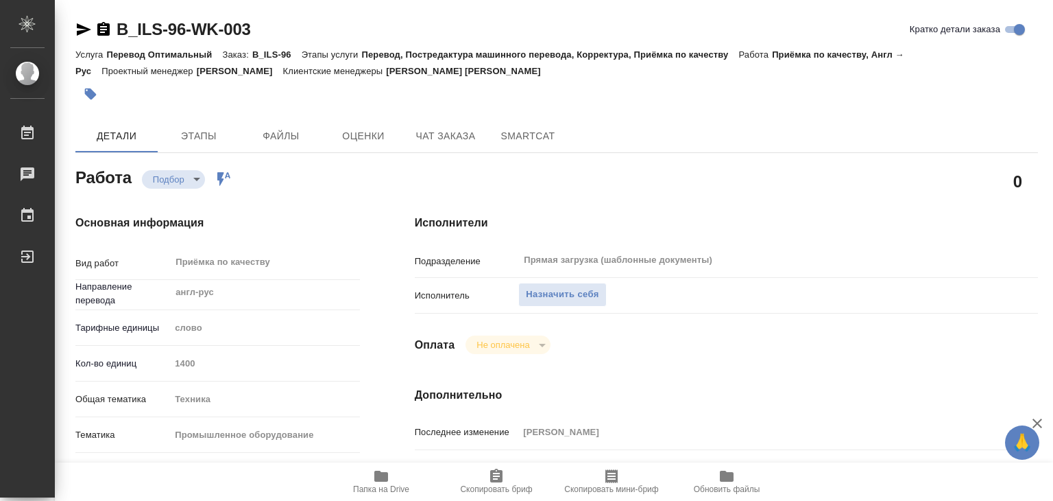
type textarea "x"
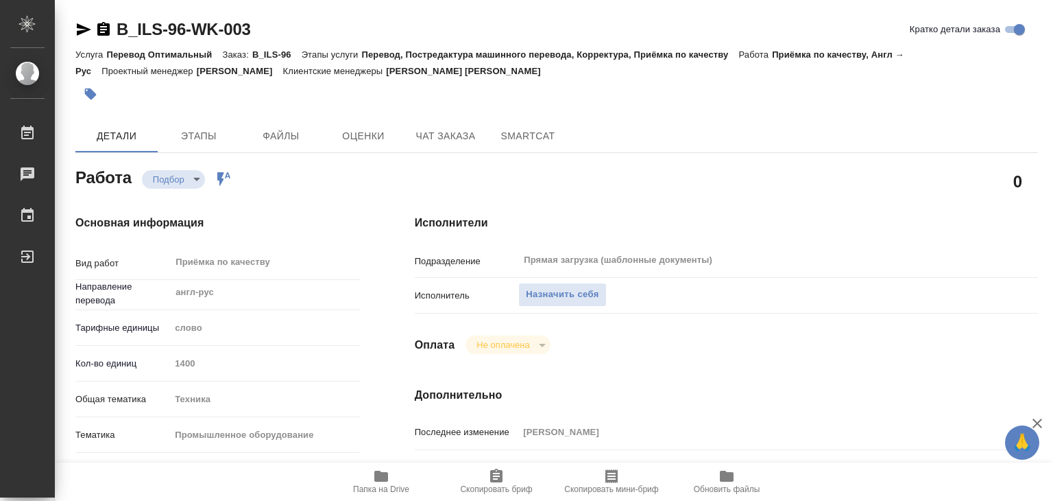
type textarea "x"
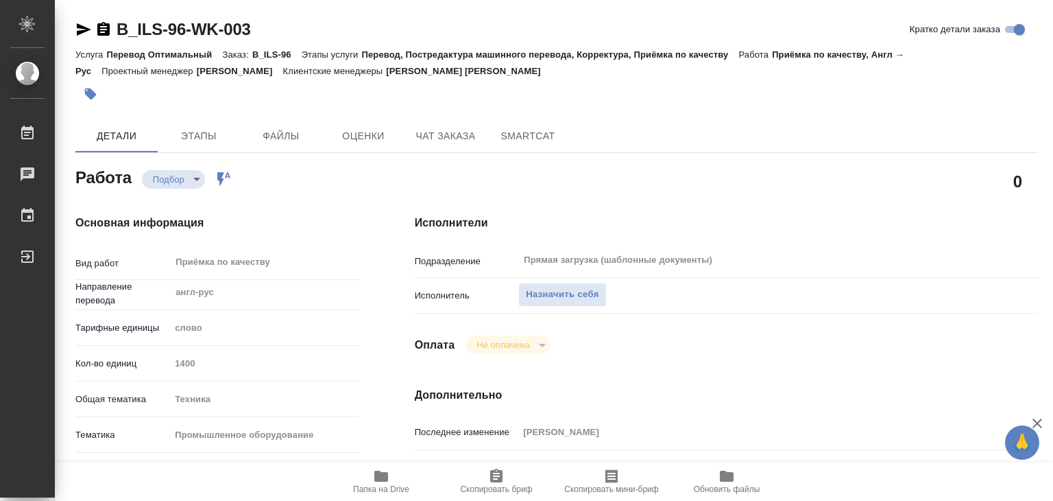
type textarea "x"
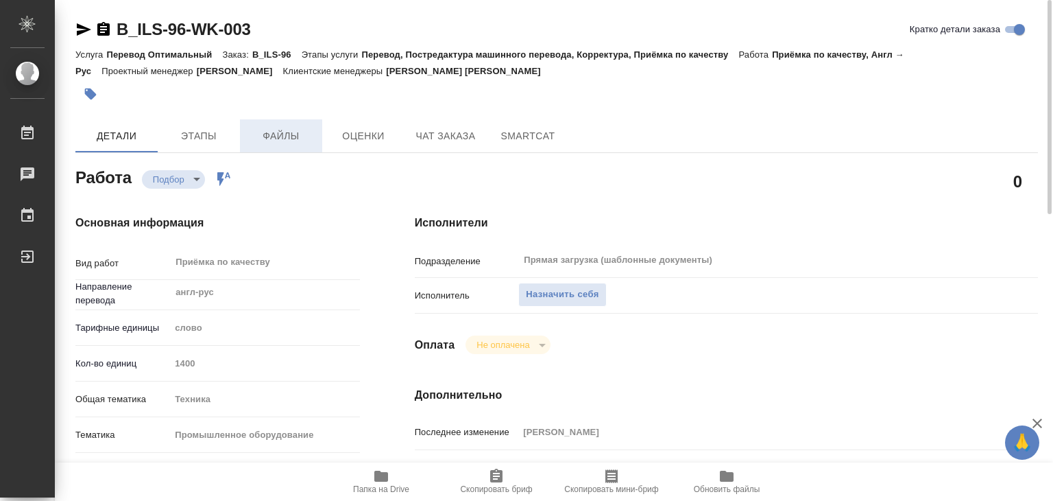
click at [252, 138] on span "Файлы" at bounding box center [281, 136] width 66 height 17
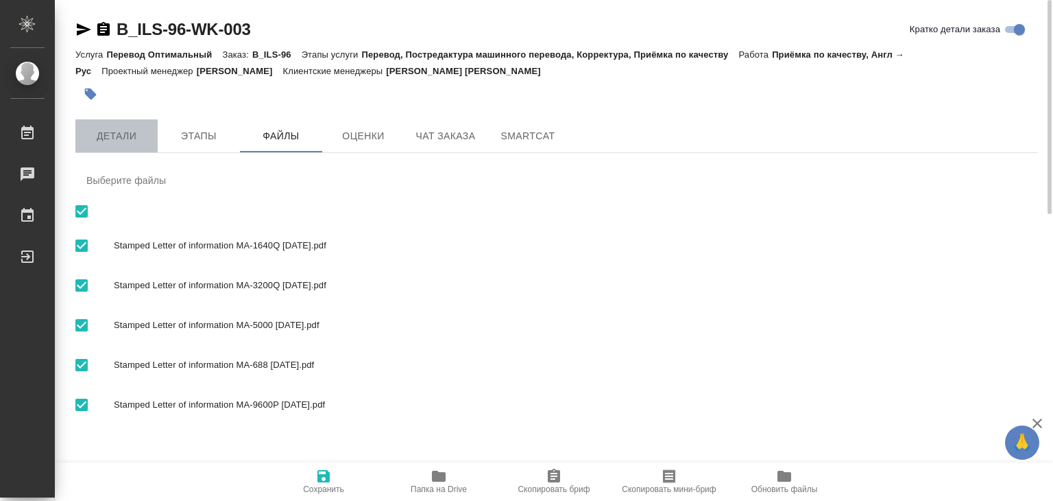
click at [109, 150] on button "Детали" at bounding box center [116, 135] width 82 height 33
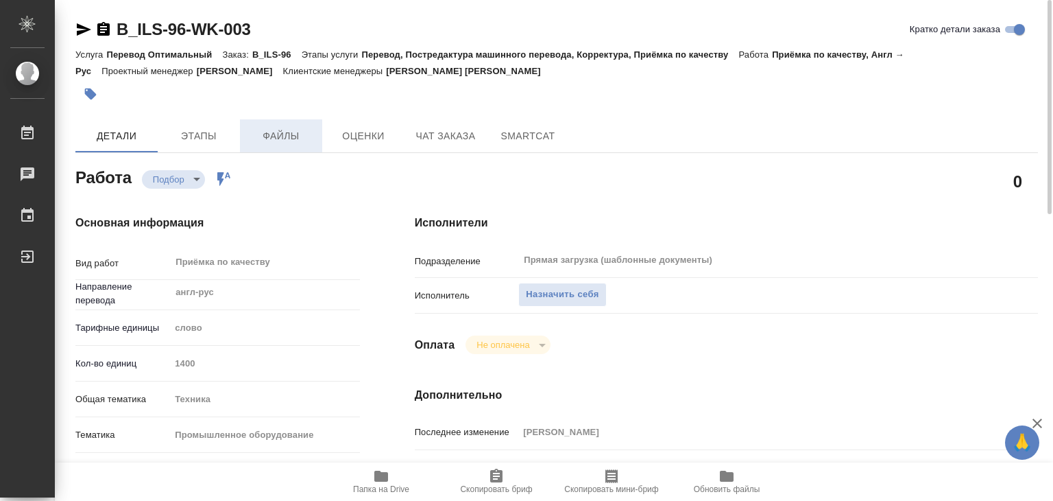
type textarea "x"
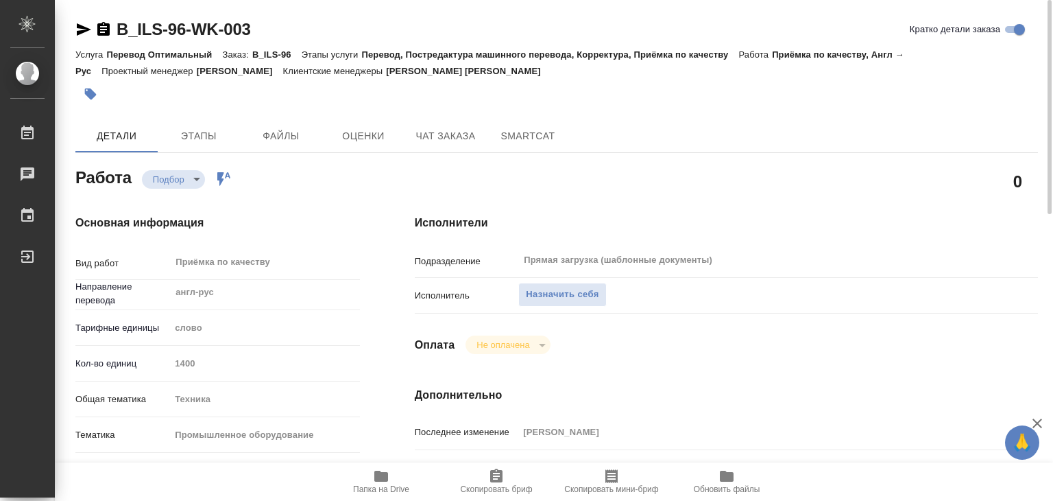
type textarea "x"
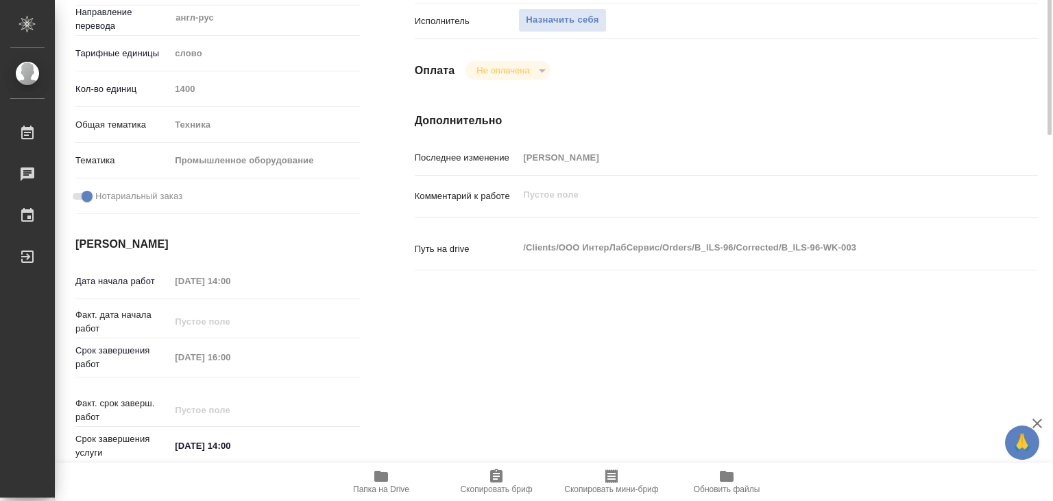
type textarea "x"
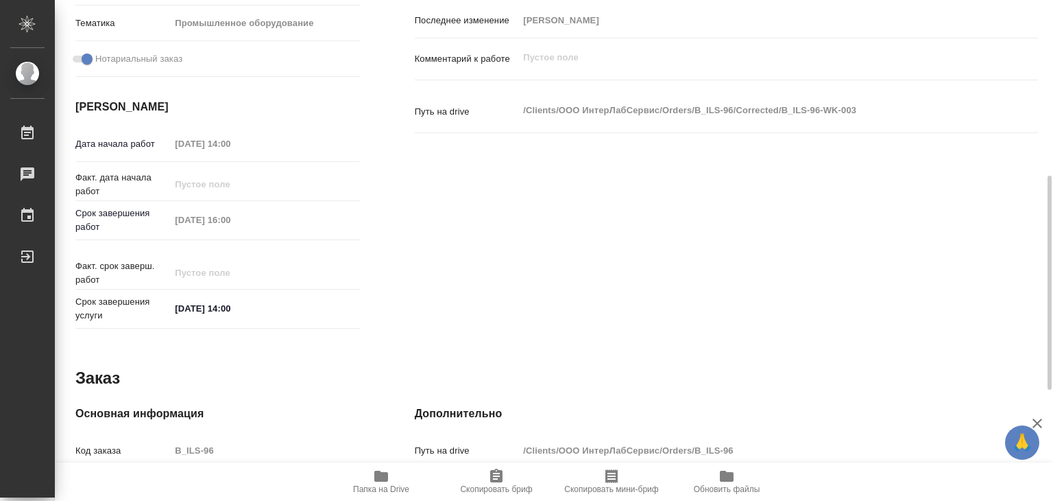
scroll to position [480, 0]
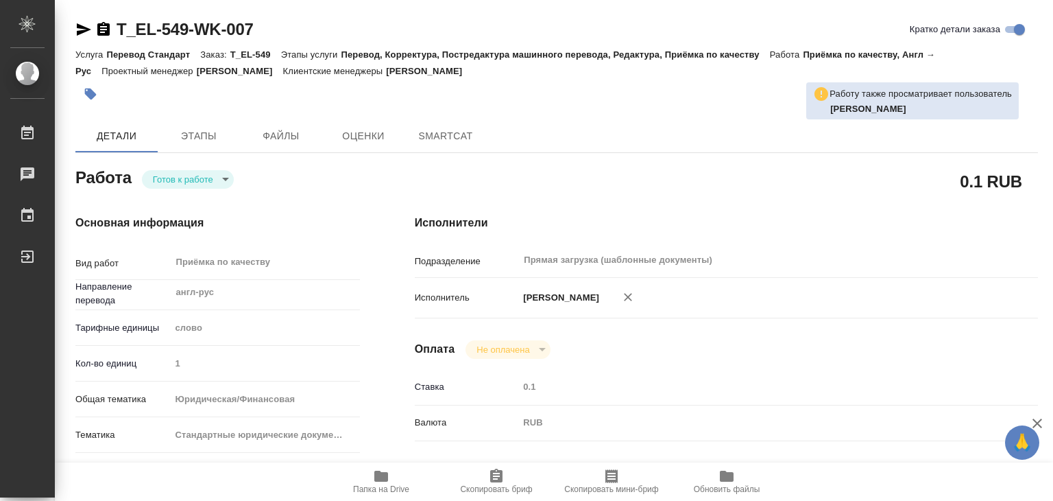
type textarea "x"
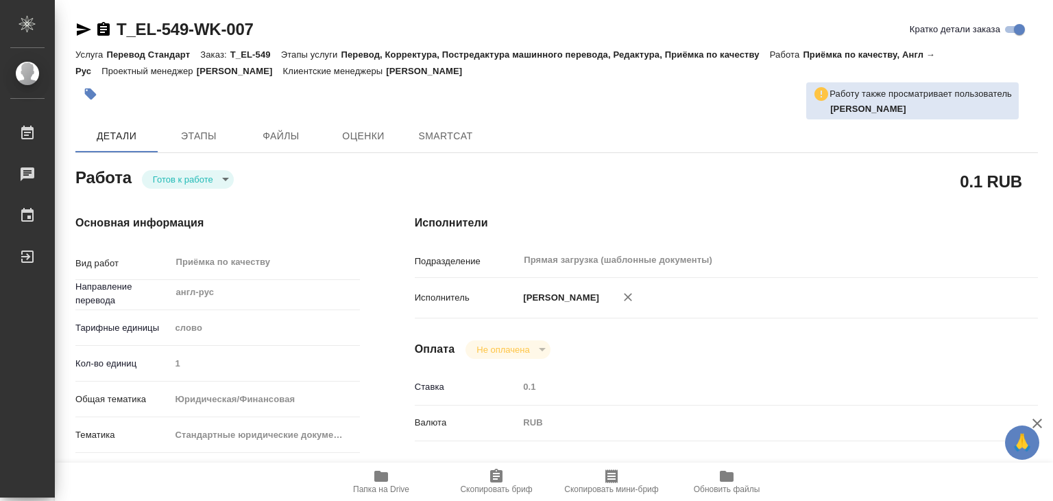
type textarea "x"
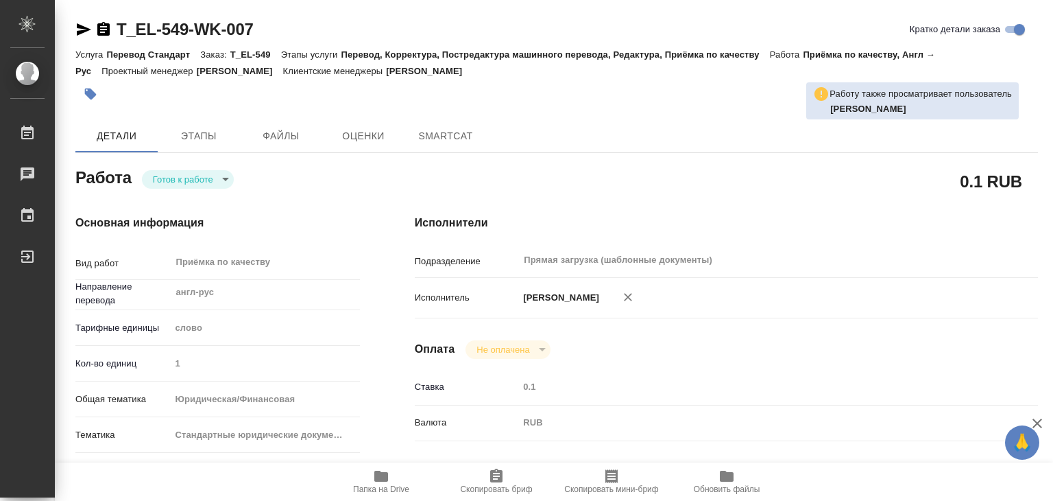
type textarea "x"
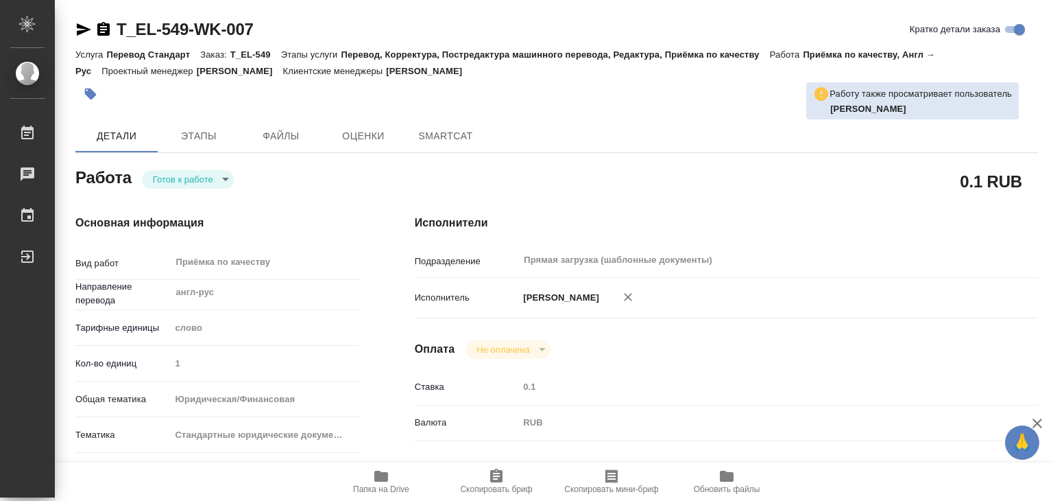
type textarea "x"
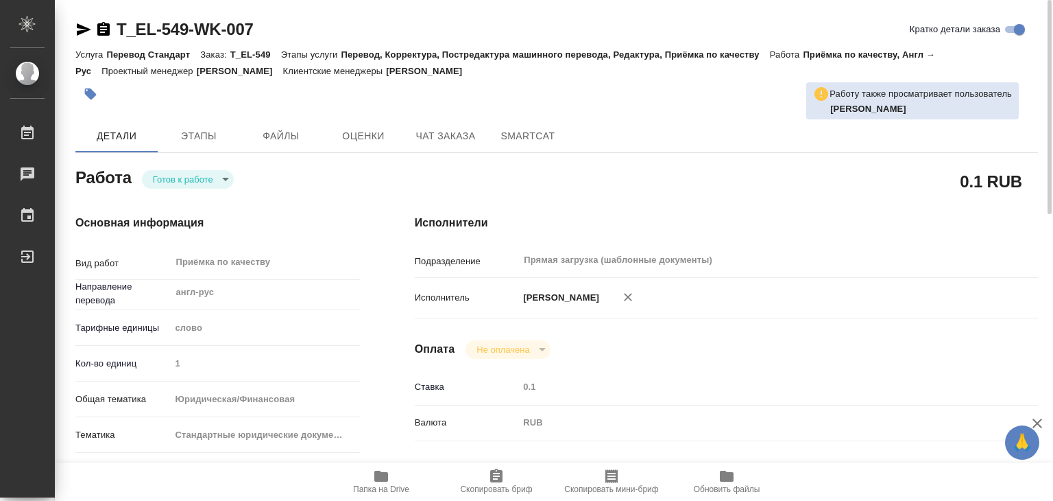
type textarea "x"
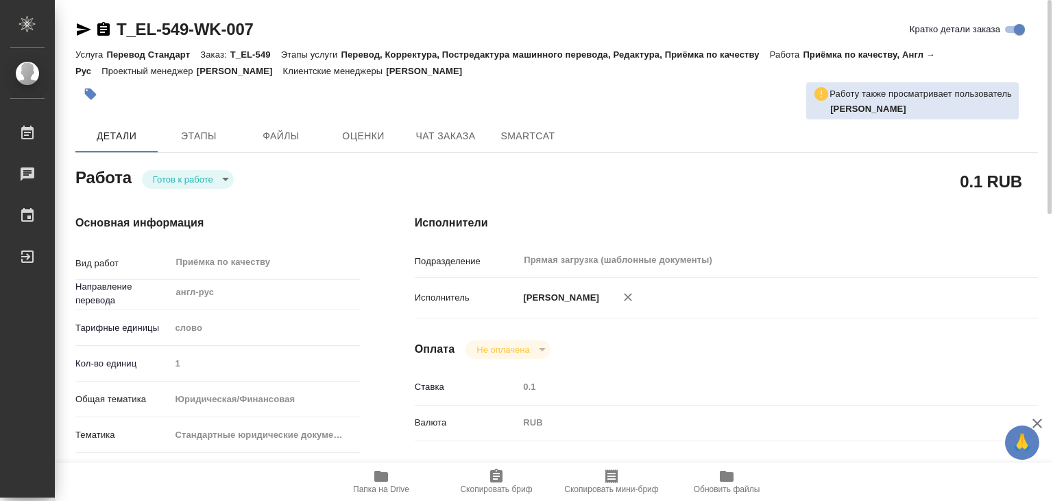
type textarea "x"
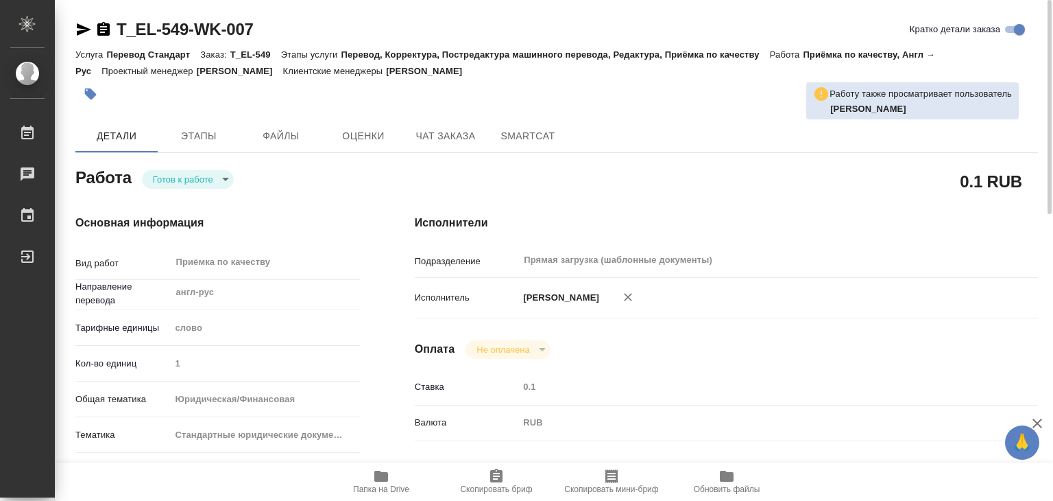
click at [363, 481] on span "Папка на Drive" at bounding box center [381, 481] width 99 height 26
